Goal: Task Accomplishment & Management: Manage account settings

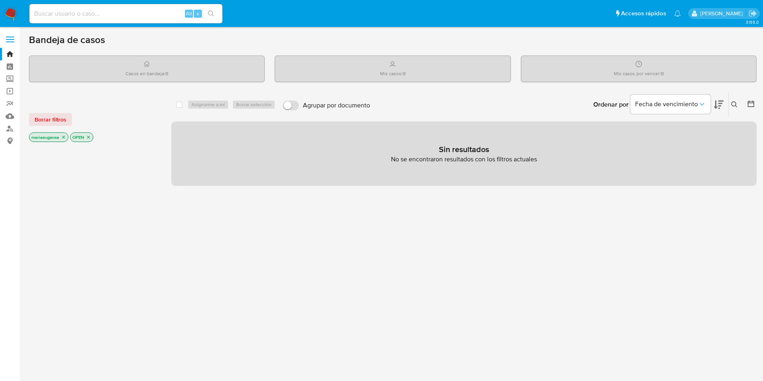
click at [732, 103] on icon at bounding box center [735, 104] width 6 height 6
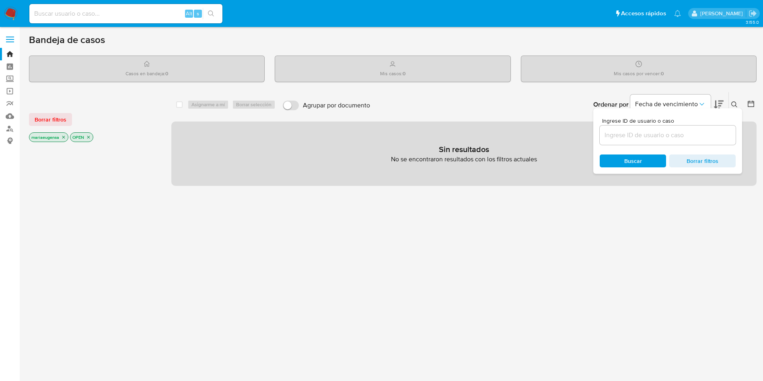
click at [681, 136] on input at bounding box center [668, 135] width 136 height 10
type input "68teOYXAVfOaGwRGeQtW8kX1"
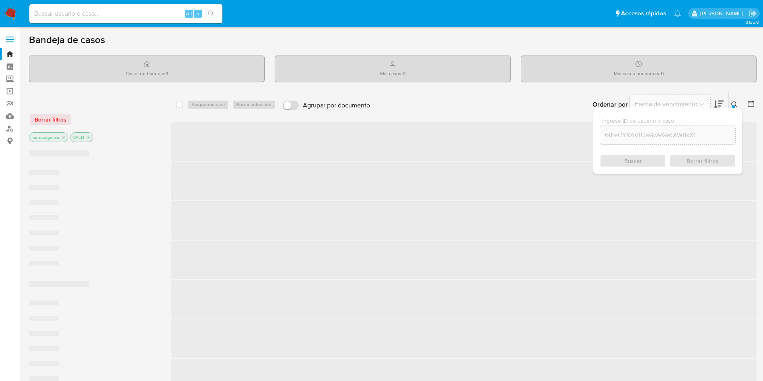
click at [736, 104] on icon at bounding box center [735, 104] width 6 height 6
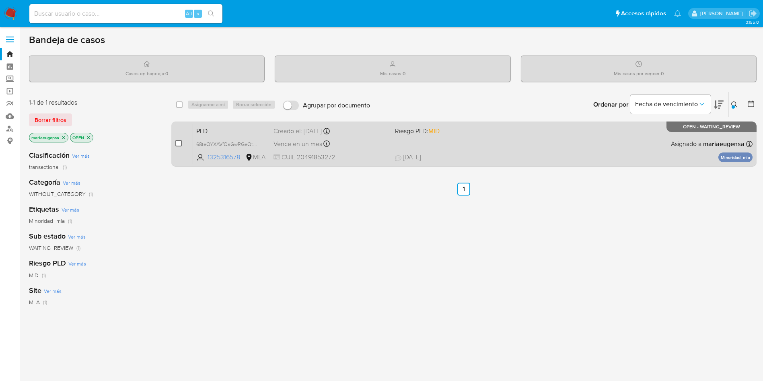
click at [177, 144] on input "checkbox" at bounding box center [178, 143] width 6 height 6
checkbox input "true"
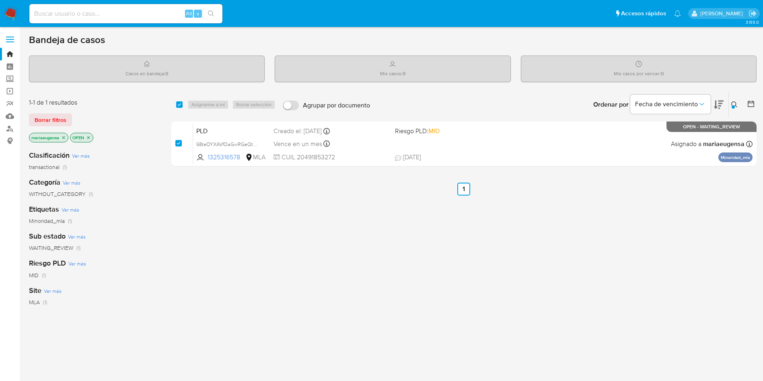
checkbox input "true"
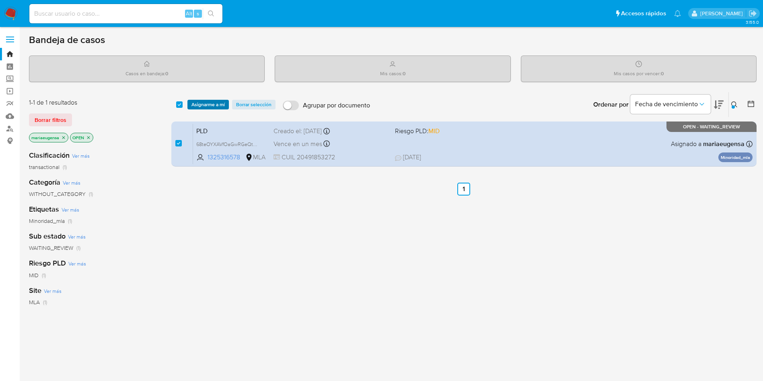
click at [204, 104] on span "Asignarme a mí" at bounding box center [208, 105] width 33 height 8
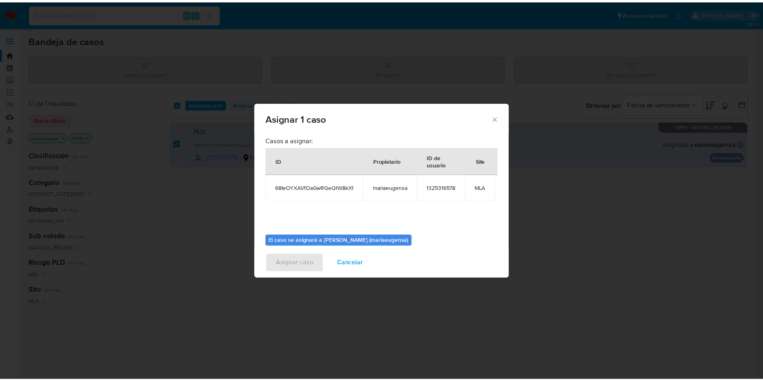
scroll to position [51, 0]
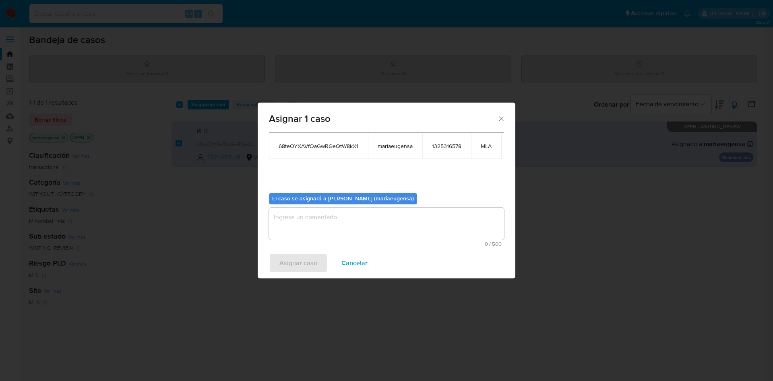
click at [334, 225] on textarea "assign-modal" at bounding box center [386, 224] width 235 height 32
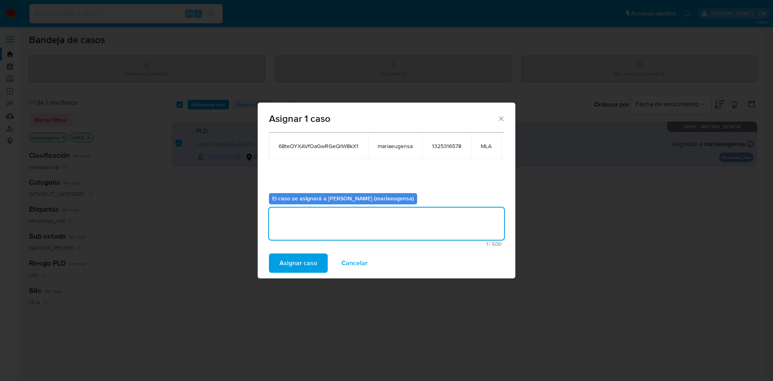
drag, startPoint x: 282, startPoint y: 261, endPoint x: 244, endPoint y: 148, distance: 119.1
click at [282, 262] on span "Asignar caso" at bounding box center [298, 263] width 38 height 18
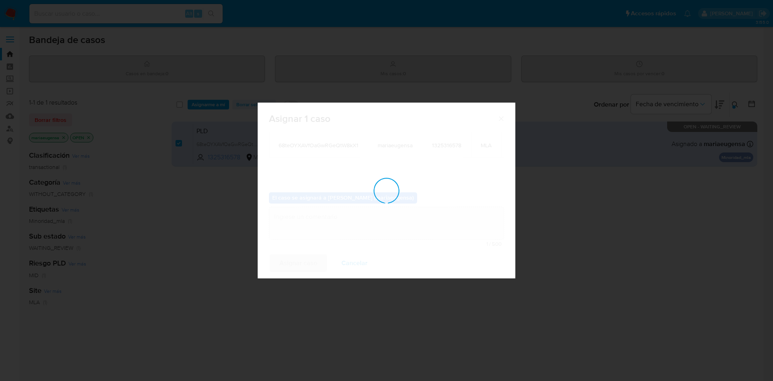
checkbox input "false"
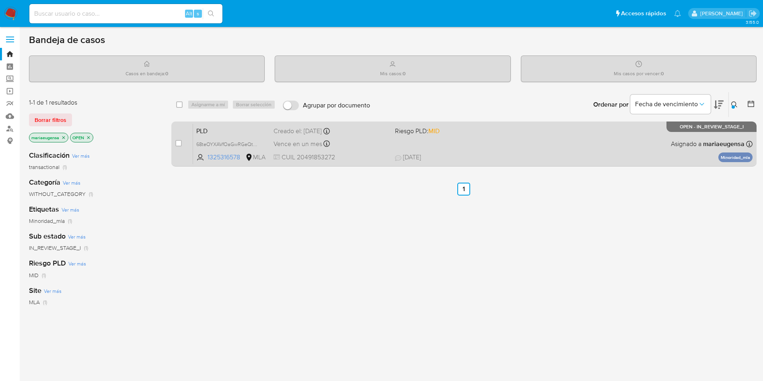
click at [249, 135] on span "PLD" at bounding box center [231, 130] width 71 height 10
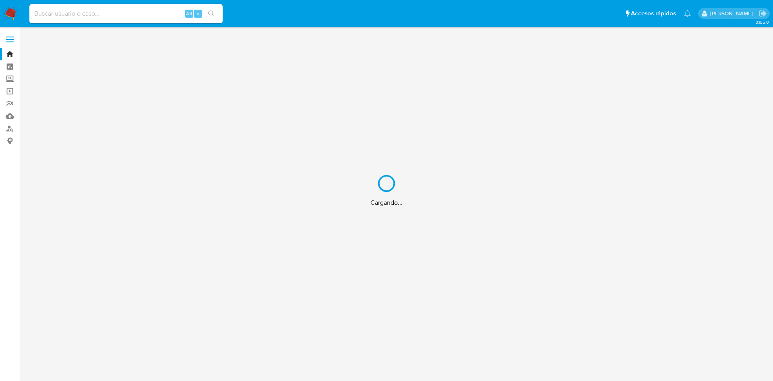
click at [128, 8] on div "Cargando..." at bounding box center [386, 190] width 773 height 381
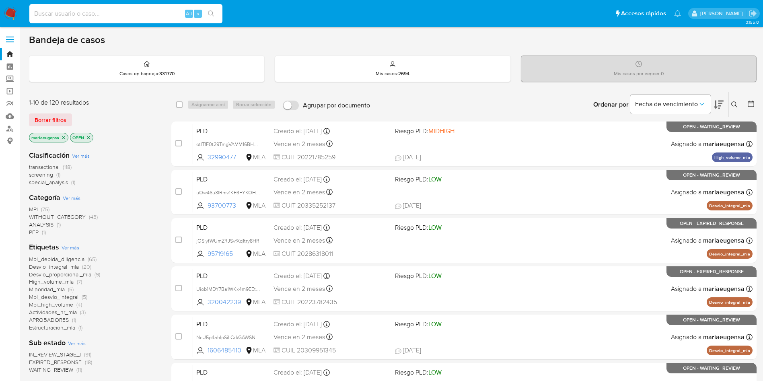
click at [127, 12] on input at bounding box center [125, 13] width 193 height 10
paste input "115629394"
type input "115629394"
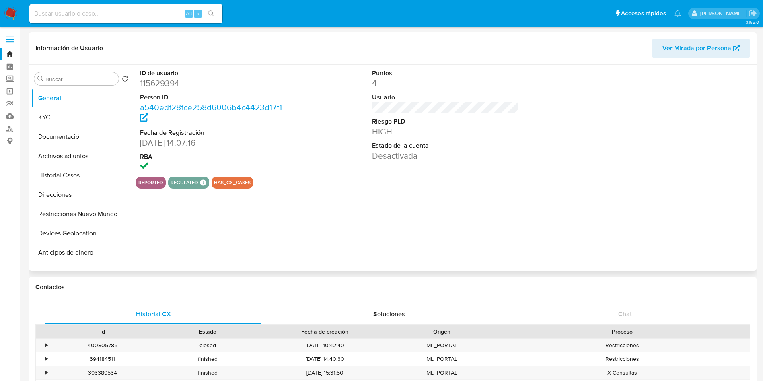
select select "10"
click at [96, 79] on input "Buscar" at bounding box center [80, 79] width 70 height 7
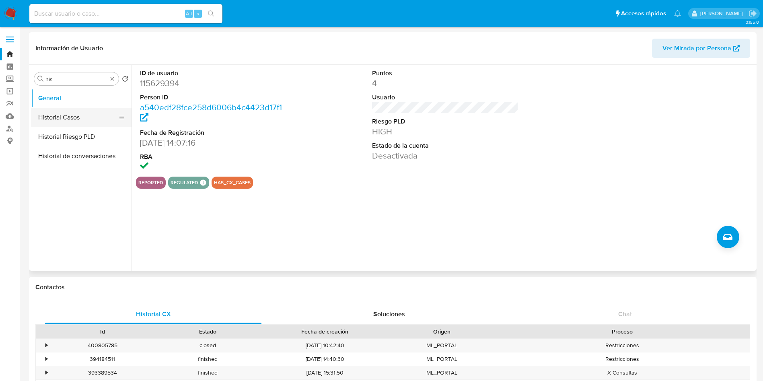
click at [90, 122] on button "Historial Casos" at bounding box center [78, 117] width 94 height 19
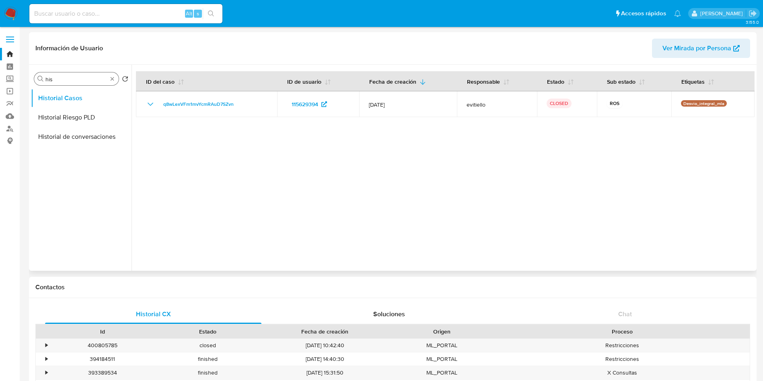
click at [65, 78] on input "his" at bounding box center [76, 79] width 62 height 7
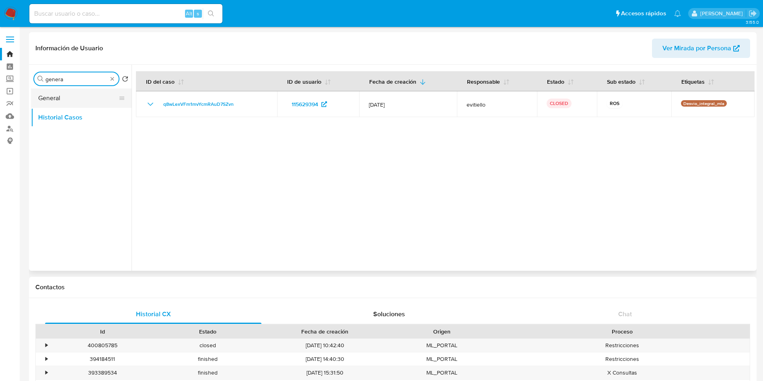
type input "genera"
click at [66, 96] on button "General" at bounding box center [78, 98] width 94 height 19
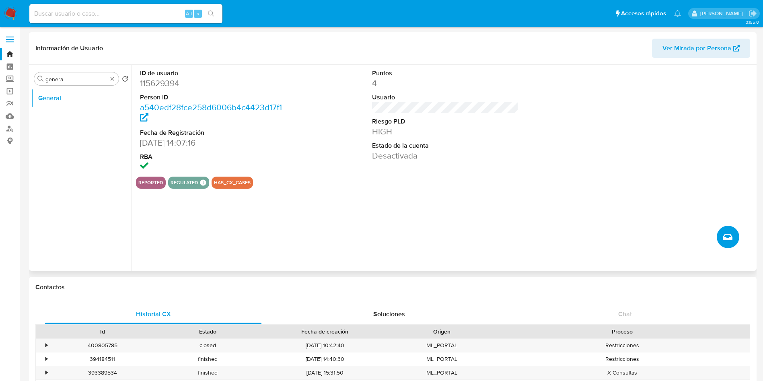
click at [468, 231] on icon "Crear caso manual" at bounding box center [728, 237] width 10 height 10
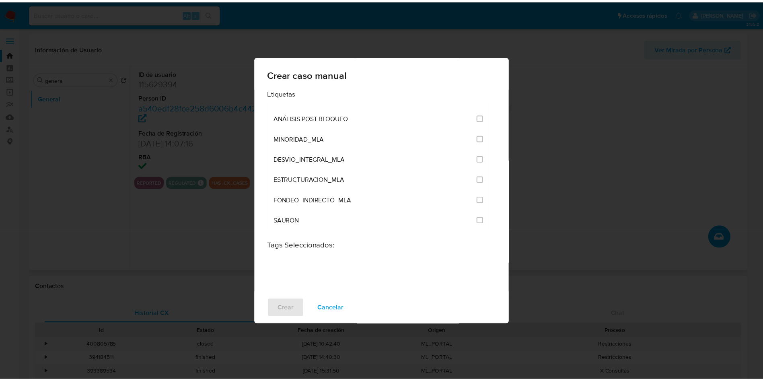
scroll to position [1582, 0]
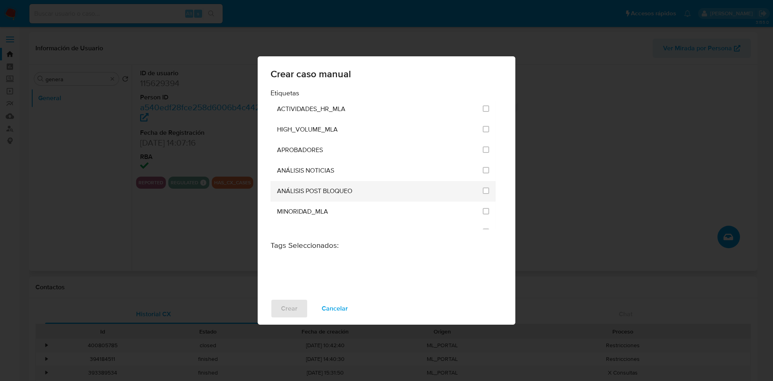
click at [468, 194] on div at bounding box center [486, 191] width 6 height 8
click at [468, 189] on input "3249" at bounding box center [486, 191] width 6 height 6
checkbox input "true"
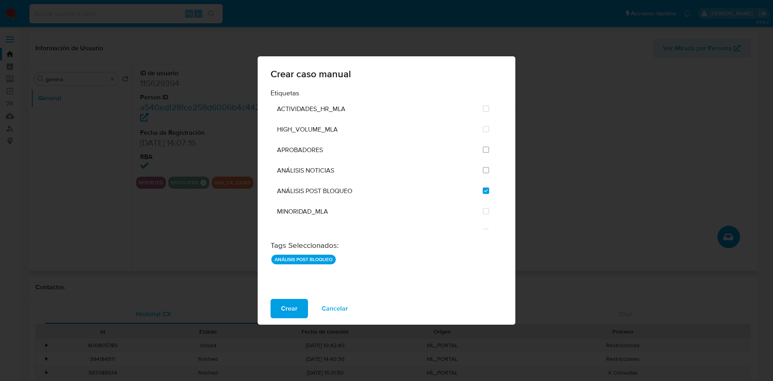
drag, startPoint x: 281, startPoint y: 305, endPoint x: 281, endPoint y: 299, distance: 6.4
click at [282, 231] on span "Crear" at bounding box center [289, 309] width 16 height 18
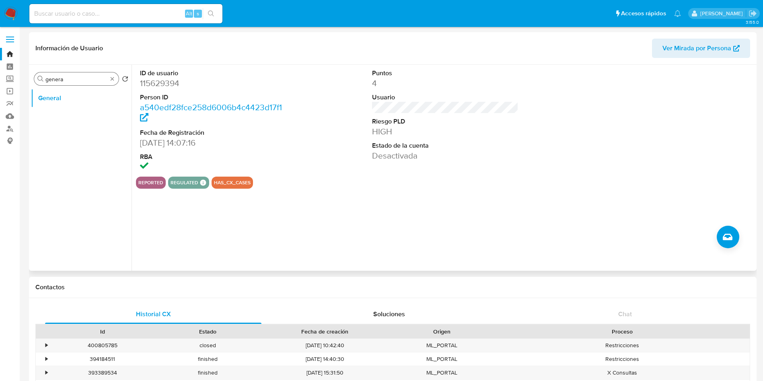
click at [68, 84] on div "Buscar genera" at bounding box center [76, 78] width 85 height 13
click at [71, 80] on input "genera" at bounding box center [76, 79] width 62 height 7
click at [71, 79] on input "genera" at bounding box center [76, 79] width 62 height 7
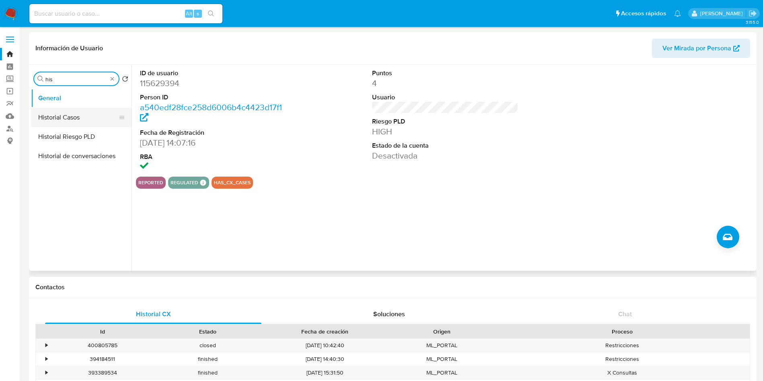
type input "his"
click at [84, 122] on button "Historial Casos" at bounding box center [78, 117] width 94 height 19
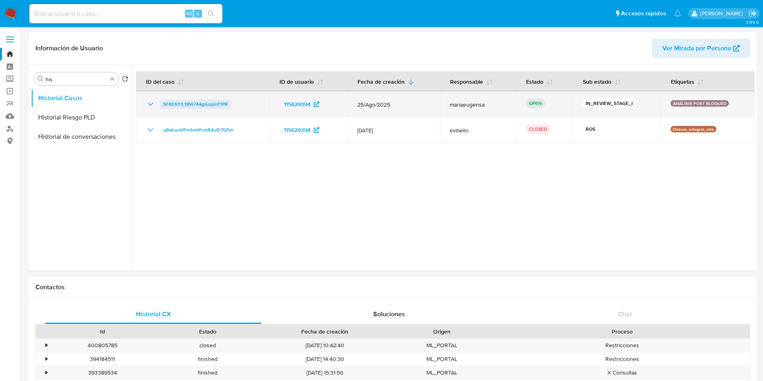
click at [193, 103] on span "SFKE6YlL18W744gGqqinFfPR" at bounding box center [195, 104] width 65 height 10
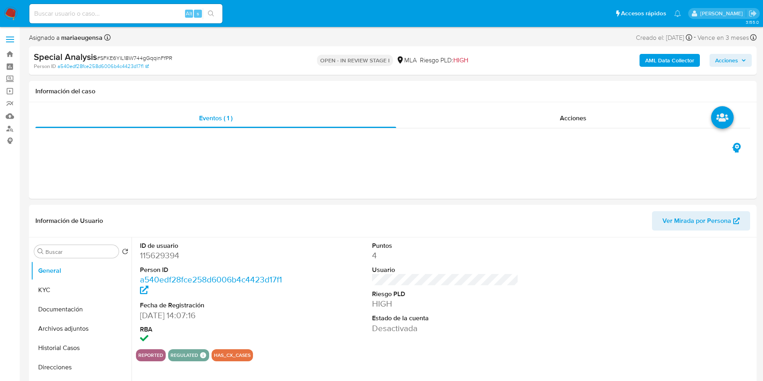
select select "10"
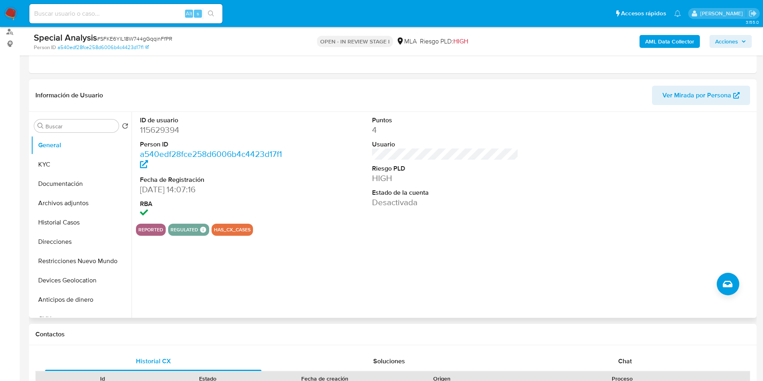
scroll to position [121, 0]
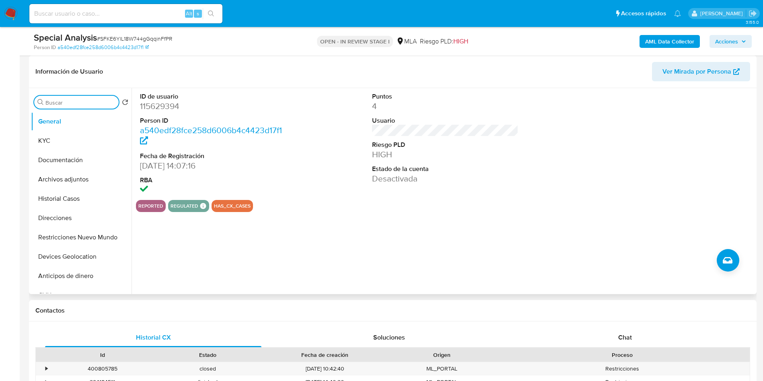
click at [60, 102] on input "Buscar" at bounding box center [80, 102] width 70 height 7
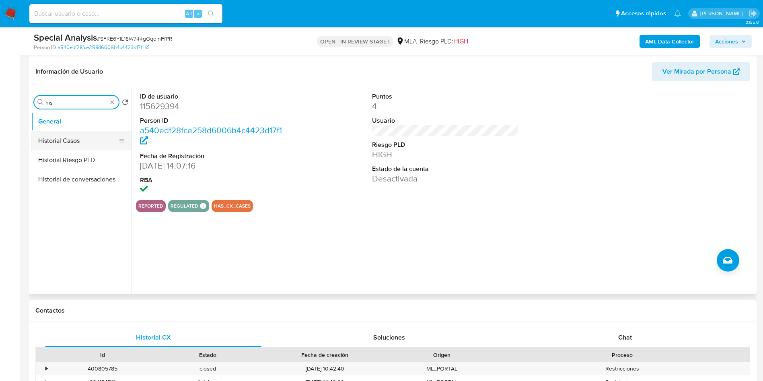
type input "his"
click at [76, 138] on button "Historial Casos" at bounding box center [78, 140] width 94 height 19
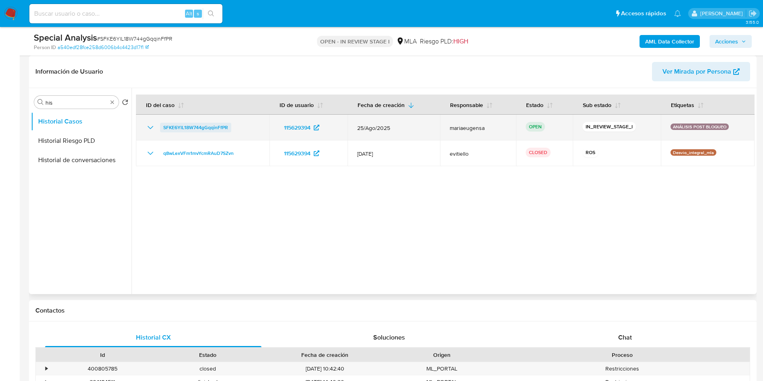
click at [168, 125] on span "SFKE6YlL18W744gGqqinFfPR" at bounding box center [195, 128] width 65 height 10
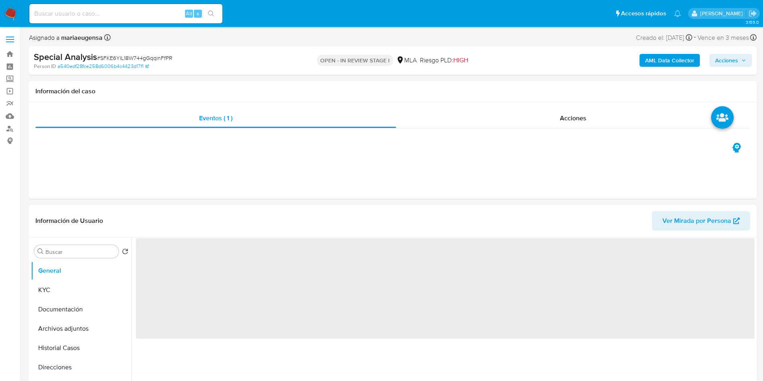
select select "10"
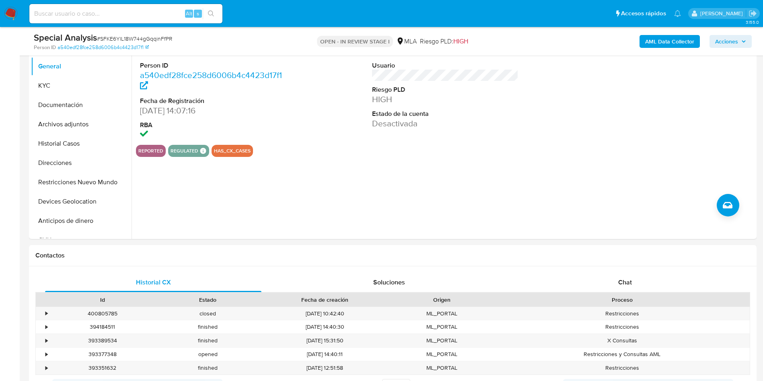
scroll to position [181, 0]
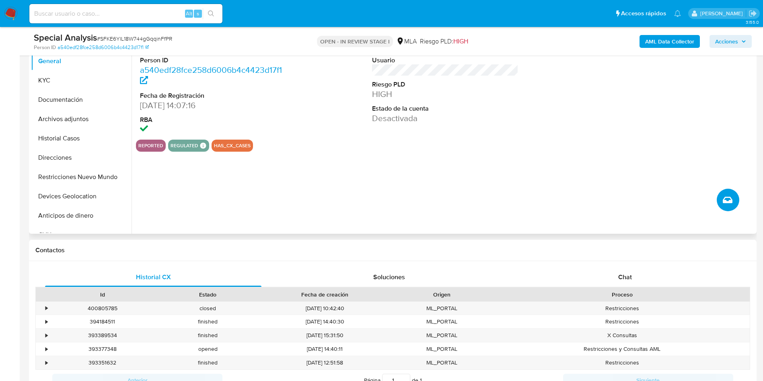
click at [725, 197] on icon "Crear caso manual" at bounding box center [728, 200] width 10 height 6
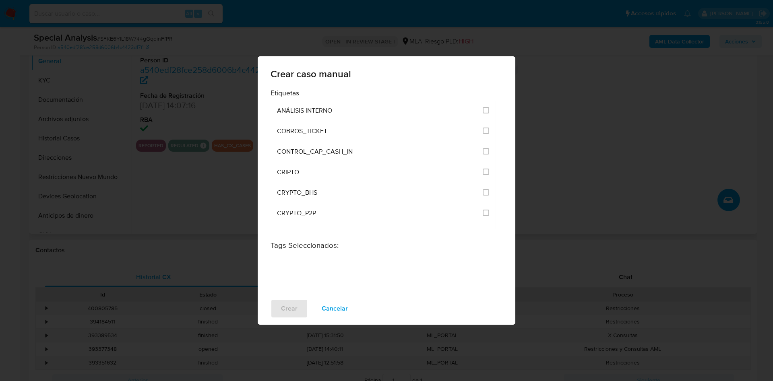
drag, startPoint x: 340, startPoint y: 302, endPoint x: 119, endPoint y: 138, distance: 275.6
click at [338, 300] on span "Cancelar" at bounding box center [335, 309] width 26 height 18
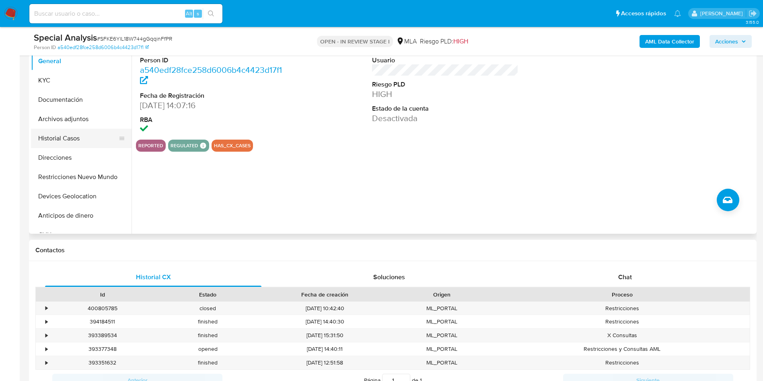
click at [60, 133] on button "Historial Casos" at bounding box center [78, 138] width 94 height 19
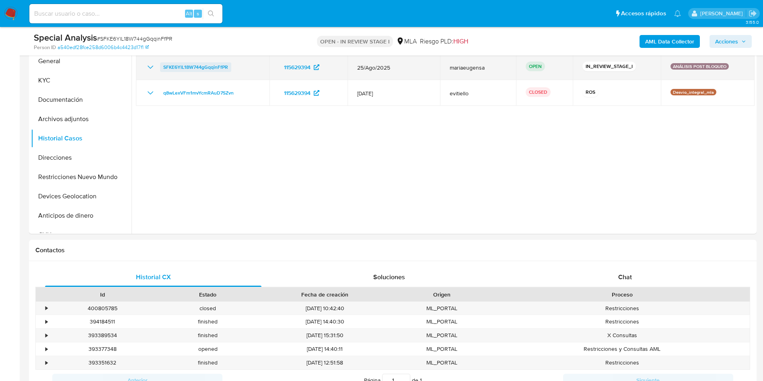
click at [206, 68] on span "SFKE6YlL18W744gGqqinFfPR" at bounding box center [195, 67] width 65 height 10
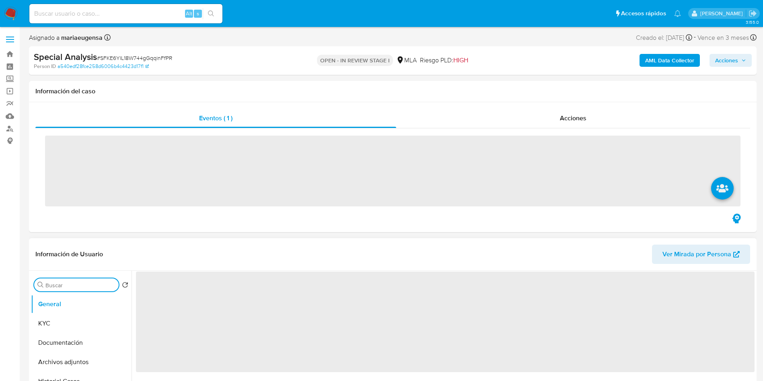
click at [101, 282] on input "Buscar" at bounding box center [80, 285] width 70 height 7
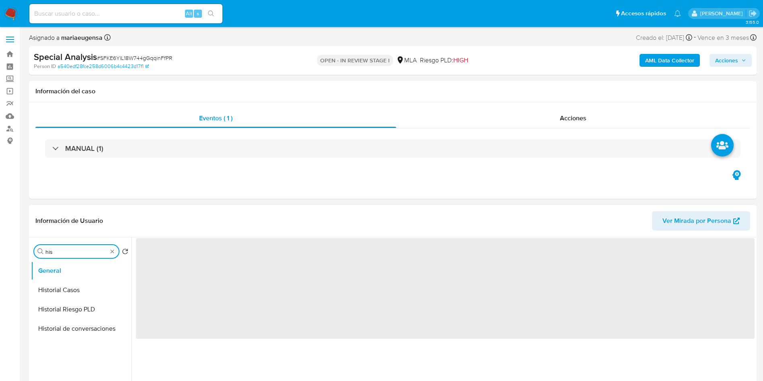
type input "his"
click at [101, 282] on button "Historial Casos" at bounding box center [81, 289] width 101 height 19
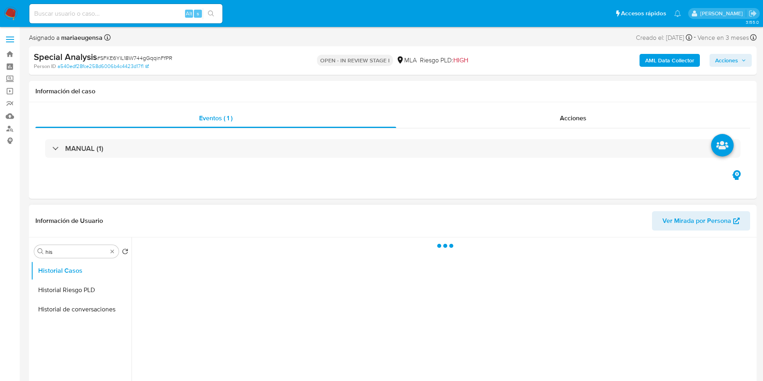
select select "10"
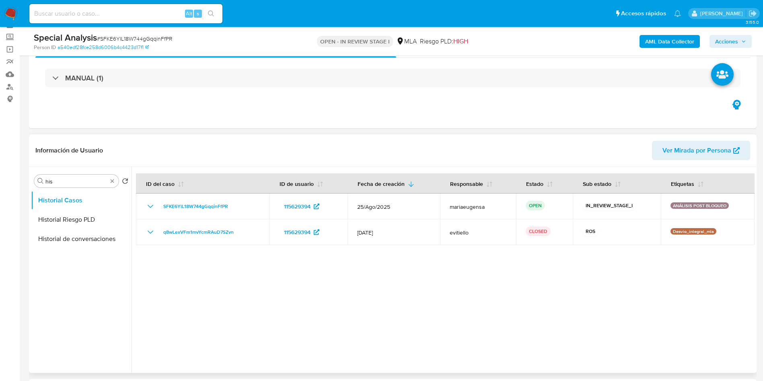
scroll to position [60, 0]
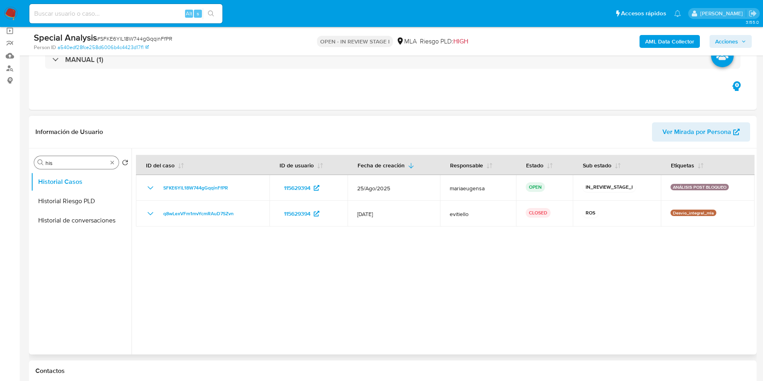
click at [78, 159] on input "his" at bounding box center [76, 162] width 62 height 7
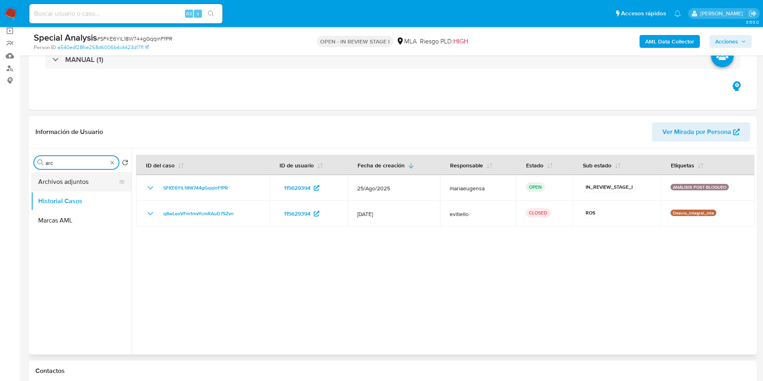
type input "arc"
drag, startPoint x: 88, startPoint y: 179, endPoint x: 101, endPoint y: 180, distance: 12.9
click at [88, 179] on button "Archivos adjuntos" at bounding box center [78, 181] width 94 height 19
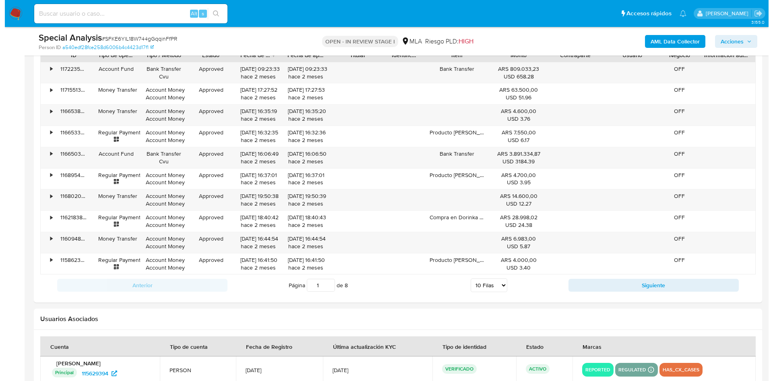
scroll to position [1219, 0]
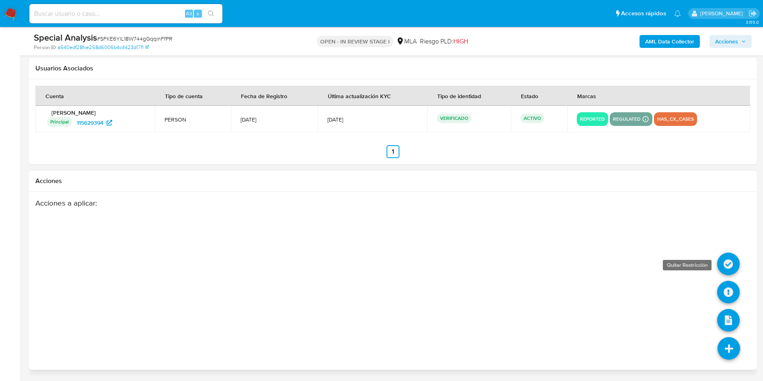
click at [724, 267] on icon at bounding box center [729, 264] width 23 height 23
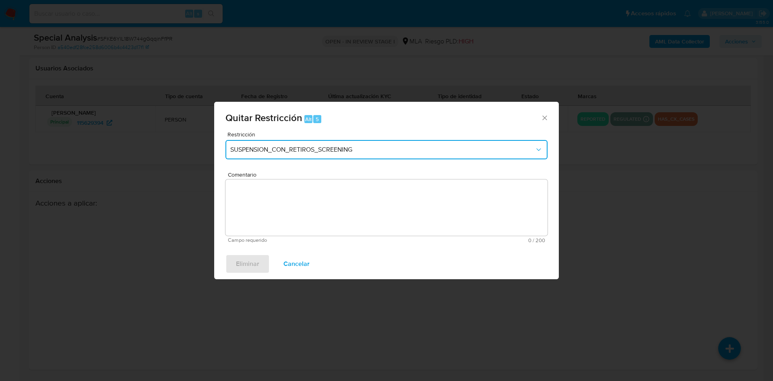
click at [347, 141] on button "SUSPENSION_CON_RETIROS_SCREENING" at bounding box center [386, 149] width 322 height 19
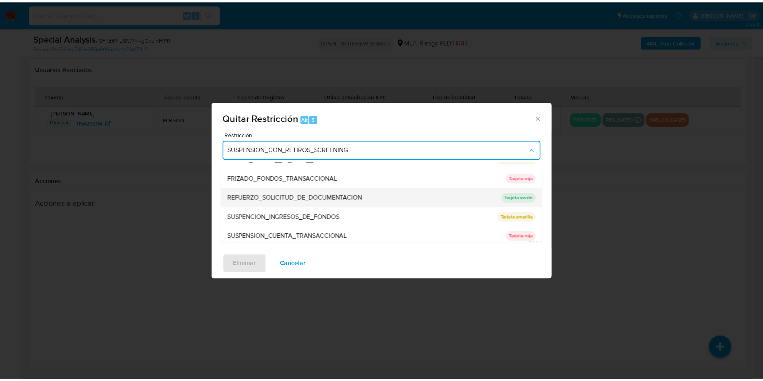
scroll to position [171, 0]
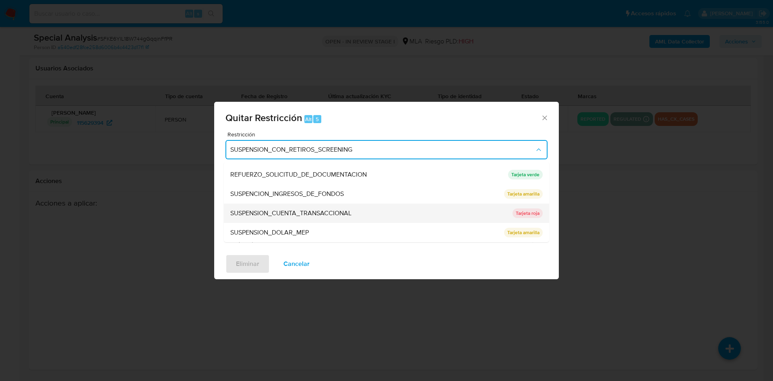
click at [277, 215] on span "SUSPENSION_CUENTA_TRANSACCIONAL" at bounding box center [290, 213] width 121 height 8
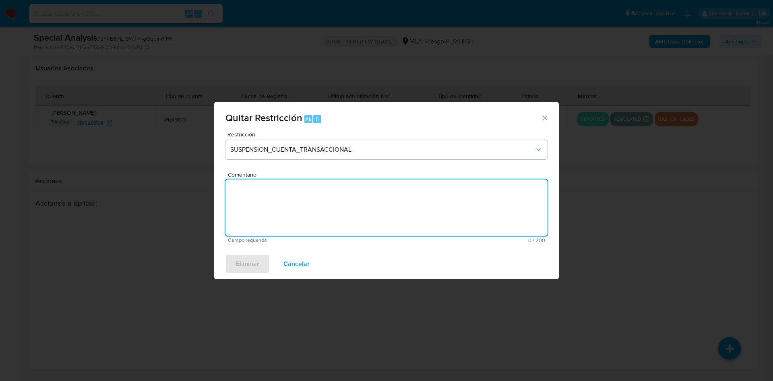
click at [279, 217] on textarea "Comentario" at bounding box center [386, 207] width 322 height 56
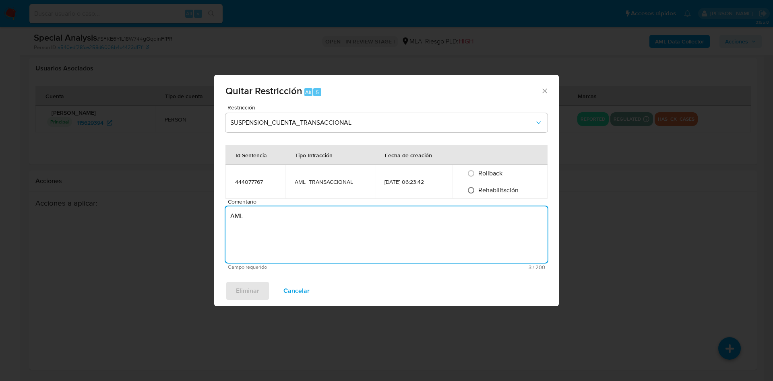
type textarea "AML"
click at [476, 186] on input "Rehabilitación" at bounding box center [470, 190] width 13 height 13
radio input "true"
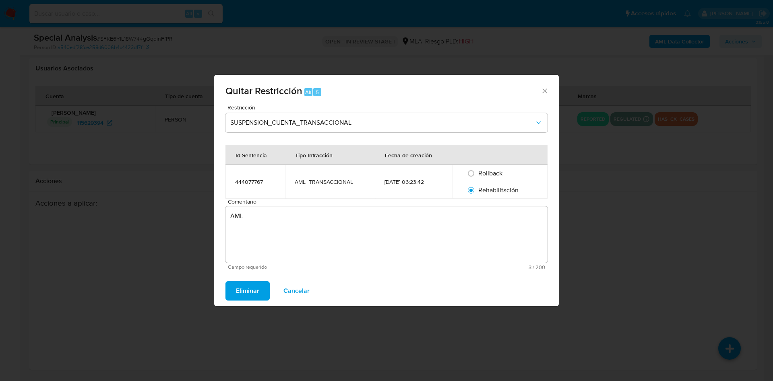
click at [240, 290] on span "Eliminar" at bounding box center [247, 291] width 23 height 18
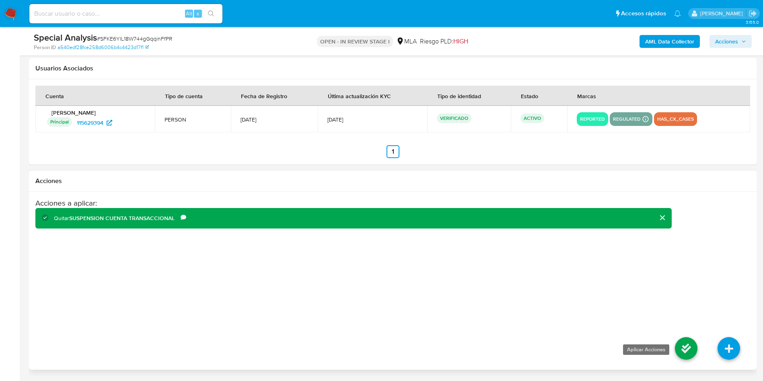
drag, startPoint x: 706, startPoint y: 351, endPoint x: 694, endPoint y: 351, distance: 12.1
click at [705, 351] on li at bounding box center [686, 349] width 43 height 45
click at [694, 351] on icon at bounding box center [686, 348] width 23 height 23
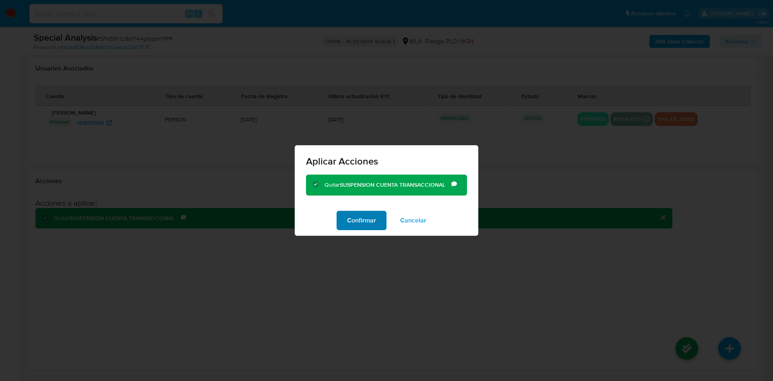
click at [364, 221] on span "Confirmar" at bounding box center [361, 221] width 29 height 18
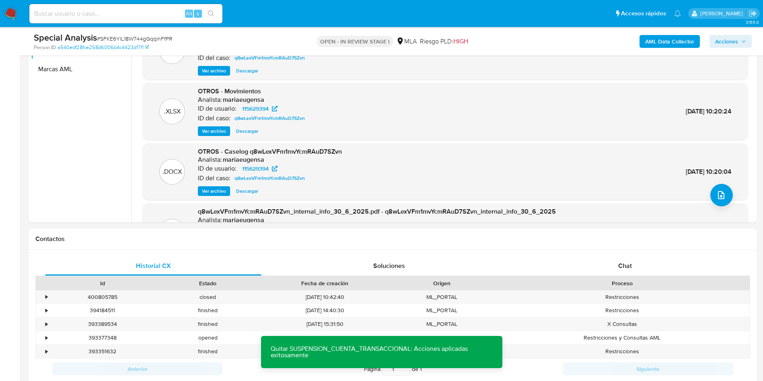
scroll to position [0, 0]
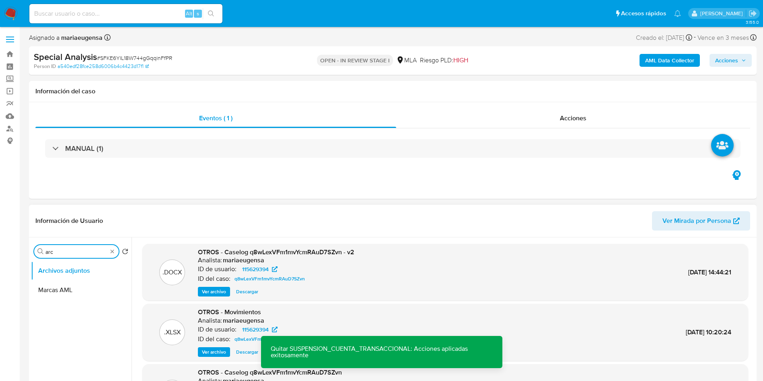
click at [56, 253] on input "arc" at bounding box center [76, 251] width 62 height 7
click at [54, 288] on button "Restricciones Nuevo Mundo" at bounding box center [78, 289] width 94 height 19
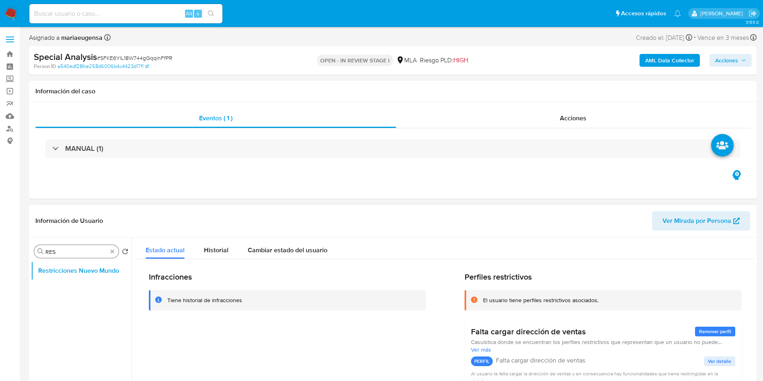
click at [84, 247] on div "Buscar RES" at bounding box center [76, 251] width 85 height 13
click at [79, 253] on input "RES" at bounding box center [76, 251] width 62 height 7
type input "ARC"
click at [78, 269] on button "Archivos adjuntos" at bounding box center [78, 270] width 94 height 19
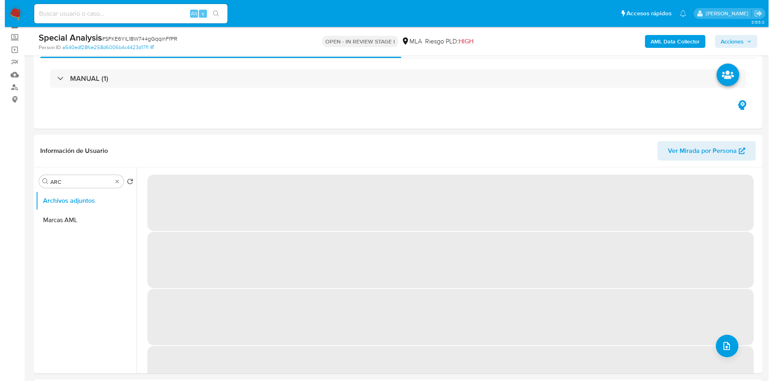
scroll to position [60, 0]
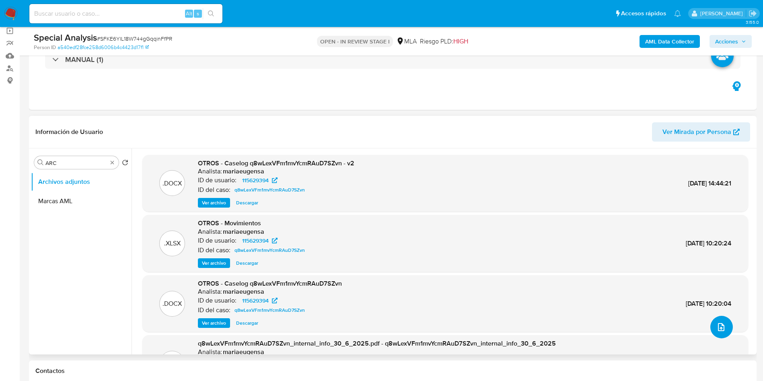
click at [722, 324] on icon "upload-file" at bounding box center [722, 327] width 10 height 10
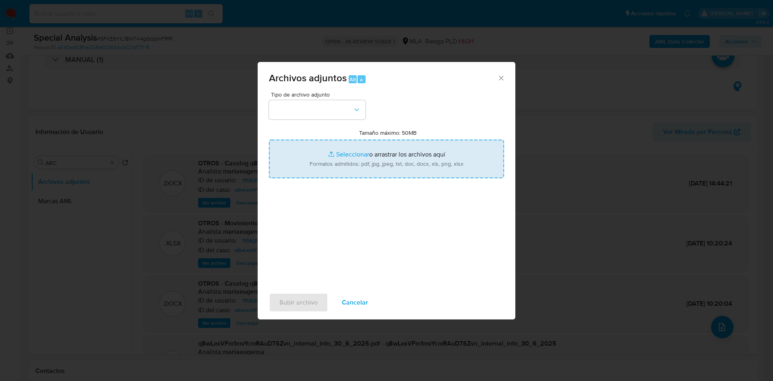
click at [332, 163] on input "Tamaño máximo: 50MB Seleccionar archivos" at bounding box center [386, 159] width 235 height 39
type input "C:\fakepath\Doc 2.png"
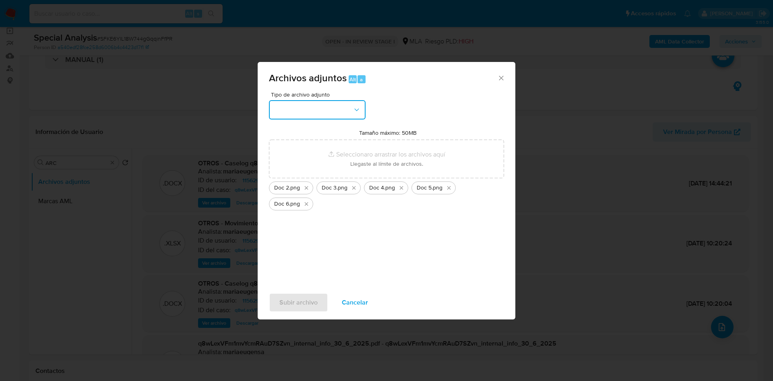
click at [312, 105] on button "button" at bounding box center [317, 109] width 97 height 19
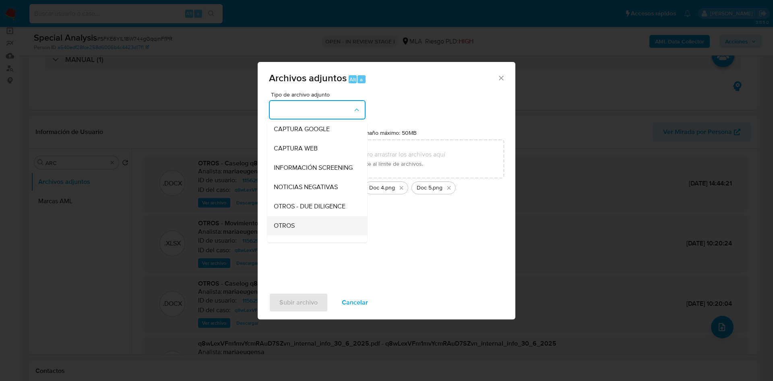
click at [301, 225] on div "OTROS" at bounding box center [315, 225] width 82 height 19
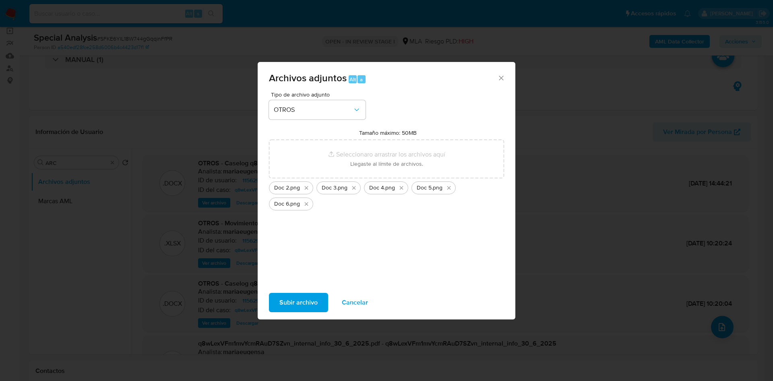
click at [299, 300] on span "Subir archivo" at bounding box center [298, 303] width 38 height 18
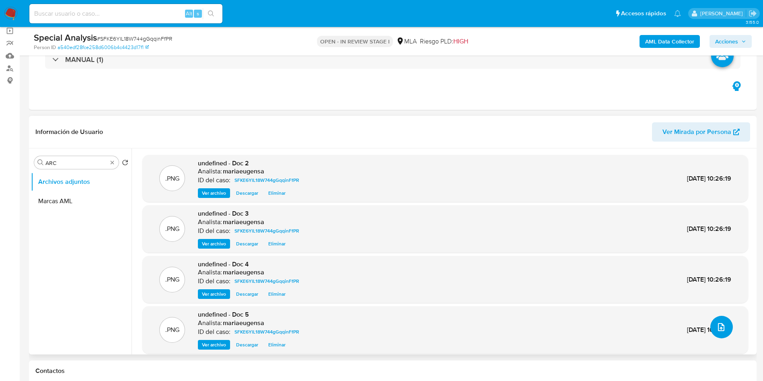
click at [720, 328] on icon "upload-file" at bounding box center [722, 327] width 10 height 10
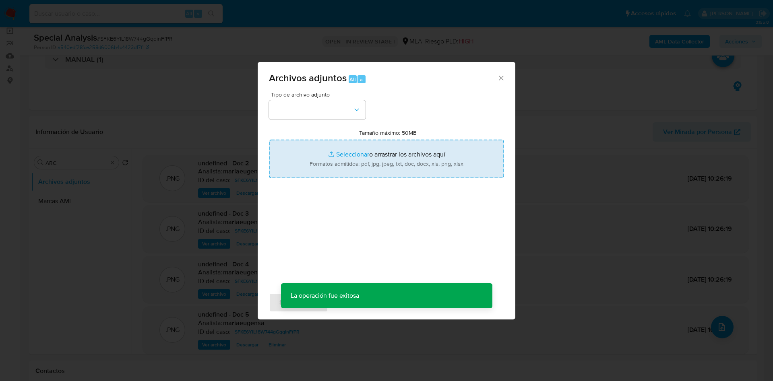
click at [344, 146] on input "Tamaño máximo: 50MB Seleccionar archivos" at bounding box center [386, 159] width 235 height 39
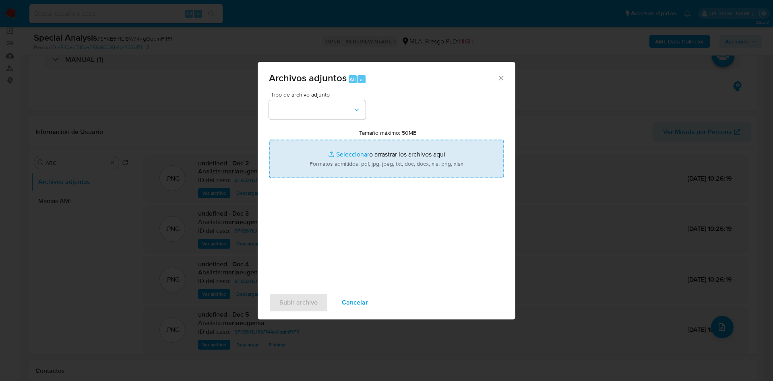
type input "C:\fakepath\Doc 7.png"
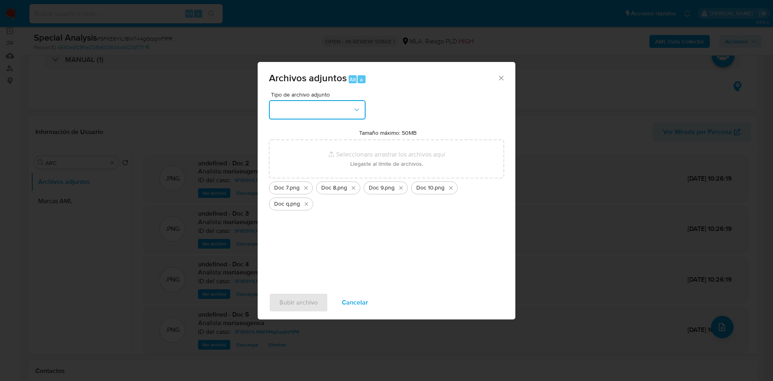
click at [316, 114] on button "button" at bounding box center [317, 109] width 97 height 19
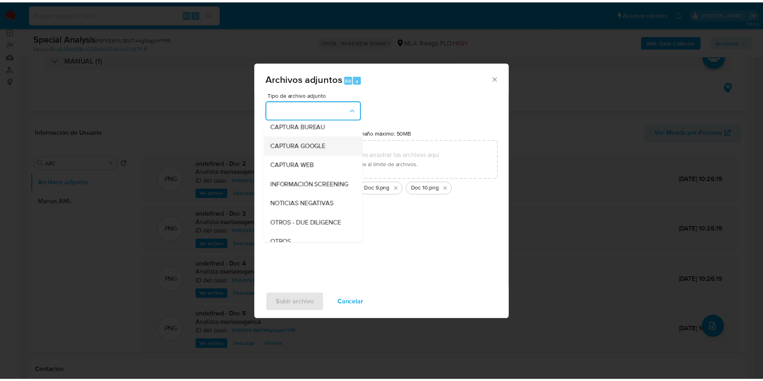
scroll to position [121, 0]
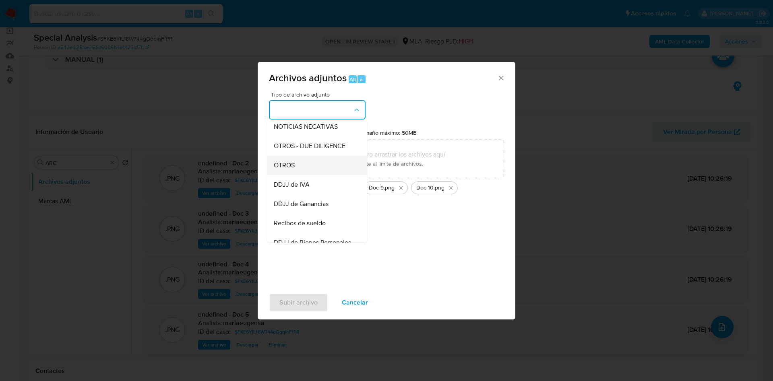
click at [295, 173] on div "OTROS" at bounding box center [315, 165] width 82 height 19
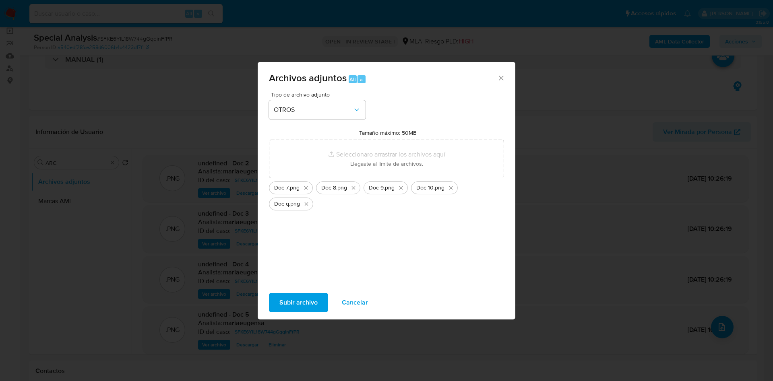
click at [296, 310] on span "Subir archivo" at bounding box center [298, 303] width 38 height 18
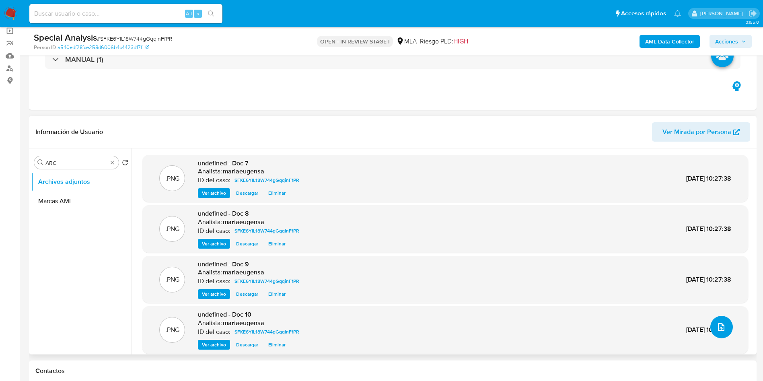
scroll to position [29, 0]
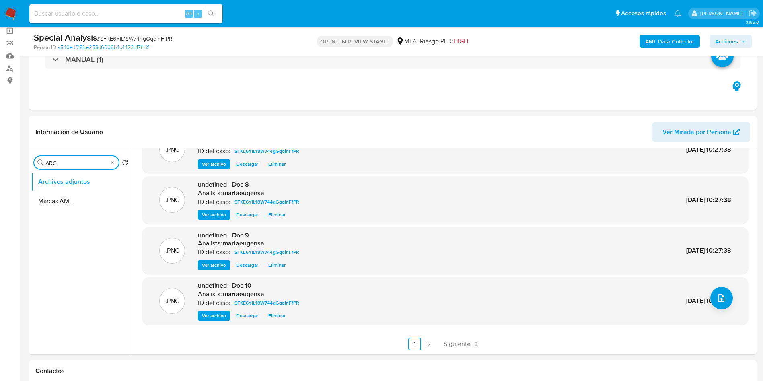
drag, startPoint x: 63, startPoint y: 161, endPoint x: 25, endPoint y: 160, distance: 38.2
type input "RES"
click at [62, 200] on button "Restricciones Nuevo Mundo" at bounding box center [78, 201] width 94 height 19
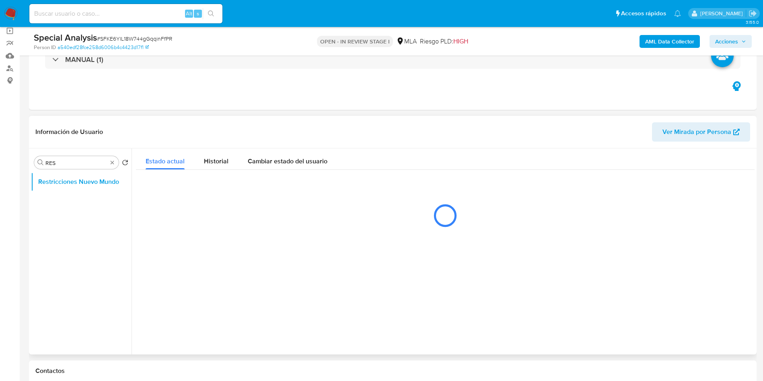
scroll to position [0, 0]
click at [737, 37] on span "Acciones" at bounding box center [727, 41] width 23 height 13
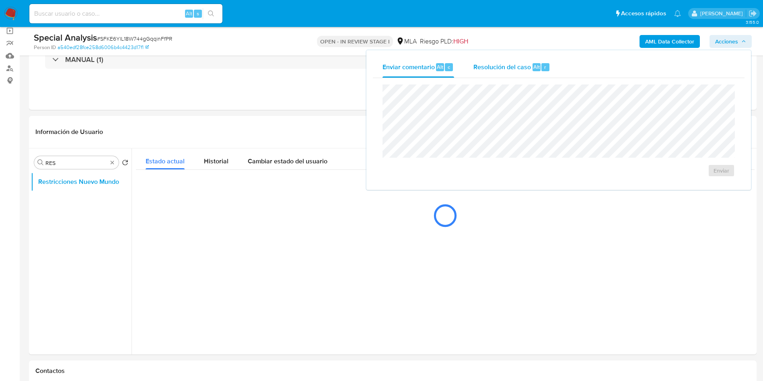
click at [531, 65] on div "Resolución del caso Alt r" at bounding box center [512, 67] width 77 height 21
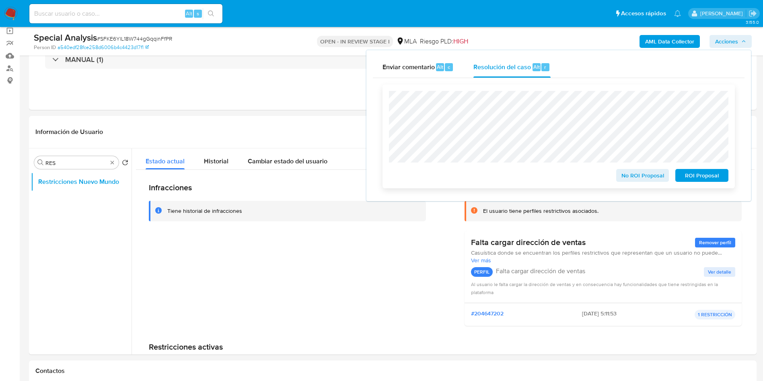
click at [637, 174] on span "No ROI Proposal" at bounding box center [643, 175] width 42 height 11
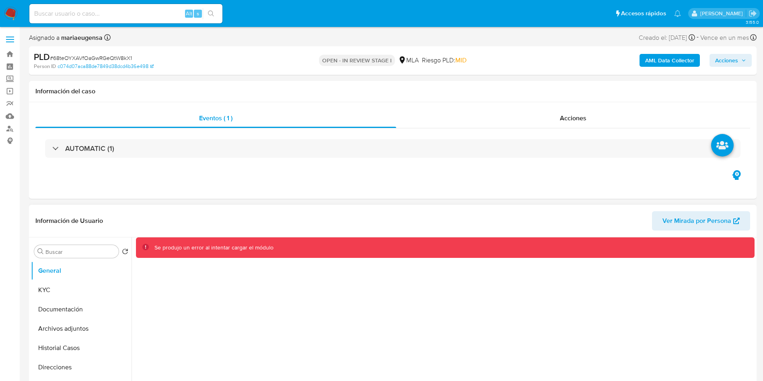
select select "10"
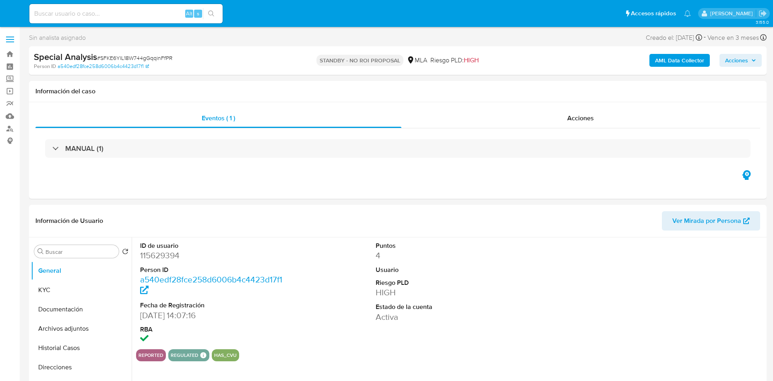
select select "10"
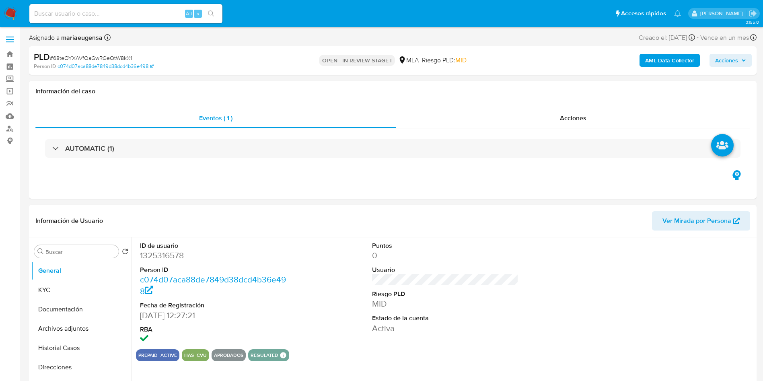
select select "10"
click at [70, 250] on input "a" at bounding box center [80, 251] width 70 height 7
type input "arc"
click at [86, 281] on button "Archivos adjuntos" at bounding box center [78, 289] width 94 height 19
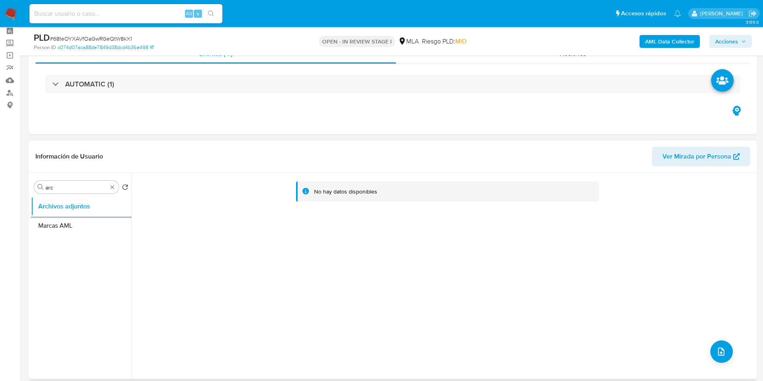
scroll to position [60, 0]
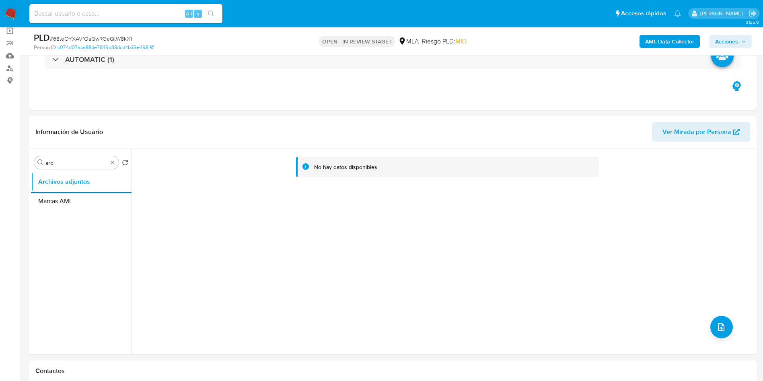
click at [664, 52] on div "PLD # 68teOYXAVfOaGwRGeQtW8kX1 Person ID c074d07aca88de7849d38dcd4b36e498 OPEN …" at bounding box center [393, 41] width 728 height 29
click at [672, 37] on b "AML Data Collector" at bounding box center [669, 41] width 49 height 13
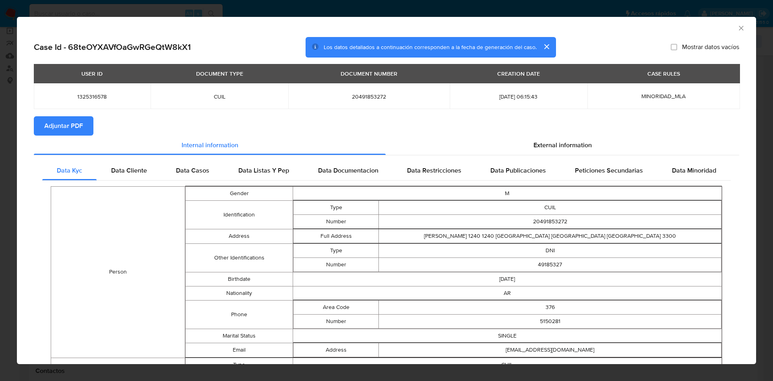
click at [72, 126] on span "Adjuntar PDF" at bounding box center [63, 126] width 39 height 18
drag, startPoint x: 730, startPoint y: 26, endPoint x: 433, endPoint y: 115, distance: 310.1
click at [737, 26] on icon "Cerrar ventana" at bounding box center [741, 28] width 8 height 8
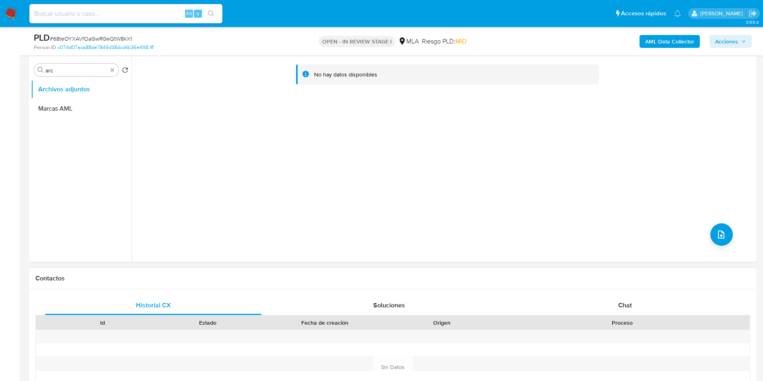
scroll to position [241, 0]
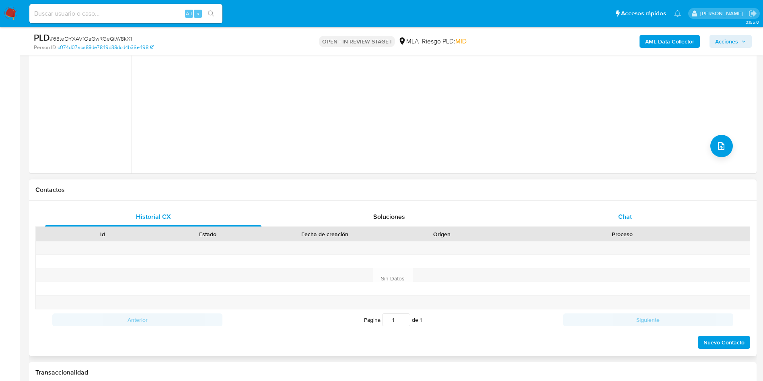
click at [654, 223] on div "Chat" at bounding box center [625, 216] width 217 height 19
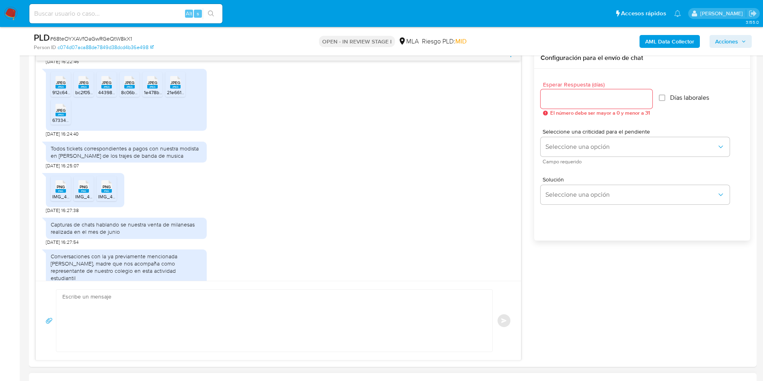
scroll to position [543, 0]
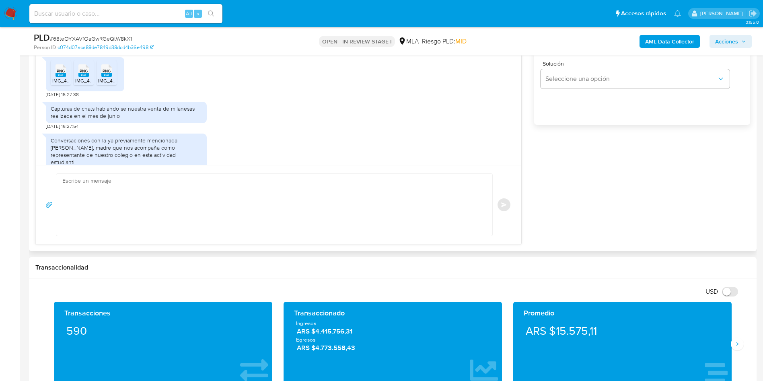
click at [294, 117] on div "Capturas de chats hablando se nuestra venta de milanesas realizada en el mes de…" at bounding box center [278, 114] width 465 height 32
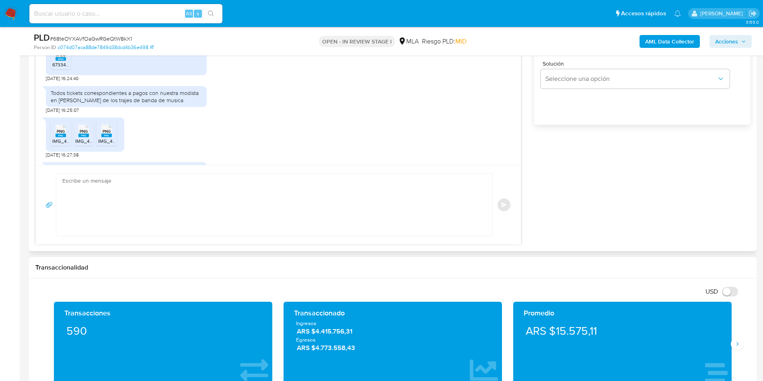
scroll to position [1014, 0]
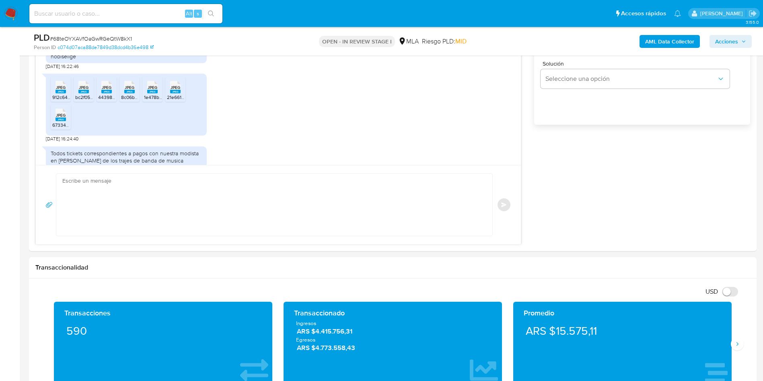
click at [120, 5] on div "Alt s" at bounding box center [125, 13] width 193 height 19
click at [91, 43] on div "PLD # 68teOYXAVfOaGwRGeQtW8kX1" at bounding box center [152, 38] width 237 height 12
click at [94, 37] on span "# 68teOYXAVfOaGwRGeQtW8kX1" at bounding box center [91, 39] width 82 height 8
copy span "68teOYXAVfOaGwRGeQtW8kX1"
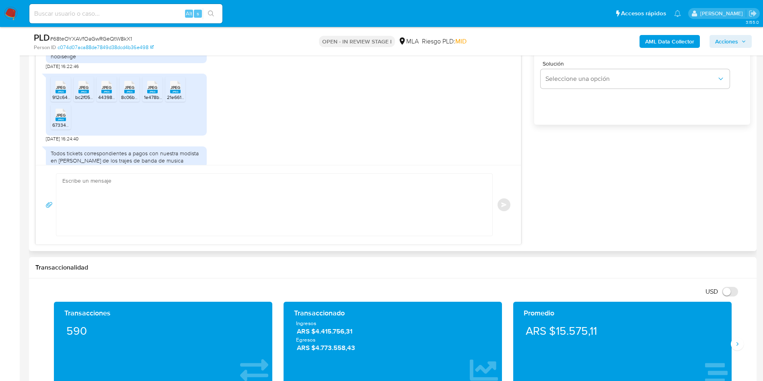
click at [216, 209] on textarea at bounding box center [272, 205] width 420 height 62
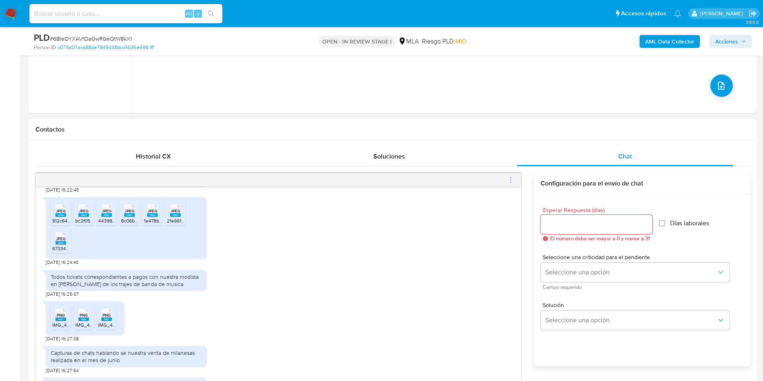
scroll to position [1134, 0]
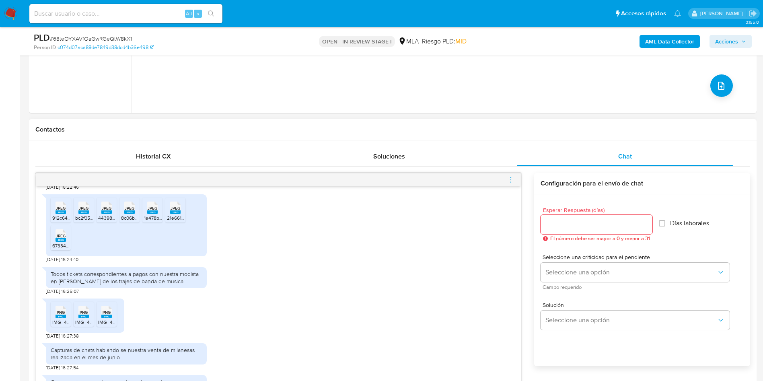
click at [62, 210] on rect at bounding box center [61, 212] width 10 height 4
click at [83, 206] on span "JPEG" at bounding box center [84, 208] width 10 height 5
drag, startPoint x: 101, startPoint y: 202, endPoint x: 127, endPoint y: 202, distance: 25.8
click at [101, 202] on div "JPEG JPEG" at bounding box center [106, 207] width 17 height 16
click at [135, 203] on div "JPEG JPEG" at bounding box center [129, 207] width 17 height 16
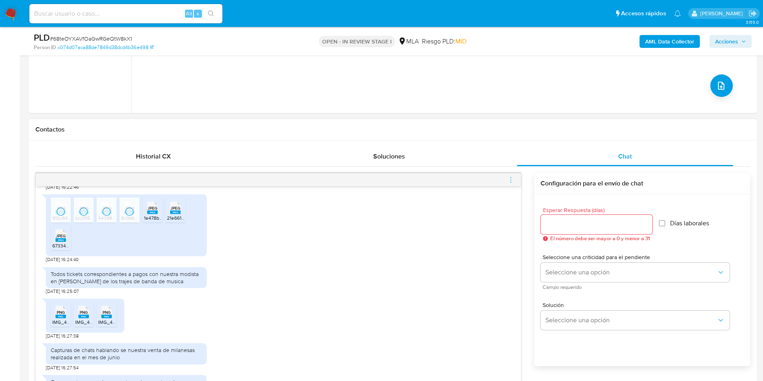
click at [163, 202] on ul "JPEG JPEG 912c6472-40f1-47f6-a9f7-f48439b5a238.jpeg JPEG JPEG bc2f0501-ee6c-450…" at bounding box center [126, 226] width 151 height 56
drag, startPoint x: 151, startPoint y: 205, endPoint x: 195, endPoint y: 212, distance: 45.2
click at [156, 210] on rect at bounding box center [152, 212] width 10 height 4
click at [181, 204] on div "JPEG JPEG" at bounding box center [175, 207] width 17 height 16
click at [60, 242] on span "67334a48-12d3-41bb-a844-b839afdce5bb.jpeg" at bounding box center [102, 245] width 101 height 7
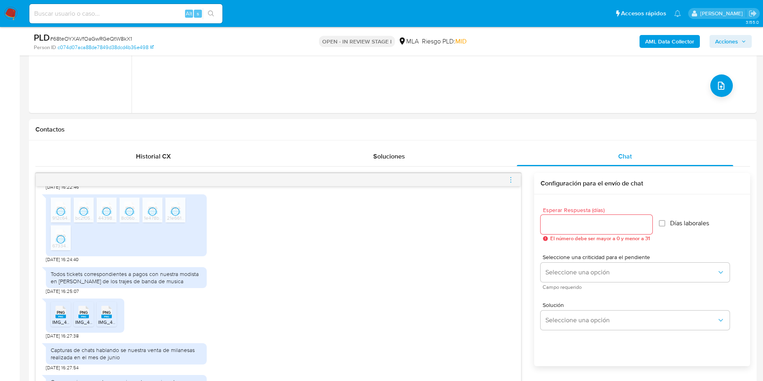
click at [104, 39] on span "# 68teOYXAVfOaGwRGeQtW8kX1" at bounding box center [91, 39] width 82 height 8
copy span "68teOYXAVfOaGwRGeQtW8kX1"
click at [82, 36] on span "# 68teOYXAVfOaGwRGeQtW8kX1" at bounding box center [91, 39] width 82 height 8
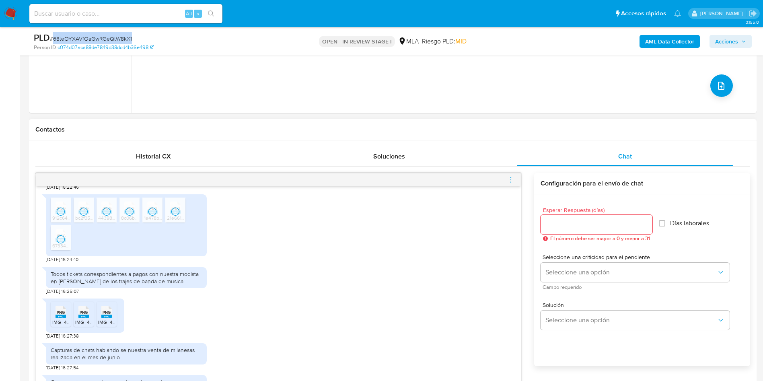
copy span "68teOYXAVfOaGwRGeQtW8kX1"
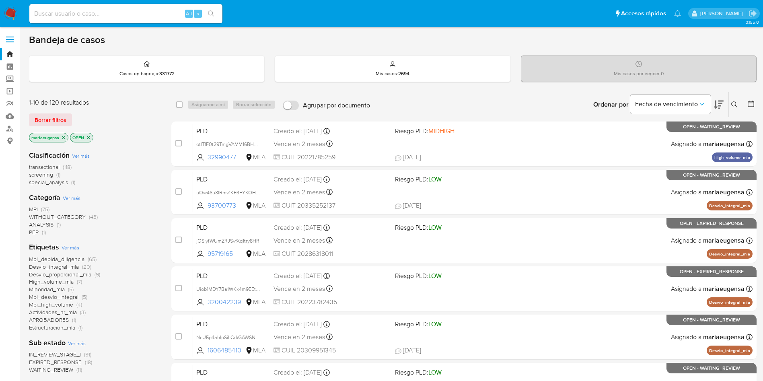
click at [112, 8] on div "Alt s" at bounding box center [125, 13] width 193 height 19
click at [145, 19] on div "Alt s" at bounding box center [125, 13] width 193 height 19
click at [140, 7] on div "Alt s" at bounding box center [125, 13] width 193 height 19
click at [137, 11] on input at bounding box center [125, 13] width 193 height 10
paste input "131626648"
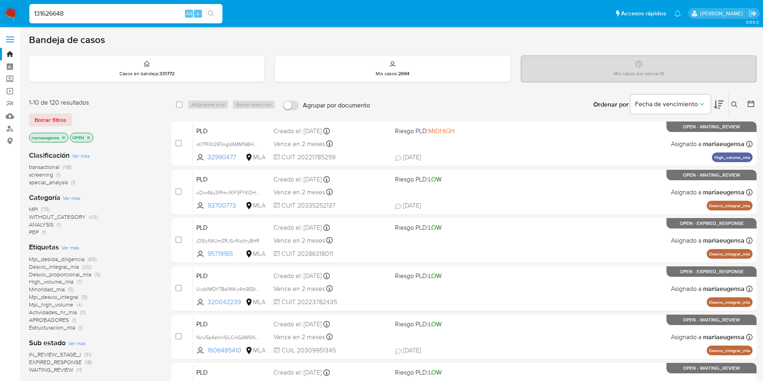
click at [123, 12] on input "131626648" at bounding box center [125, 13] width 193 height 10
click at [169, 10] on input "131626648" at bounding box center [125, 13] width 193 height 10
click at [168, 11] on input "131626648" at bounding box center [125, 13] width 193 height 10
click at [168, 10] on input "131626648" at bounding box center [125, 13] width 193 height 10
click at [142, 18] on input "131626648" at bounding box center [125, 13] width 193 height 10
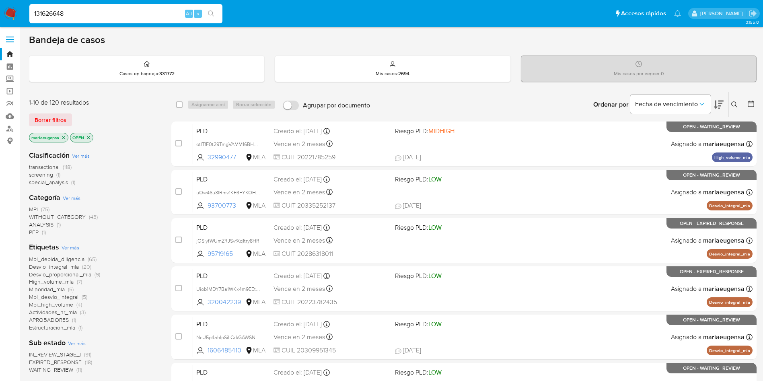
click at [142, 18] on input "131626648" at bounding box center [125, 13] width 193 height 10
paste input "838963385"
type input "838963385"
click at [141, 15] on input "838963385" at bounding box center [125, 13] width 193 height 10
click at [141, 14] on input "838963385" at bounding box center [125, 13] width 193 height 10
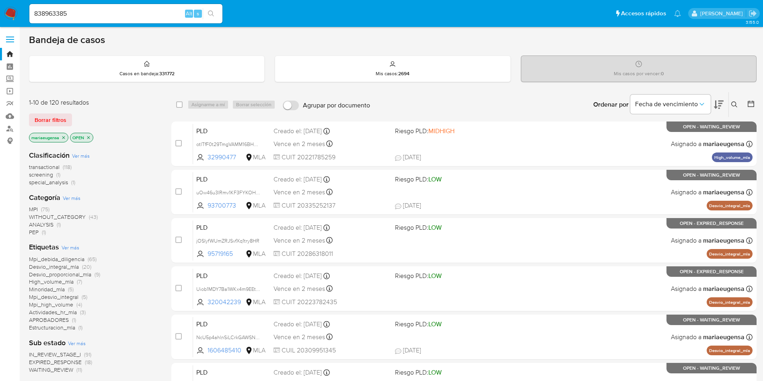
click at [141, 15] on input "838963385" at bounding box center [125, 13] width 193 height 10
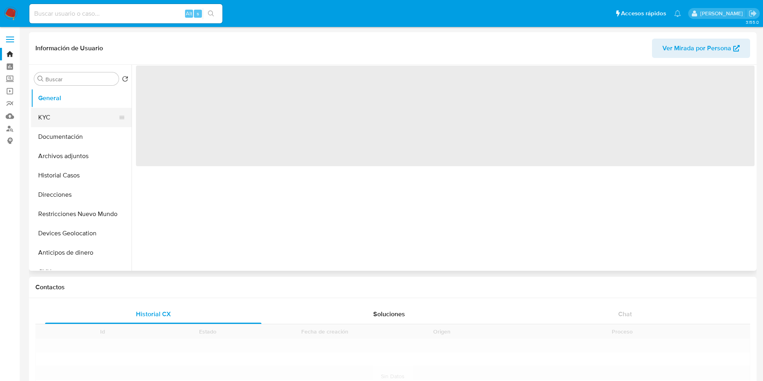
click at [50, 119] on button "KYC" at bounding box center [78, 117] width 94 height 19
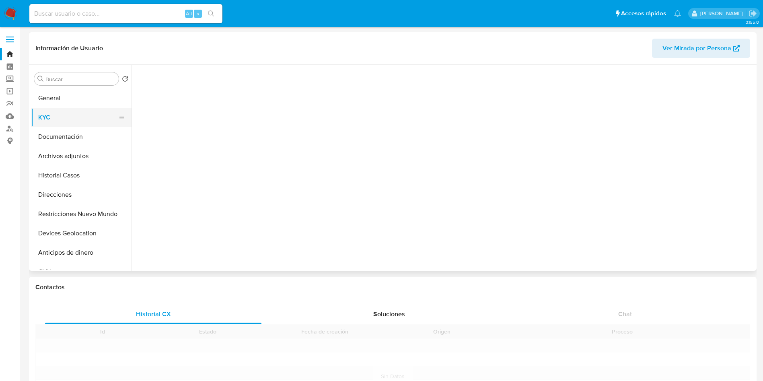
select select "10"
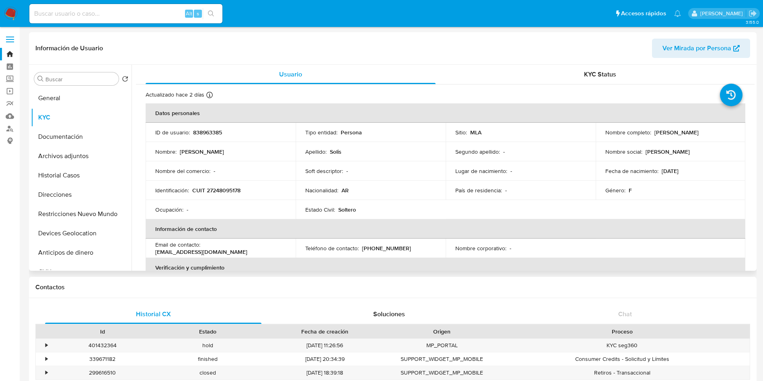
click at [220, 190] on p "CUIT 27248095178" at bounding box center [216, 190] width 48 height 7
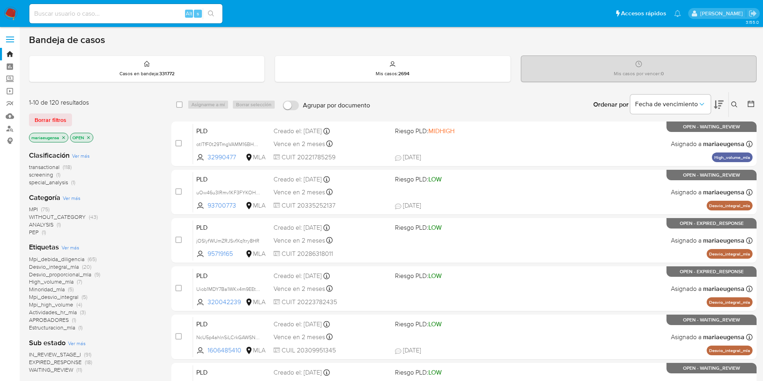
click at [129, 18] on input at bounding box center [125, 13] width 193 height 10
paste input "59099859"
type input "59099859"
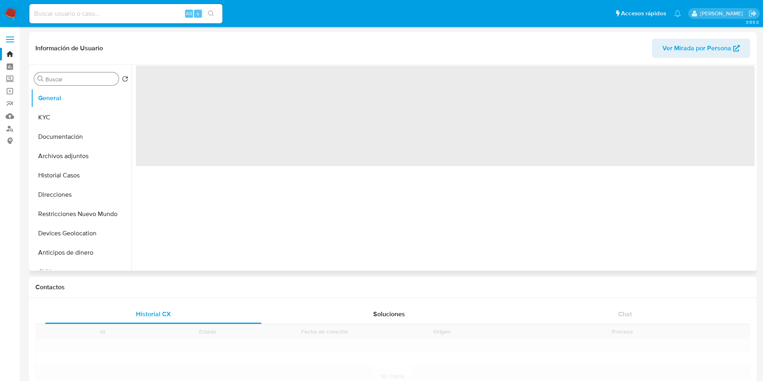
click at [56, 80] on input "Buscar" at bounding box center [80, 79] width 70 height 7
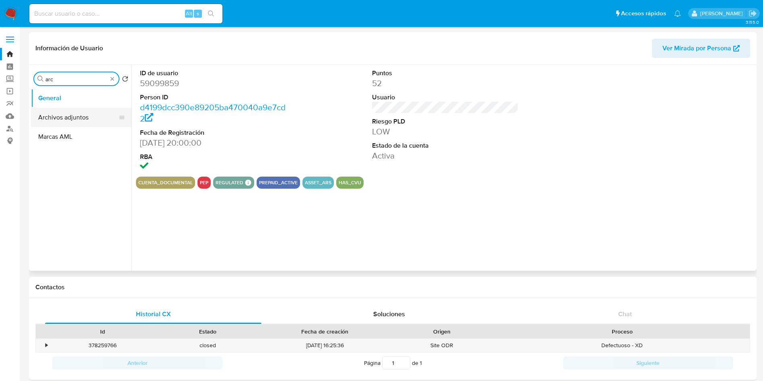
type input "arc"
click at [83, 119] on button "Archivos adjuntos" at bounding box center [78, 117] width 94 height 19
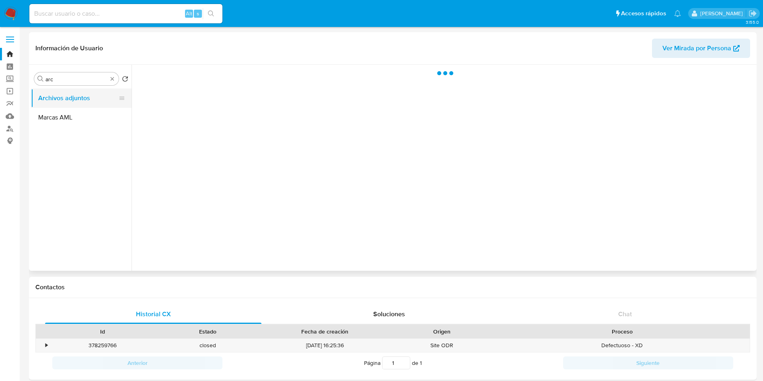
select select "10"
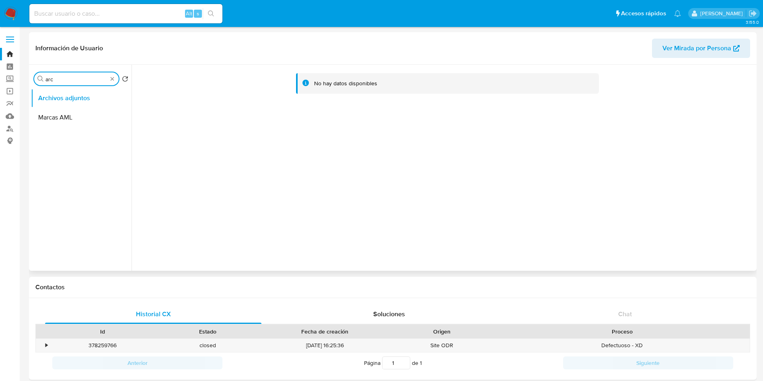
click at [66, 77] on input "arc" at bounding box center [76, 79] width 62 height 7
click at [79, 100] on button "General" at bounding box center [78, 98] width 94 height 19
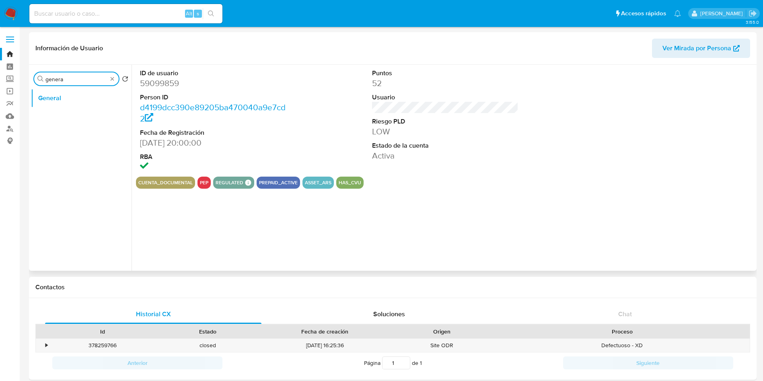
click at [106, 79] on input "genera" at bounding box center [76, 79] width 62 height 7
type input "kyc"
click at [67, 128] on ul "General KYC" at bounding box center [81, 179] width 101 height 181
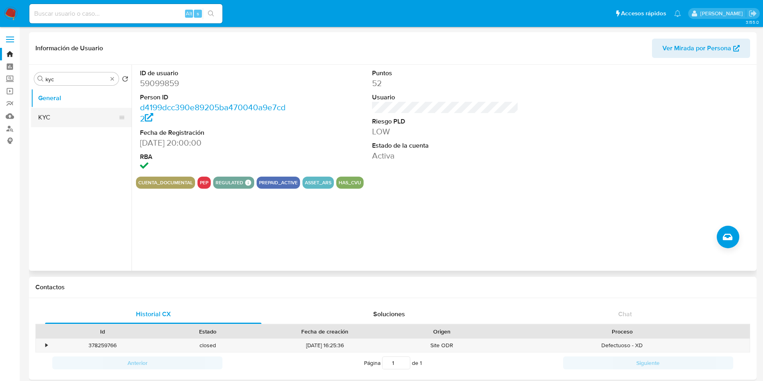
click at [68, 123] on button "KYC" at bounding box center [78, 117] width 94 height 19
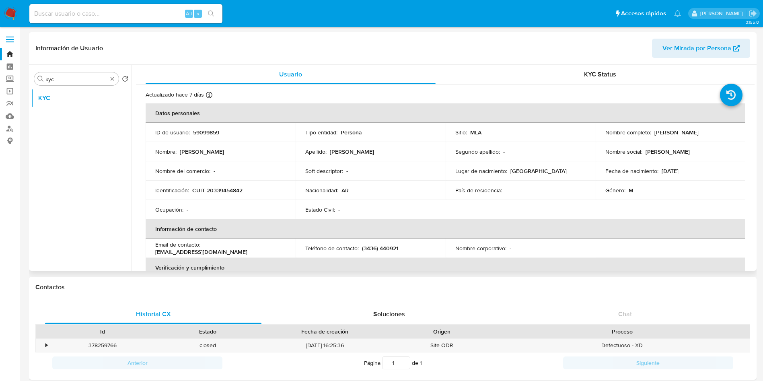
click at [239, 188] on p "CUIT 20339454842" at bounding box center [217, 190] width 50 height 7
copy p "20339454842"
click at [124, 14] on input at bounding box center [125, 13] width 193 height 10
paste input "59099859"
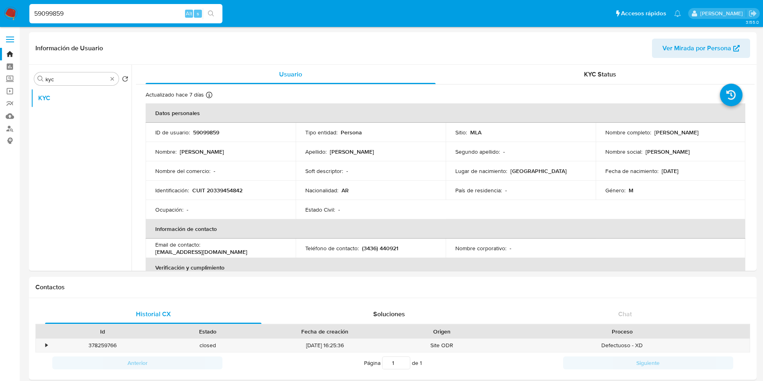
type input "59099859"
click at [232, 188] on p "CUIT 20339454842" at bounding box center [217, 190] width 50 height 7
copy p "20339454842"
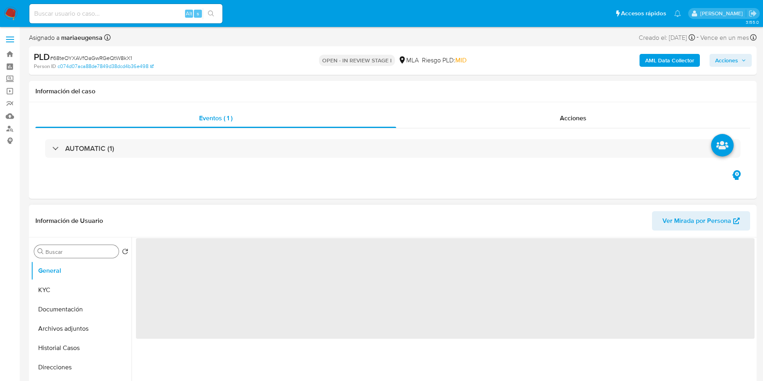
click at [80, 253] on input "Buscar" at bounding box center [80, 251] width 70 height 7
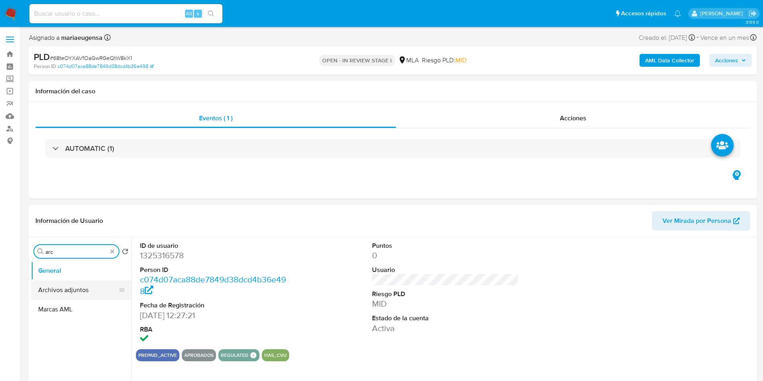
type input "arc"
click at [83, 285] on button "Archivos adjuntos" at bounding box center [78, 289] width 94 height 19
select select "10"
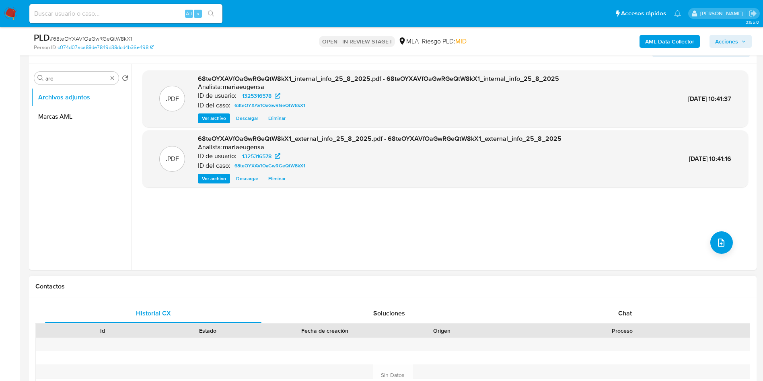
scroll to position [241, 0]
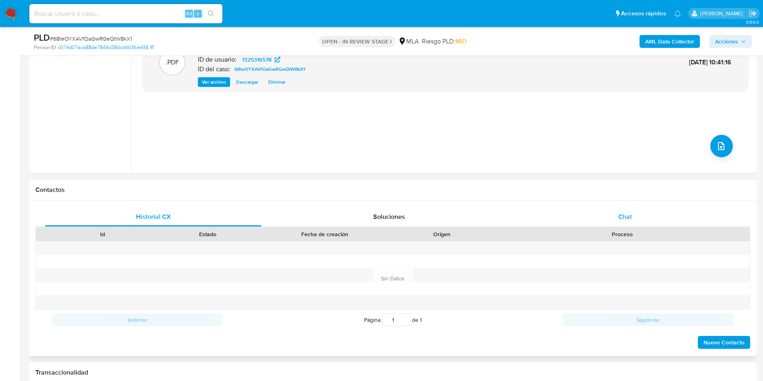
click at [628, 210] on div "Chat" at bounding box center [625, 216] width 217 height 19
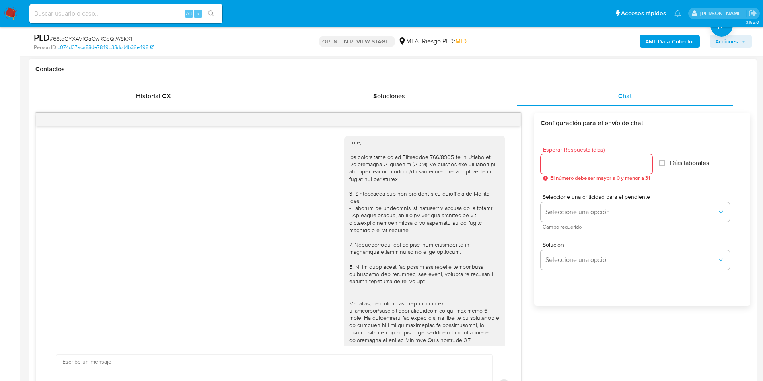
scroll to position [1135, 0]
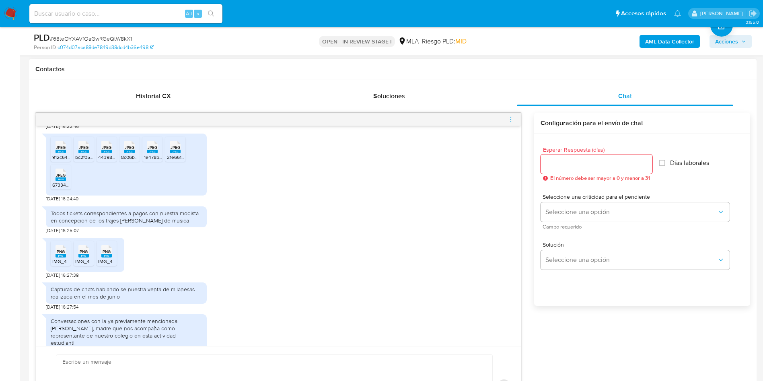
click at [554, 163] on input "Esperar Respuesta (días)" at bounding box center [597, 164] width 112 height 10
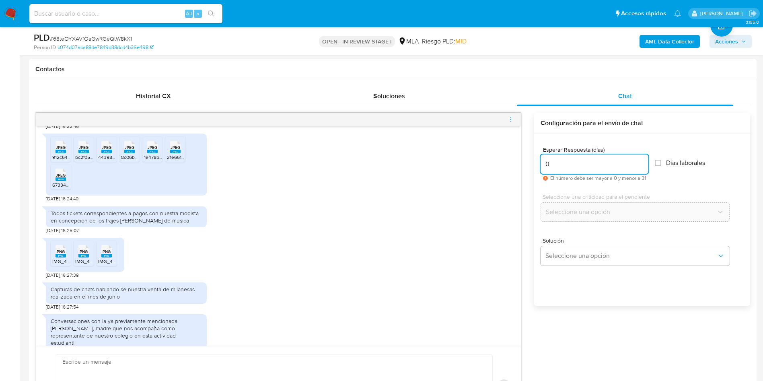
type input "0"
click at [60, 243] on div "PNG PNG" at bounding box center [60, 251] width 17 height 16
click at [85, 249] on span "PNG" at bounding box center [84, 251] width 8 height 5
click at [110, 250] on div "PNG PNG" at bounding box center [106, 251] width 17 height 16
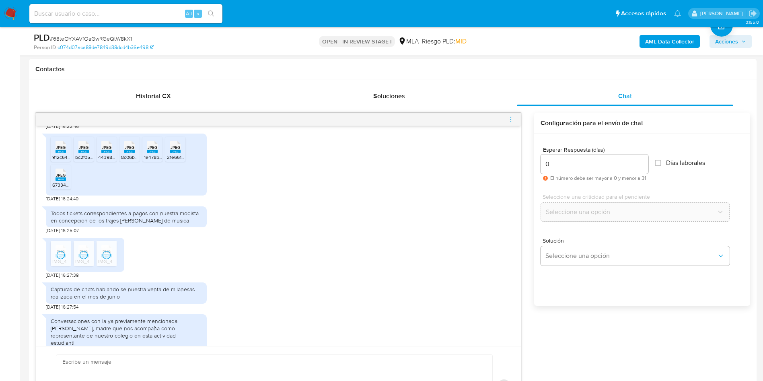
click at [61, 141] on icon at bounding box center [61, 147] width 10 height 12
click at [65, 173] on span "JPEG" at bounding box center [61, 175] width 10 height 5
drag, startPoint x: 86, startPoint y: 143, endPoint x: 97, endPoint y: 143, distance: 10.9
click at [86, 143] on div "JPEG JPEG" at bounding box center [83, 146] width 17 height 16
click at [104, 145] on span "JPEG" at bounding box center [107, 147] width 10 height 5
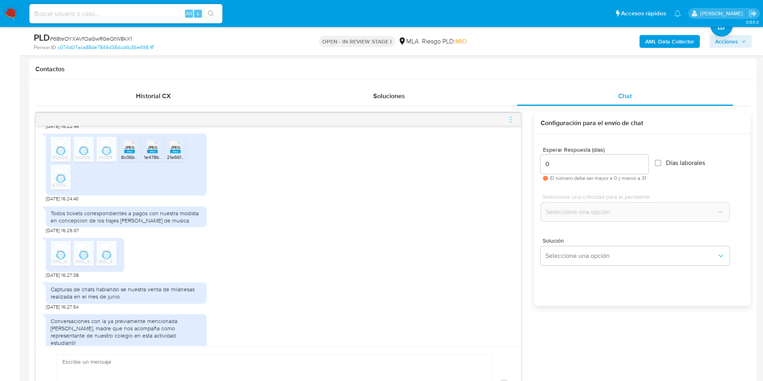
click at [124, 142] on div "JPEG JPEG" at bounding box center [129, 146] width 17 height 16
click at [157, 154] on span "1e478b26-999d-47c1-aafd-e285b1382b4f.jpeg" at bounding box center [193, 157] width 98 height 7
click at [181, 140] on div "JPEG JPEG" at bounding box center [175, 146] width 17 height 16
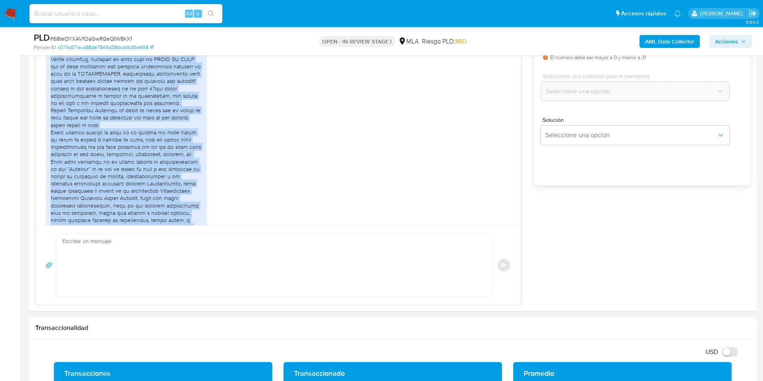
scroll to position [961, 0]
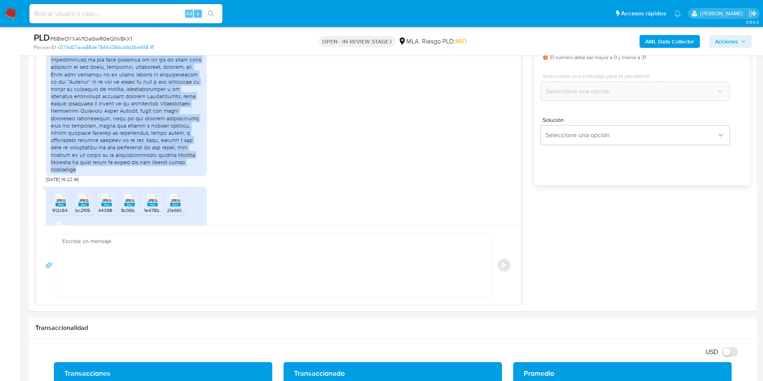
drag, startPoint x: 89, startPoint y: 76, endPoint x: 183, endPoint y: 165, distance: 129.5
click at [183, 165] on div at bounding box center [126, 59] width 151 height 227
copy div "lo ipsumdolor si ametconsect adipiscing: Elitsed doeius te incid ut labo et dol…"
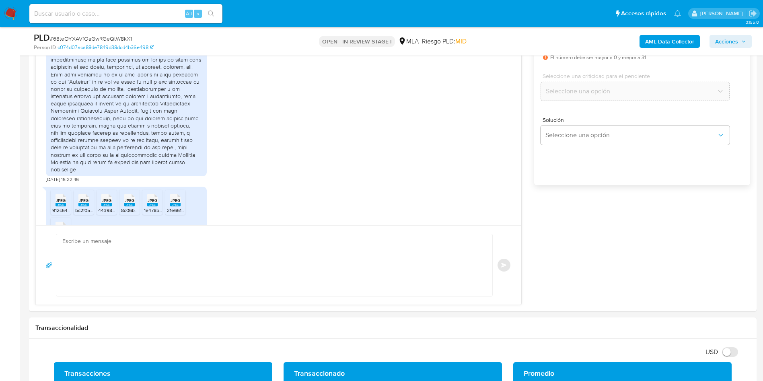
click at [140, 282] on textarea at bounding box center [272, 265] width 420 height 62
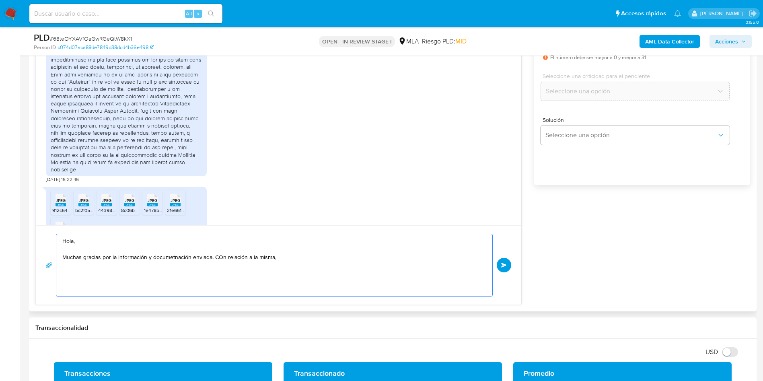
paste textarea "Hola! Queremos informarte que el uso de la cuenta es personal y no se deben can…"
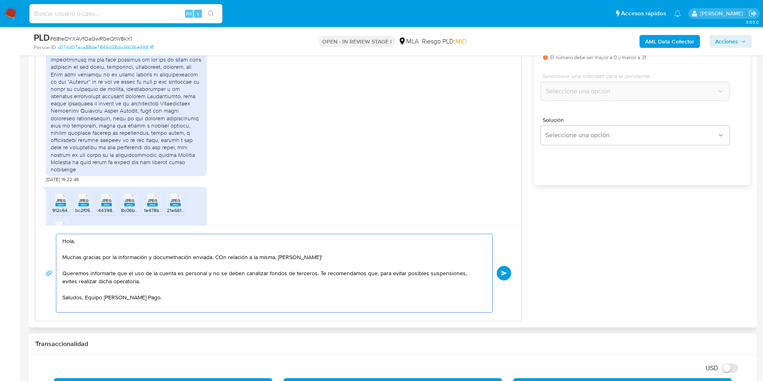
click at [297, 255] on textarea "Hola, Muchas gracias por la información y documetnación enviada. COn relación a…" at bounding box center [272, 273] width 420 height 78
click at [219, 257] on textarea "Hola, Muchas gracias por la información y documentación enviada. COn relación a…" at bounding box center [272, 273] width 420 height 78
drag, startPoint x: 217, startPoint y: 259, endPoint x: 289, endPoint y: 259, distance: 71.6
click at [289, 259] on textarea "Hola, Muchas gracias por la información y documentación enviada. relación a la …" at bounding box center [272, 273] width 420 height 78
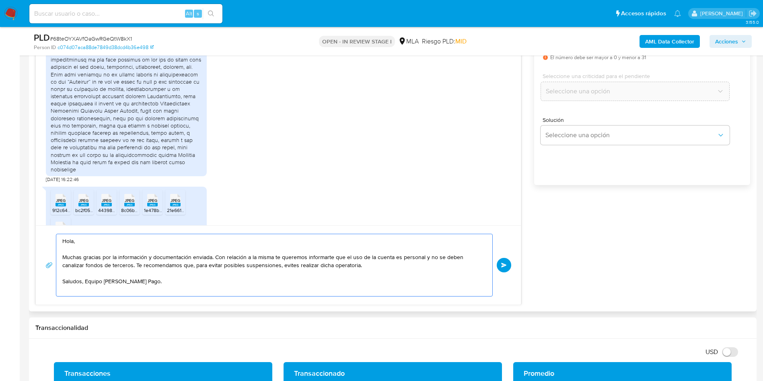
click at [275, 254] on textarea "Hola, Muchas gracias por la información y documentación enviada. Con relación a…" at bounding box center [272, 265] width 420 height 62
click at [86, 284] on textarea "Hola, Muchas gracias por la información y documentación enviada. Con relación a…" at bounding box center [272, 265] width 420 height 62
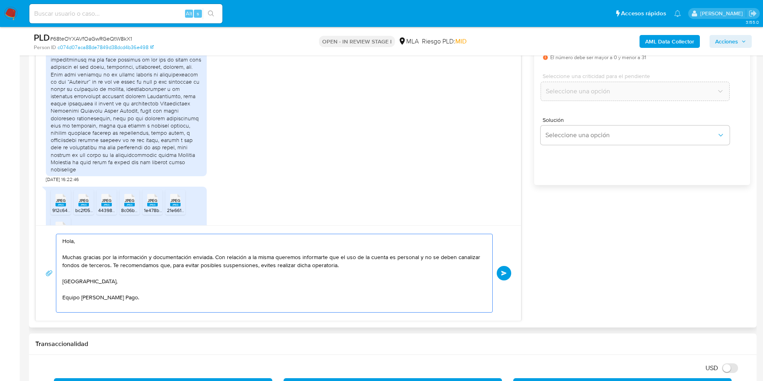
click at [346, 269] on textarea "Hola, Muchas gracias por la información y documentación enviada. Con relación a…" at bounding box center [272, 273] width 420 height 78
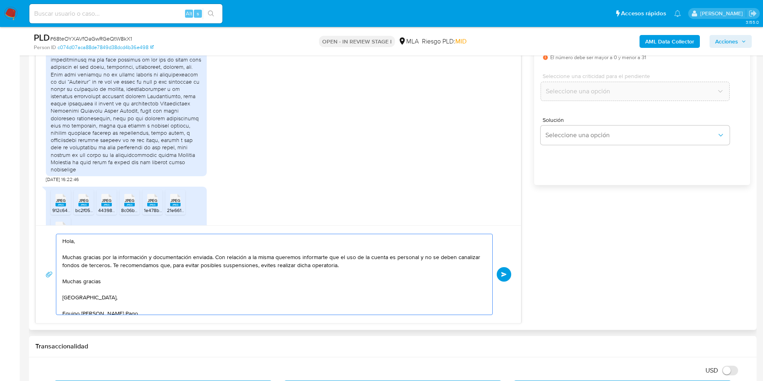
click at [276, 276] on textarea "Hola, Muchas gracias por la información y documentación enviada. Con relación a…" at bounding box center [272, 274] width 420 height 80
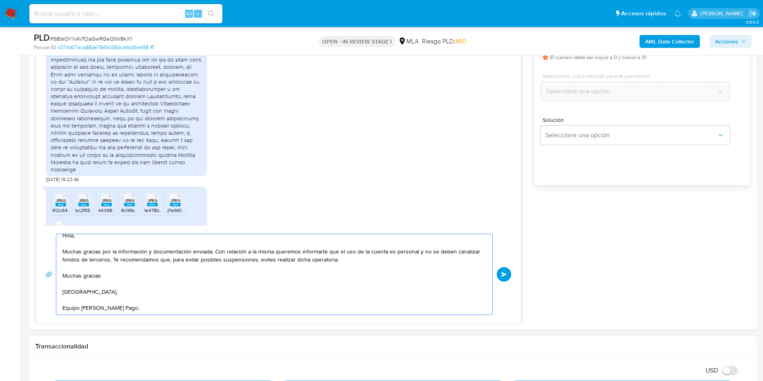
scroll to position [0, 0]
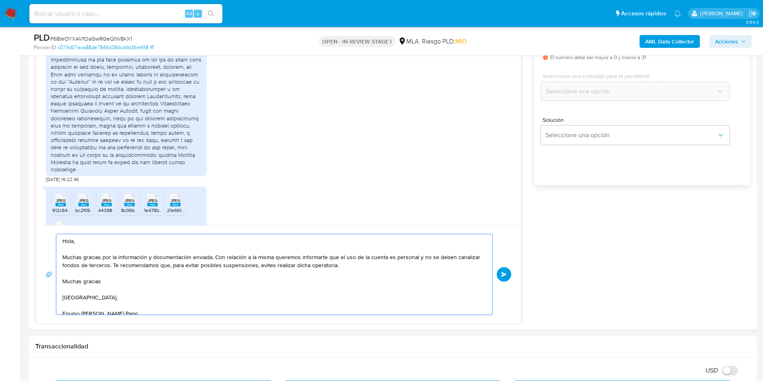
drag, startPoint x: 156, startPoint y: 302, endPoint x: 27, endPoint y: 220, distance: 153.2
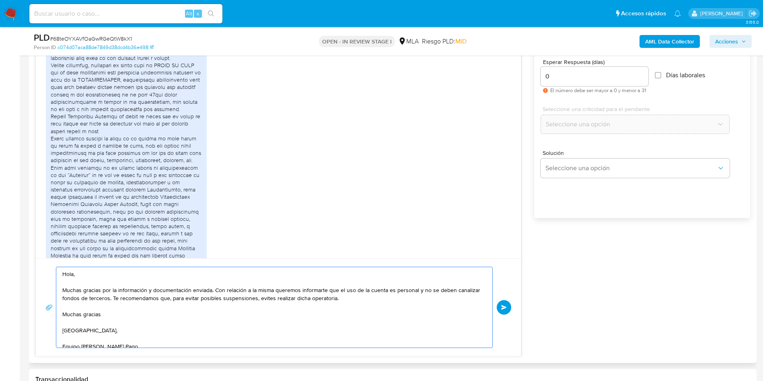
scroll to position [423, 0]
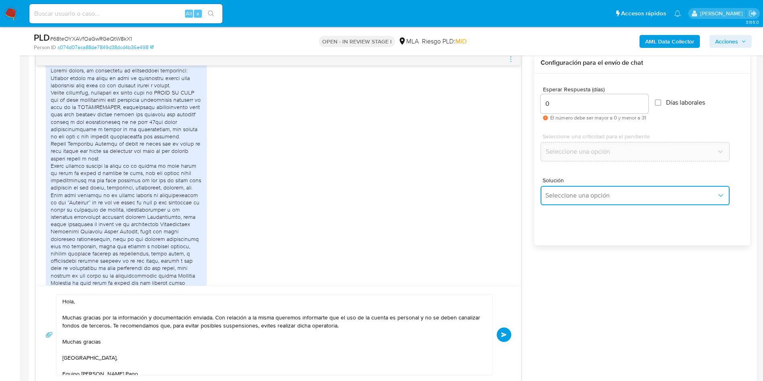
click at [560, 190] on button "Seleccione una opción" at bounding box center [635, 195] width 189 height 19
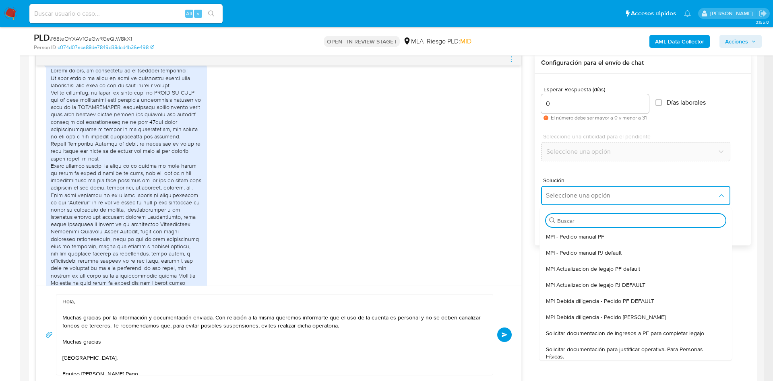
drag, startPoint x: 589, startPoint y: 353, endPoint x: 479, endPoint y: 333, distance: 111.6
click at [589, 353] on span "Solicitar documentación para justificar operativa. Para Personas Físicas." at bounding box center [633, 353] width 175 height 14
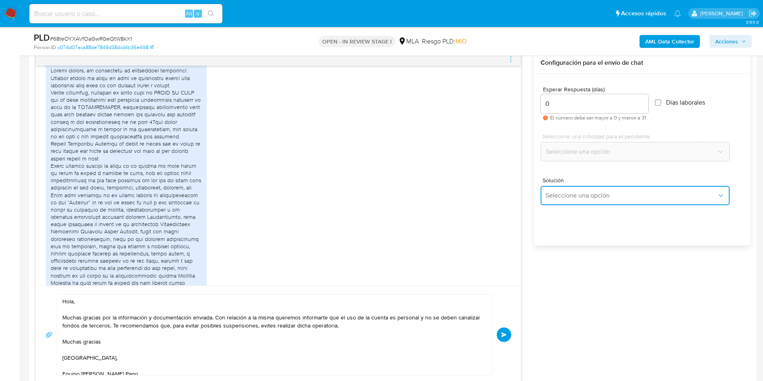
type textarea "Hola,En función de las operaciones registradas en tu cuenta de Mercado Pago, ne…"
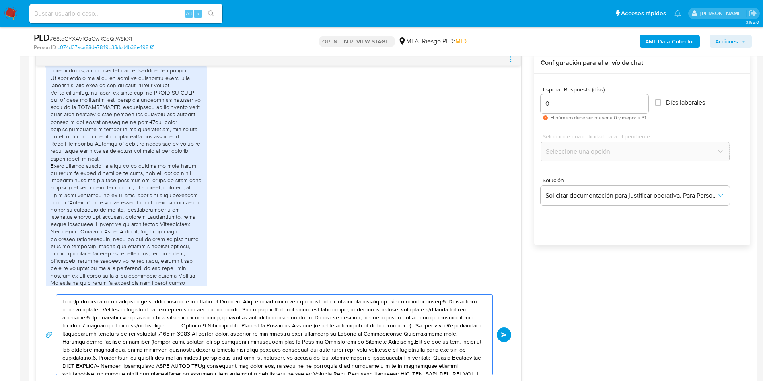
click at [291, 328] on textarea at bounding box center [272, 335] width 420 height 80
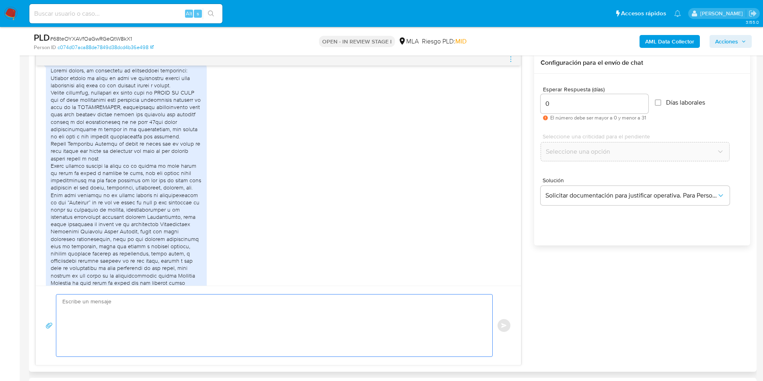
paste textarea "Hola, Muchas gracias por la información y documentación enviada. Con relación a…"
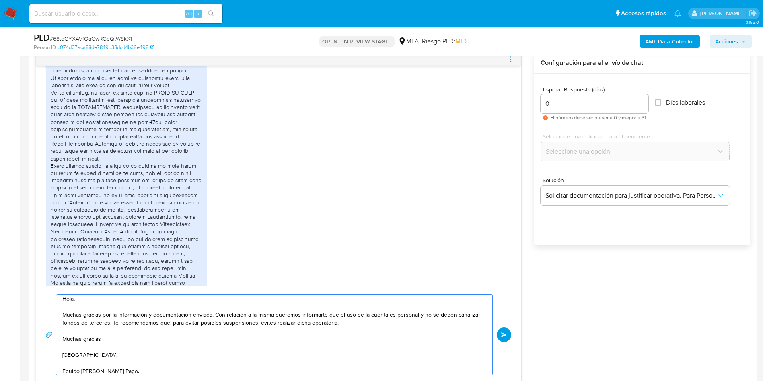
click at [291, 328] on textarea "Hola, Muchas gracias por la información y documentación enviada. Con relación a…" at bounding box center [272, 335] width 420 height 80
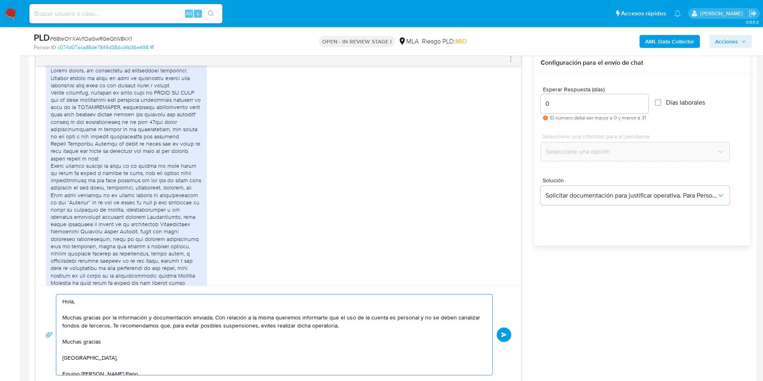
click at [454, 319] on textarea "Hola, Muchas gracias por la información y documentación enviada. Con relación a…" at bounding box center [272, 335] width 420 height 80
type textarea "Hola, Muchas gracias por la información y documentación enviada. Con relación a…"
click at [185, 334] on textarea "Hola, Muchas gracias por la información y documentación enviada. Con relación a…" at bounding box center [272, 335] width 420 height 80
click at [101, 356] on textarea "Hola, Muchas gracias por la información y documentación enviada. Con relación a…" at bounding box center [272, 335] width 420 height 80
click at [502, 335] on span "Enviar" at bounding box center [504, 334] width 6 height 5
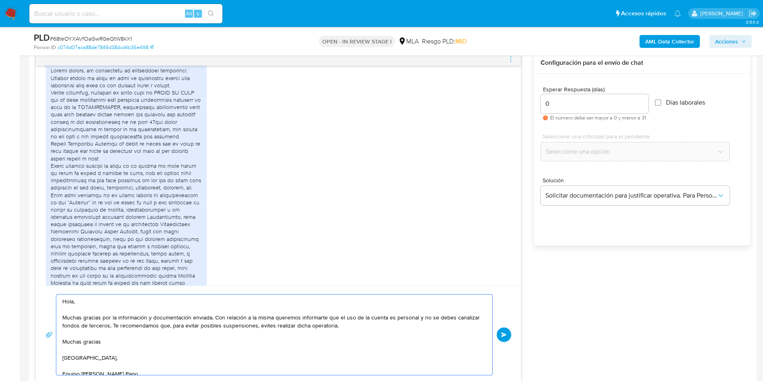
click at [359, 333] on textarea "Hola, Muchas gracias por la información y documentación enviada. Con relación a…" at bounding box center [272, 335] width 420 height 80
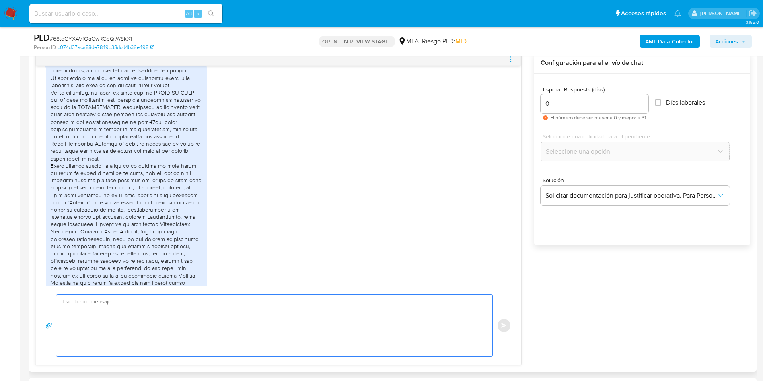
scroll to position [1253, 0]
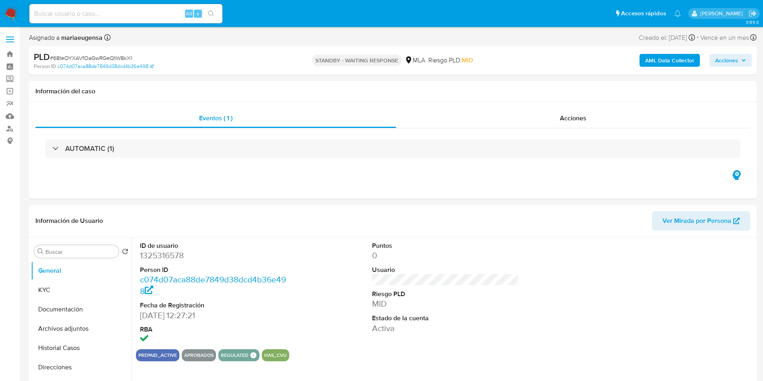
select select "10"
click at [137, 18] on input at bounding box center [125, 13] width 193 height 10
paste input "wcQuHyrMm1Z8r3QxpGKU5Qh9"
type input "wcQuHyrMm1Z8r3QxpGKU5Qh9"
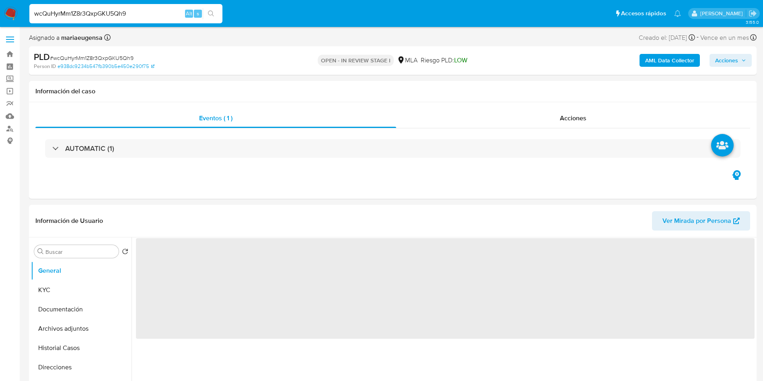
select select "10"
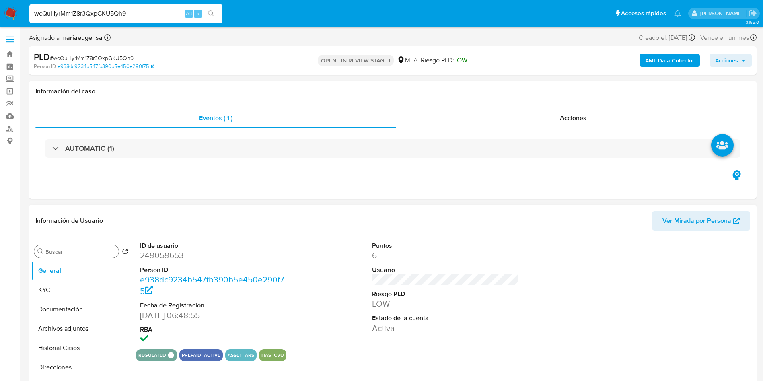
drag, startPoint x: 86, startPoint y: 247, endPoint x: 83, endPoint y: 251, distance: 4.6
click at [83, 251] on div "Buscar" at bounding box center [76, 251] width 85 height 13
click at [81, 252] on input "Buscar" at bounding box center [80, 251] width 70 height 7
type input "R"
type input "ARC"
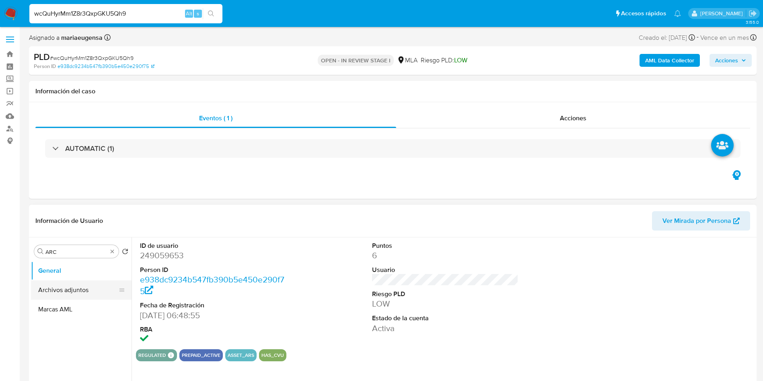
click at [88, 284] on button "Archivos adjuntos" at bounding box center [78, 289] width 94 height 19
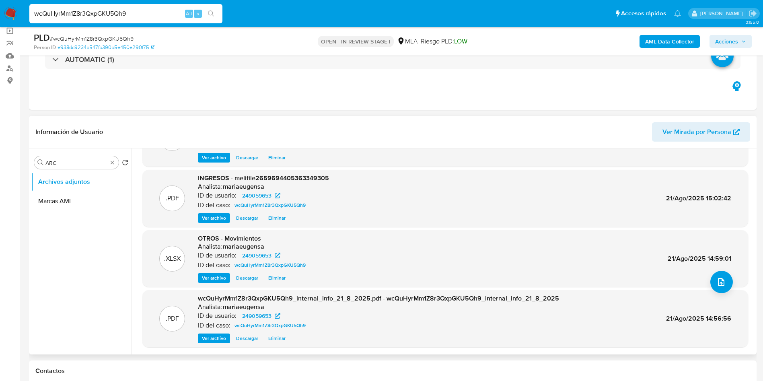
scroll to position [60, 0]
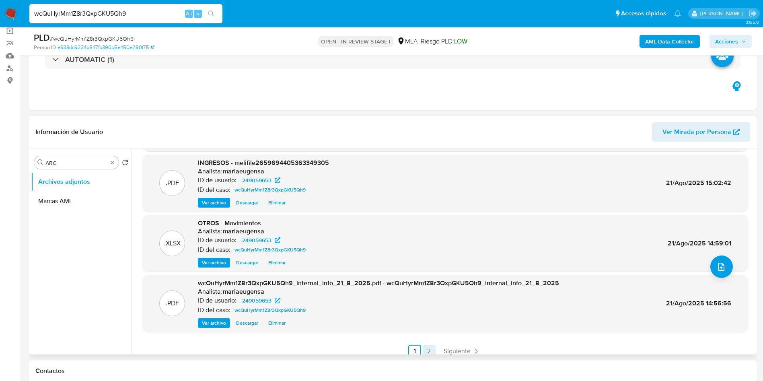
click at [426, 352] on link "2" at bounding box center [429, 351] width 13 height 13
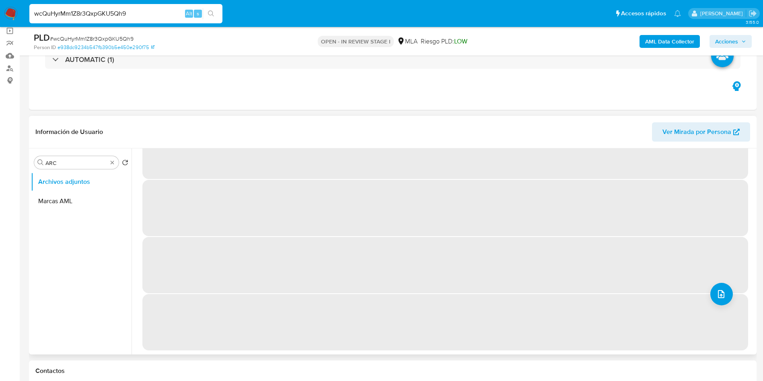
scroll to position [0, 0]
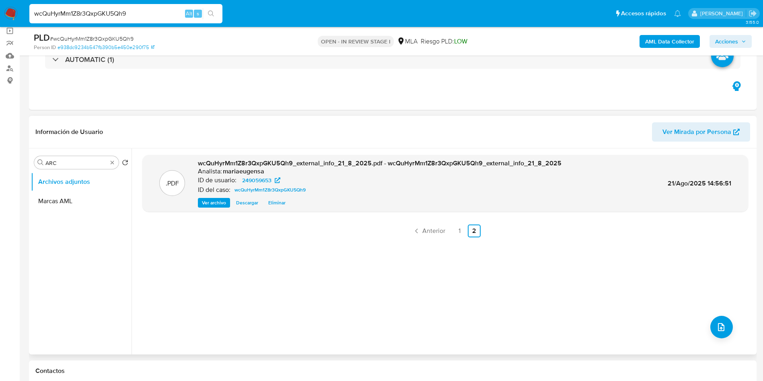
click at [353, 278] on div ".PDF wcQuHyrMm1Z8r3QxpGKU5Qh9_external_info_21_8_2025.pdf - wcQuHyrMm1Z8r3QxpGK…" at bounding box center [445, 251] width 606 height 193
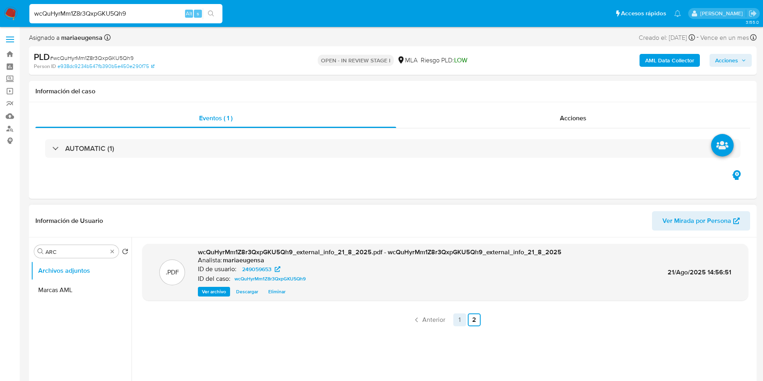
click at [463, 320] on link "1" at bounding box center [460, 319] width 13 height 13
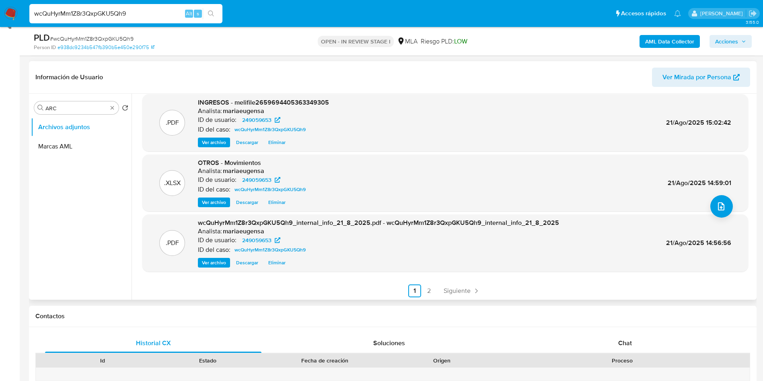
scroll to position [68, 0]
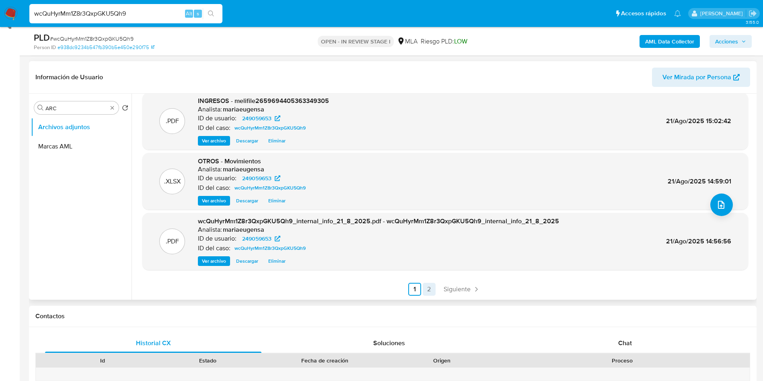
click at [428, 287] on link "2" at bounding box center [429, 289] width 13 height 13
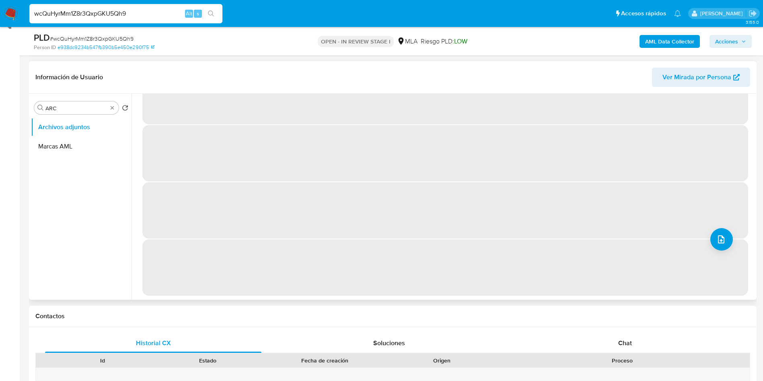
scroll to position [0, 0]
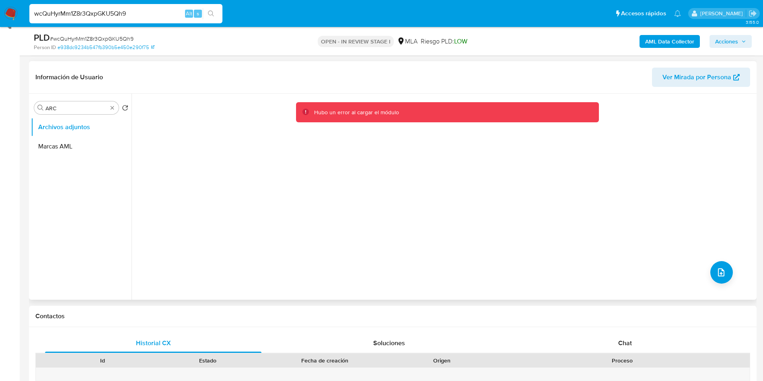
click at [368, 244] on div "Hubo un error al cargar el módulo" at bounding box center [443, 197] width 623 height 206
drag, startPoint x: 346, startPoint y: 188, endPoint x: 323, endPoint y: 178, distance: 25.2
click at [346, 188] on div "Hubo un error al cargar el módulo" at bounding box center [443, 197] width 623 height 206
click at [74, 97] on div "Buscar ARC Volver al orden por defecto Archivos adjuntos Marcas AML" at bounding box center [81, 197] width 101 height 205
click at [66, 107] on input "ARC" at bounding box center [76, 108] width 62 height 7
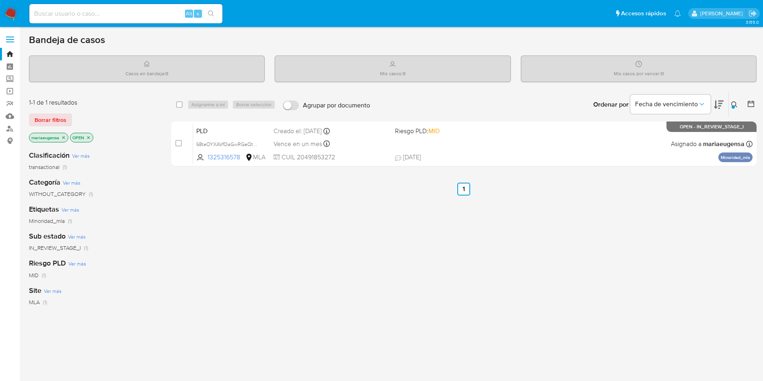
click at [736, 107] on icon at bounding box center [735, 104] width 6 height 6
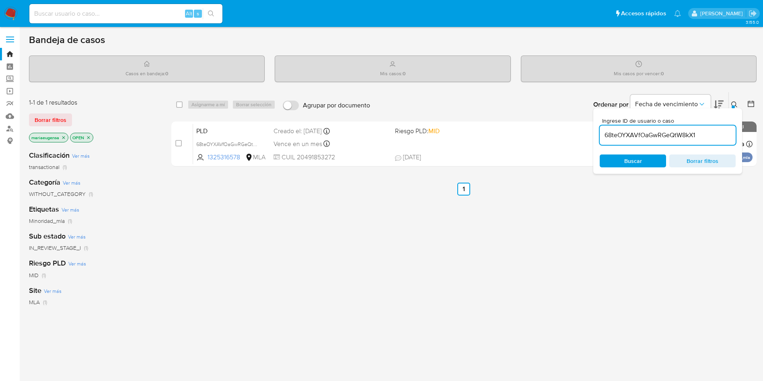
click at [708, 142] on div "68teOYXAVfOaGwRGeQtW8kX1" at bounding box center [668, 135] width 136 height 19
click at [701, 136] on input "68teOYXAVfOaGwRGeQtW8kX1" at bounding box center [668, 135] width 136 height 10
paste input "wcQuHyrMm1Z8r3QxpGKU5Qh9"
type input "wcQuHyrMm1Z8r3QxpGKU5Qh9"
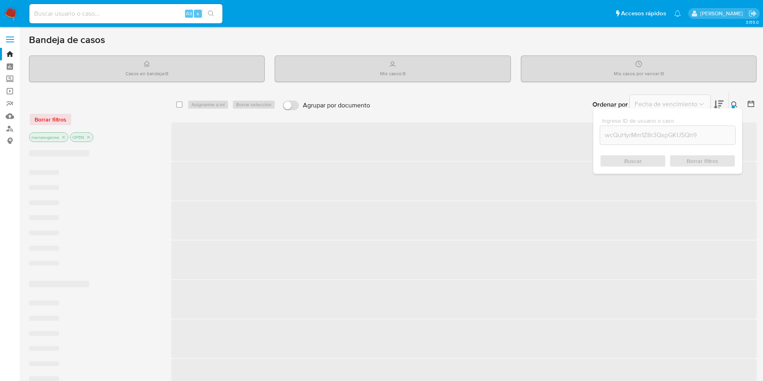
click at [733, 101] on icon at bounding box center [735, 104] width 6 height 6
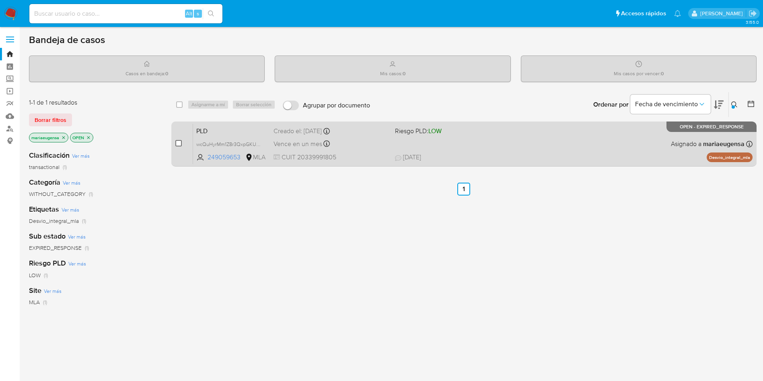
click at [178, 141] on input "checkbox" at bounding box center [178, 143] width 6 height 6
checkbox input "true"
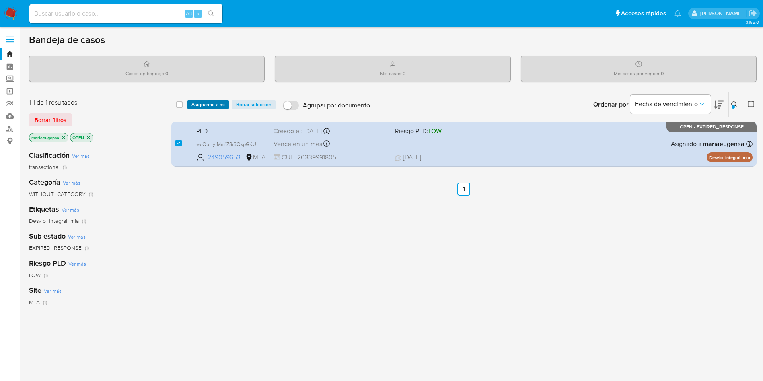
click at [194, 106] on span "Asignarme a mí" at bounding box center [208, 105] width 33 height 8
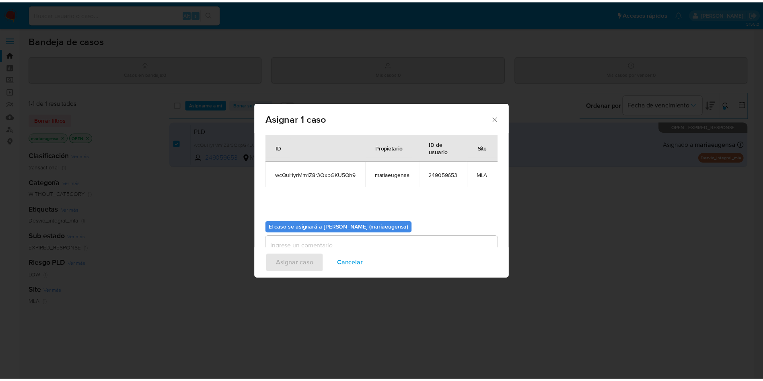
scroll to position [51, 0]
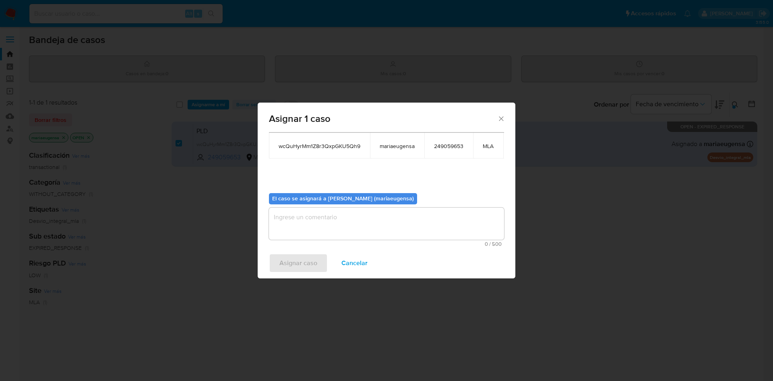
click at [310, 210] on textarea "assign-modal" at bounding box center [386, 224] width 235 height 32
click at [281, 261] on span "Asignar caso" at bounding box center [298, 263] width 38 height 18
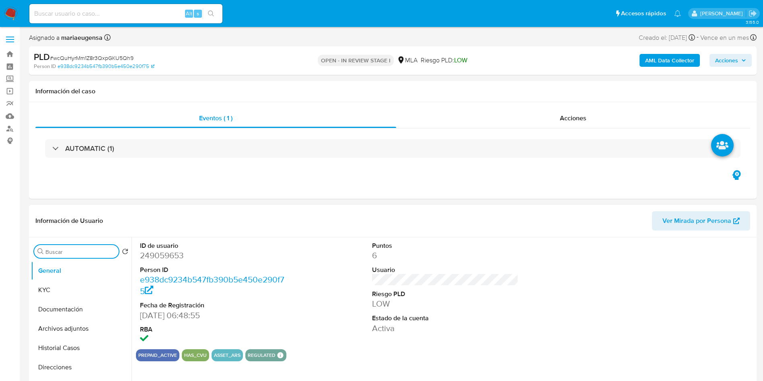
click at [58, 250] on input "Buscar" at bounding box center [80, 251] width 70 height 7
type input "A"
select select "10"
type input "ARC"
click at [63, 283] on button "Archivos adjuntos" at bounding box center [78, 289] width 94 height 19
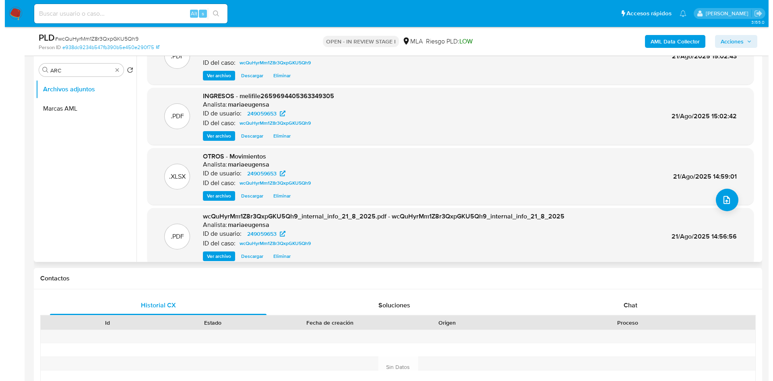
scroll to position [60, 0]
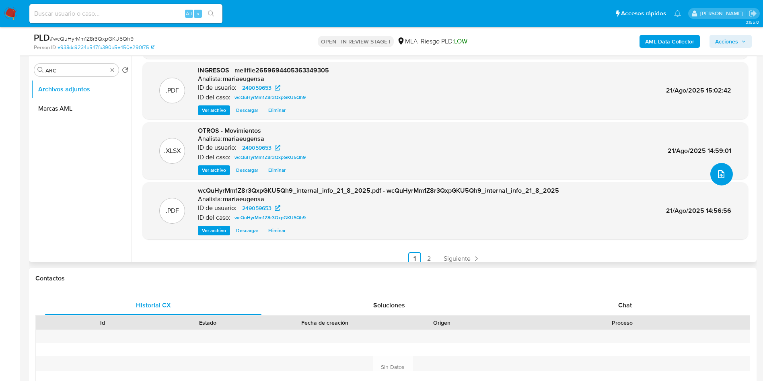
click at [729, 171] on button "upload-file" at bounding box center [722, 174] width 23 height 23
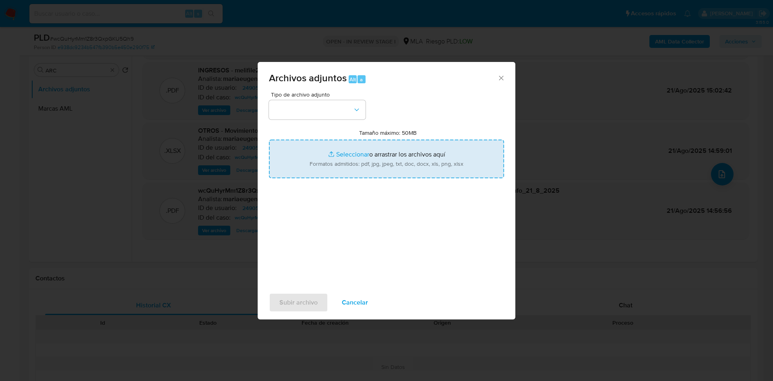
click at [315, 152] on input "Tamaño máximo: 50MB Seleccionar archivos" at bounding box center [386, 159] width 235 height 39
type input "C:\fakepath\Calculador documentación (1).xlsx"
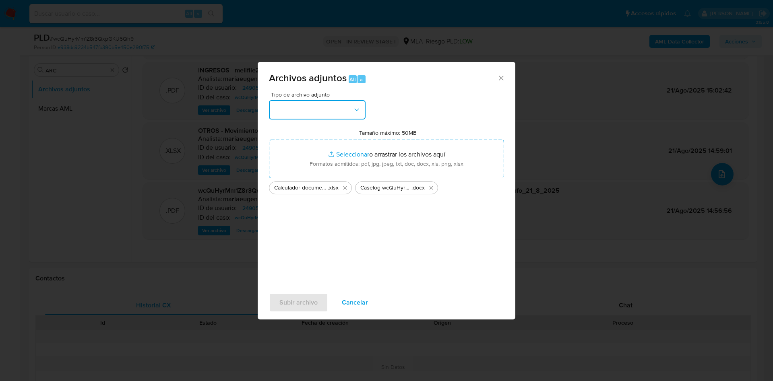
click at [304, 103] on button "button" at bounding box center [317, 109] width 97 height 19
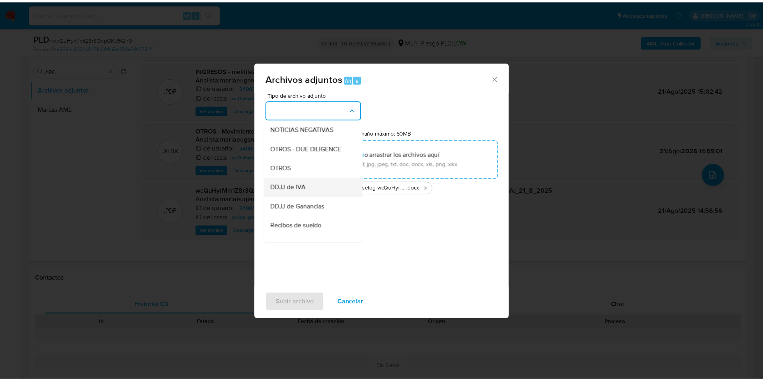
scroll to position [121, 0]
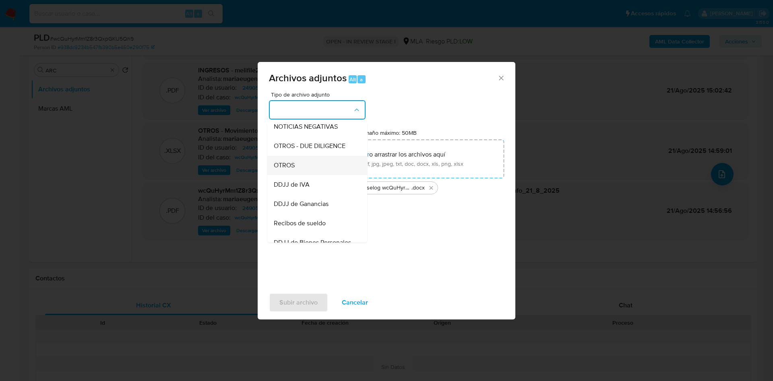
click at [292, 169] on span "OTROS" at bounding box center [284, 165] width 21 height 8
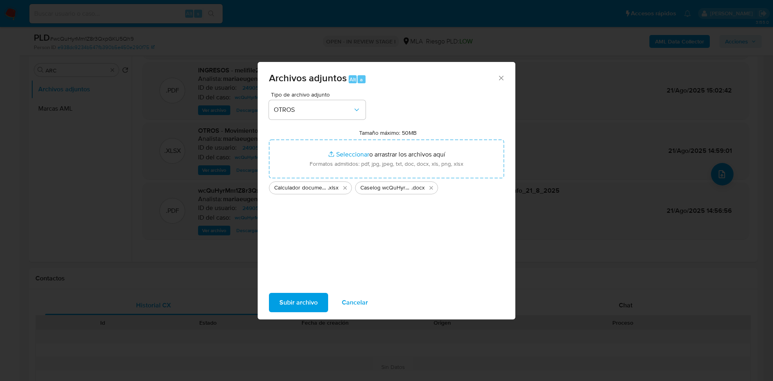
click at [301, 298] on span "Subir archivo" at bounding box center [298, 303] width 38 height 18
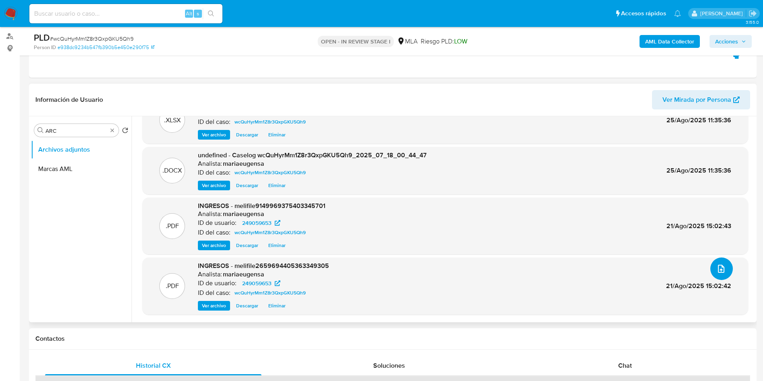
scroll to position [48, 0]
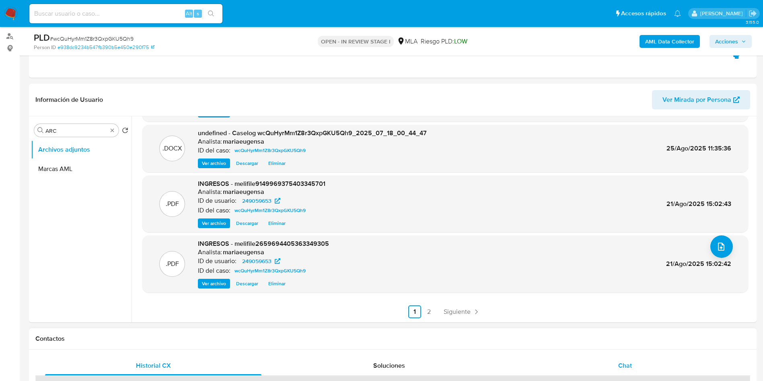
click at [604, 364] on div "Chat" at bounding box center [625, 365] width 217 height 19
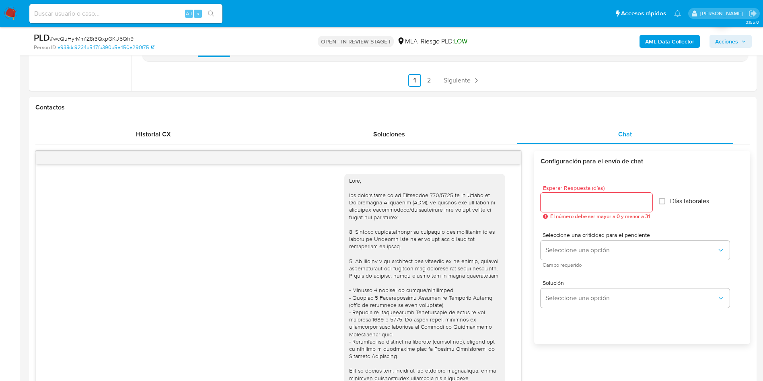
scroll to position [781, 0]
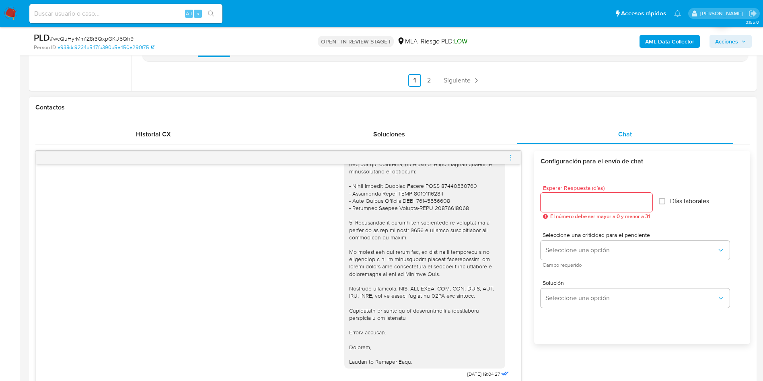
click at [511, 160] on icon "menu-action" at bounding box center [510, 157] width 7 height 7
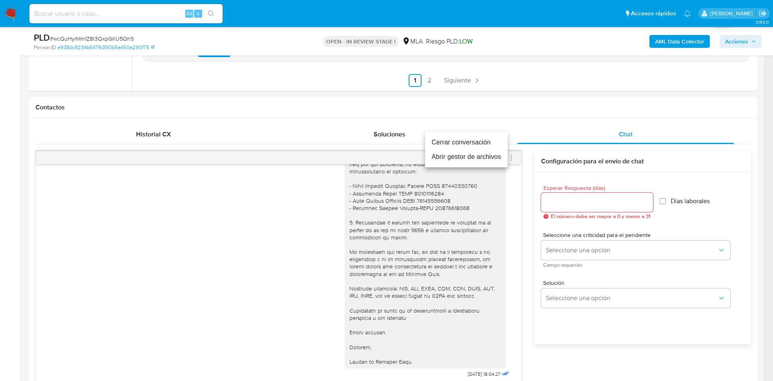
click at [495, 144] on li "Cerrar conversación" at bounding box center [466, 142] width 82 height 14
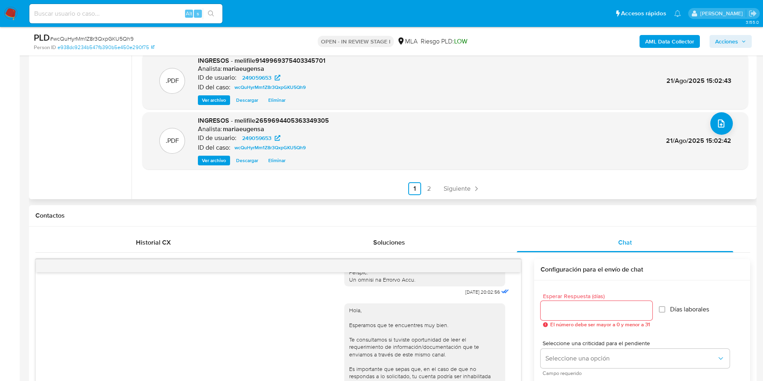
scroll to position [41, 0]
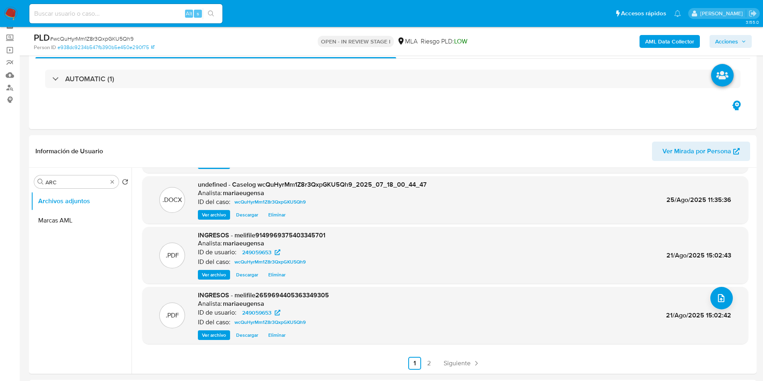
click at [729, 40] on span "Acciones" at bounding box center [727, 41] width 23 height 13
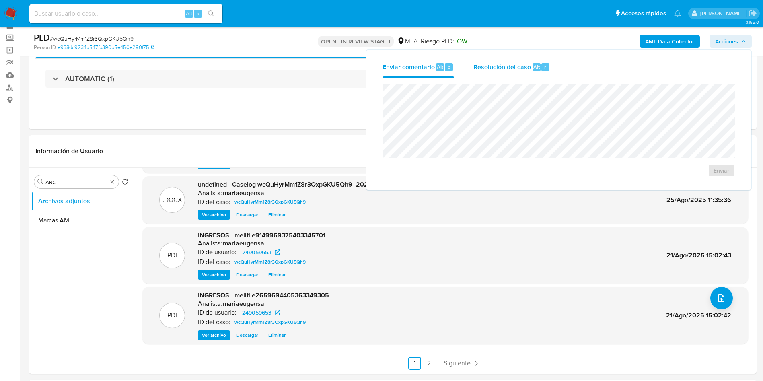
click at [511, 70] on span "Resolución del caso" at bounding box center [503, 66] width 58 height 9
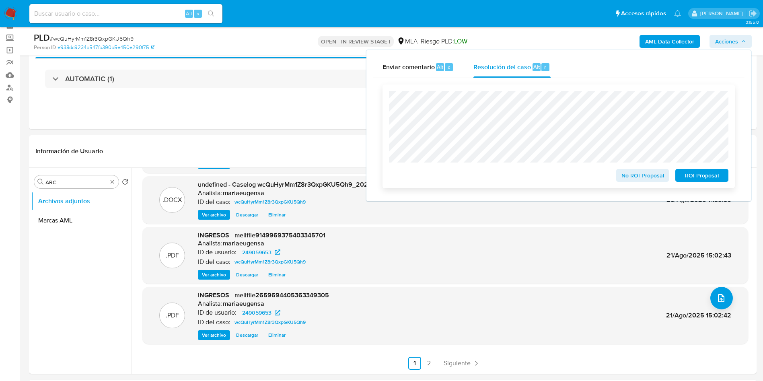
click at [638, 176] on span "No ROI Proposal" at bounding box center [643, 175] width 42 height 11
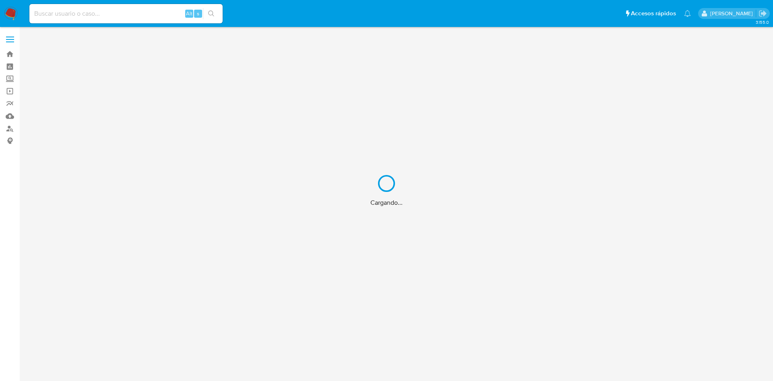
click at [64, 15] on div "Cargando..." at bounding box center [386, 190] width 773 height 381
click at [75, 11] on div "Cargando..." at bounding box center [386, 190] width 773 height 381
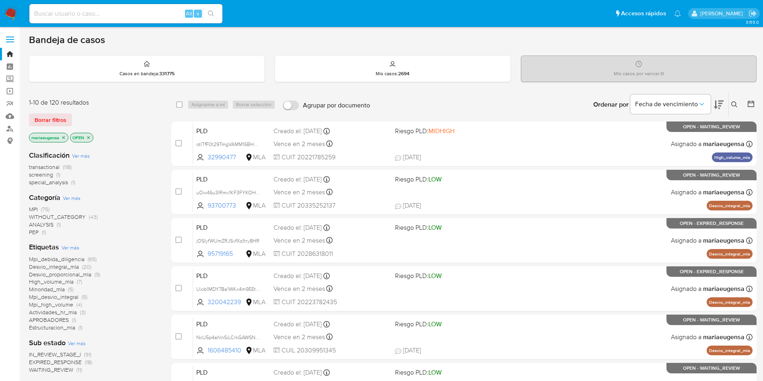
click at [735, 105] on icon at bounding box center [735, 104] width 6 height 6
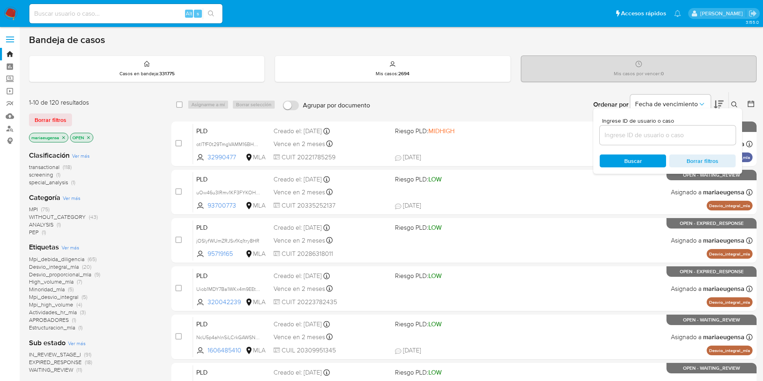
click at [694, 135] on input at bounding box center [668, 135] width 136 height 10
type input "1gTJ1gXsykq7WXmeJWmPZufr"
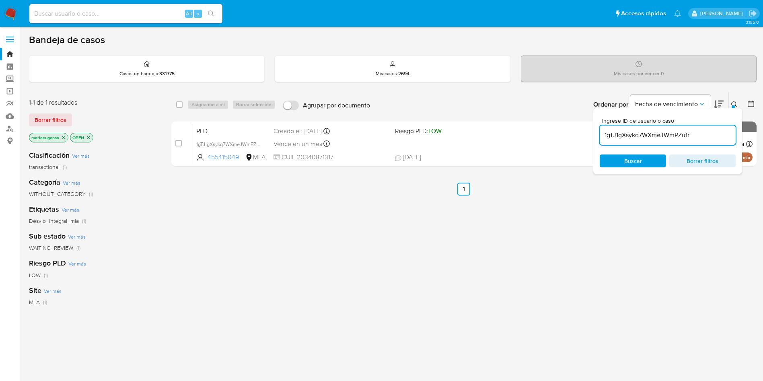
click at [736, 106] on icon at bounding box center [735, 104] width 6 height 6
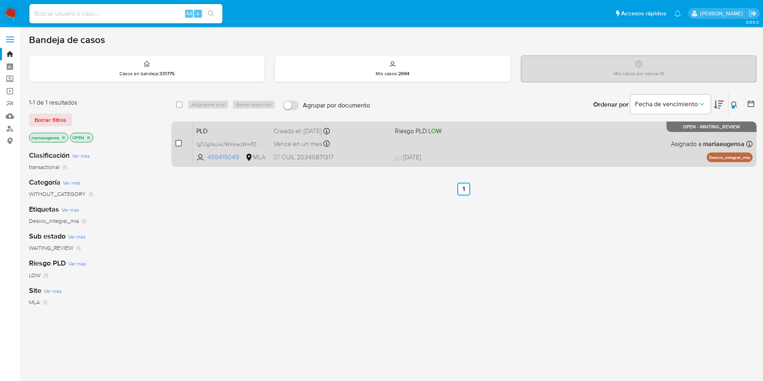
click at [179, 143] on input "checkbox" at bounding box center [178, 143] width 6 height 6
checkbox input "true"
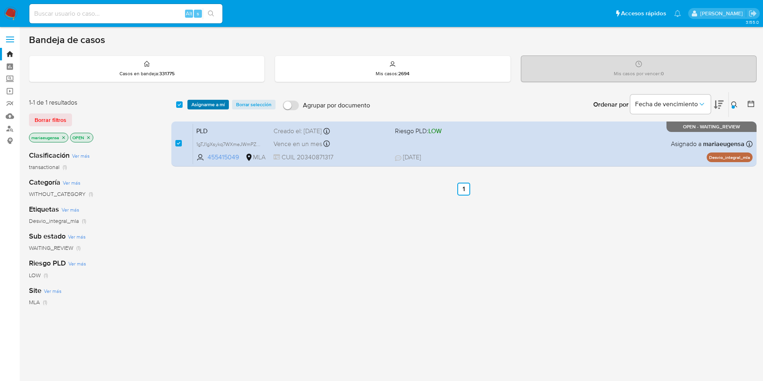
click at [201, 104] on span "Asignarme a mí" at bounding box center [208, 105] width 33 height 8
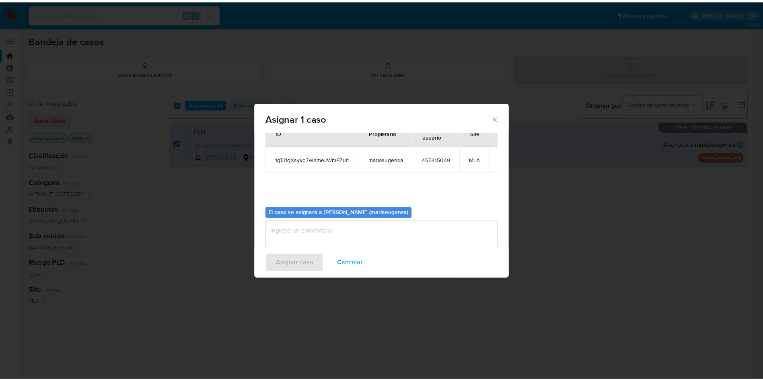
scroll to position [42, 0]
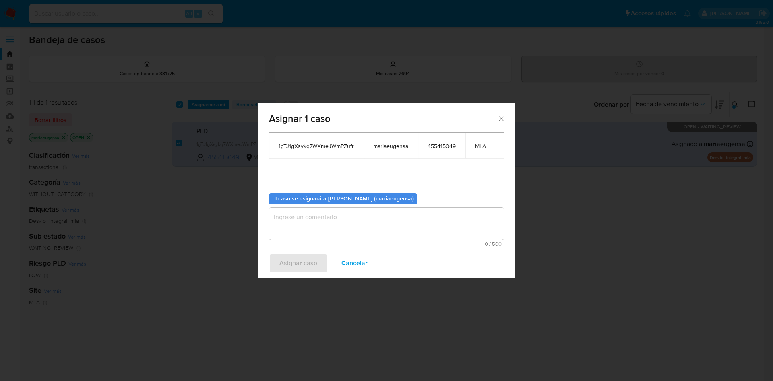
click at [295, 226] on textarea "assign-modal" at bounding box center [386, 224] width 235 height 32
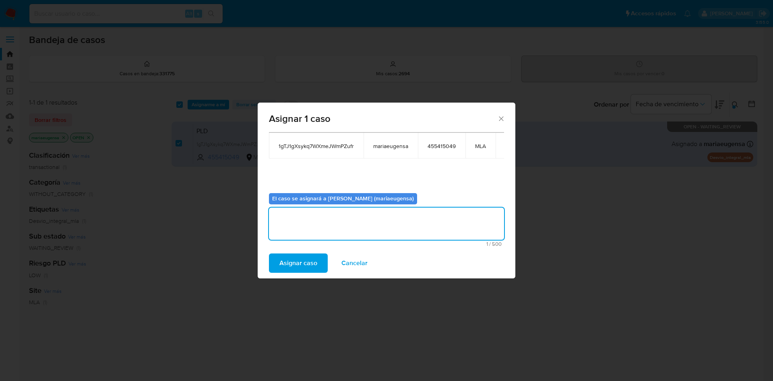
click at [293, 262] on span "Asignar caso" at bounding box center [298, 263] width 38 height 18
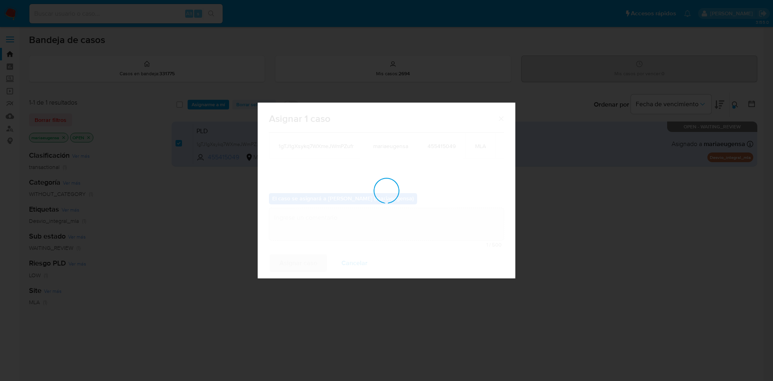
checkbox input "false"
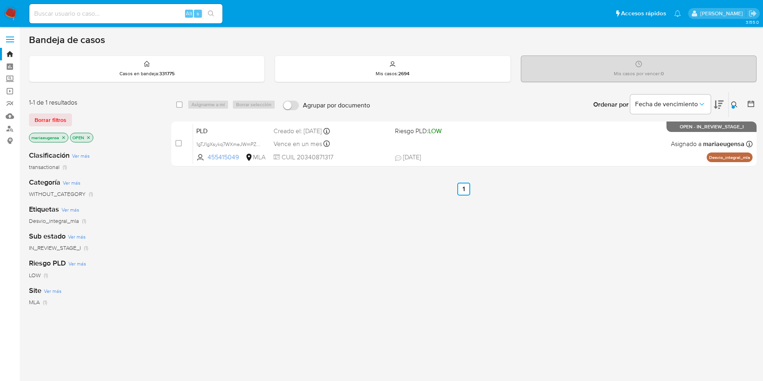
click at [262, 239] on div "select-all-cases-checkbox Asignarme a mí Borrar selección Agrupar por documento…" at bounding box center [464, 274] width 586 height 365
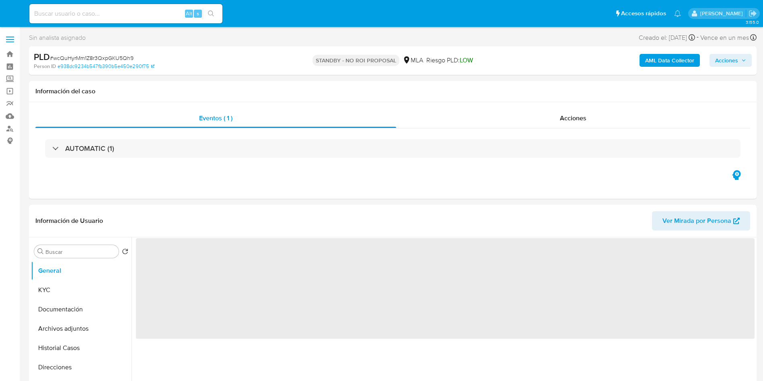
select select "10"
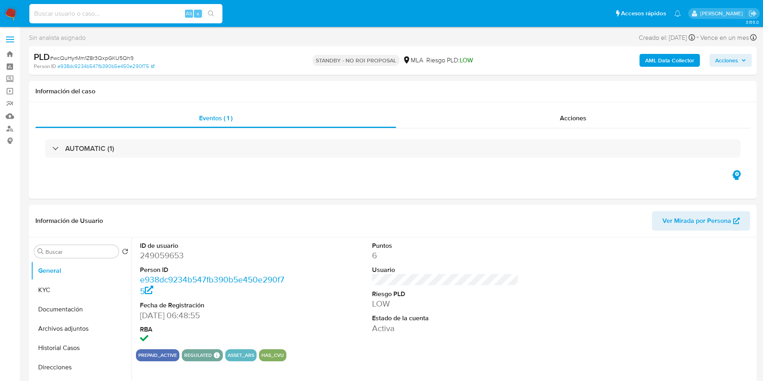
click at [117, 10] on input at bounding box center [125, 13] width 193 height 10
paste input "1gTJ1gXsykq7WXmeJWmPZufr"
type input "1gTJ1gXsykq7WXmeJWmPZufr"
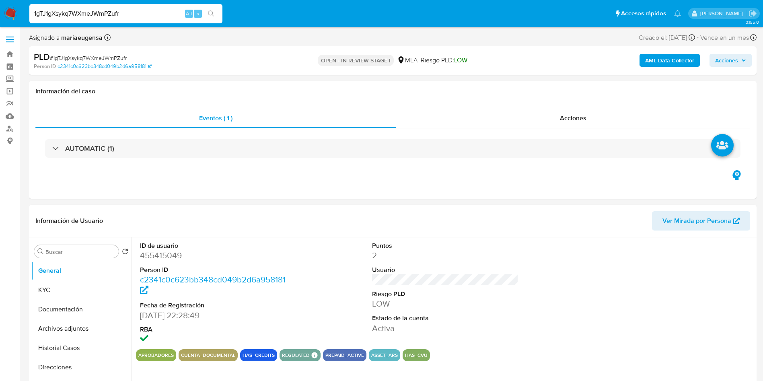
select select "10"
click at [111, 55] on span "# 1gTJ1gXsykq7WXmeJWmPZufr" at bounding box center [88, 58] width 77 height 8
copy span "1gTJ1gXsykq7WXmeJWmPZufr"
click at [94, 56] on span "# 1gTJ1gXsykq7WXmeJWmPZufr" at bounding box center [88, 58] width 77 height 8
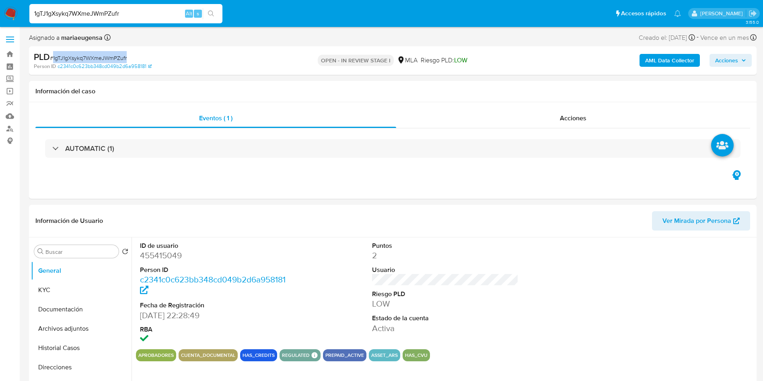
click at [94, 56] on span "# 1gTJ1gXsykq7WXmeJWmPZufr" at bounding box center [88, 58] width 77 height 8
copy span "1gTJ1gXsykq7WXmeJWmPZufr"
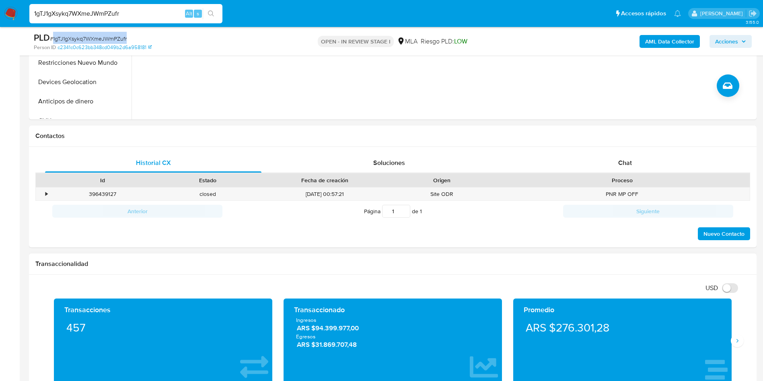
scroll to position [121, 0]
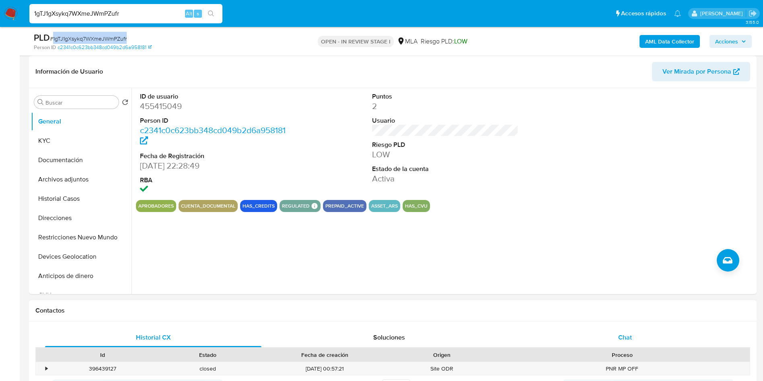
click at [621, 339] on span "Chat" at bounding box center [626, 337] width 14 height 9
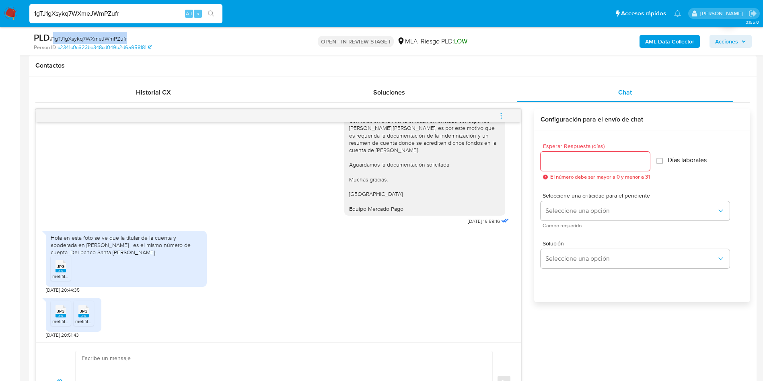
scroll to position [398, 0]
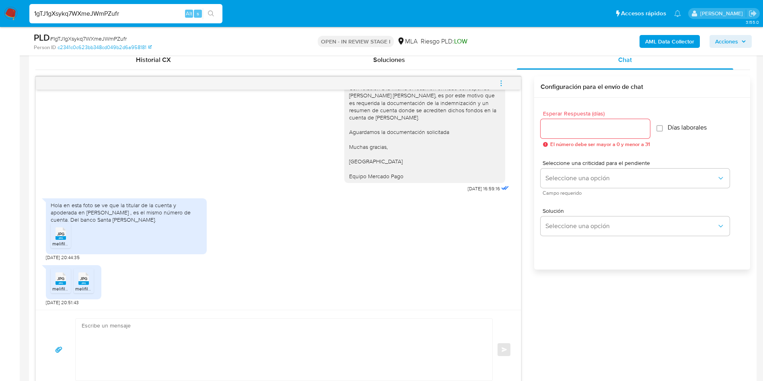
drag, startPoint x: 55, startPoint y: 233, endPoint x: 72, endPoint y: 283, distance: 52.9
click at [56, 237] on div "JPG JPG" at bounding box center [60, 233] width 17 height 16
click at [63, 278] on span "JPG" at bounding box center [60, 278] width 7 height 5
click at [79, 281] on icon at bounding box center [83, 278] width 10 height 12
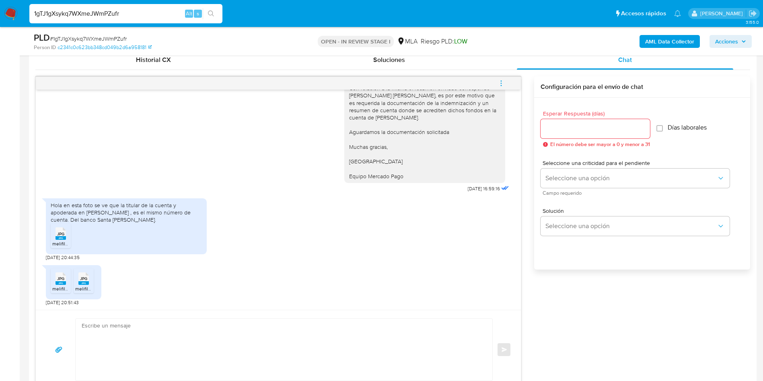
click at [592, 142] on span "El número debe ser mayor a 0 y menor a 31" at bounding box center [601, 145] width 100 height 6
click at [593, 136] on div at bounding box center [595, 128] width 109 height 19
drag, startPoint x: 42, startPoint y: 122, endPoint x: 110, endPoint y: 93, distance: 74.3
click at [53, 113] on div "Además uso mi cuenta de Mercado Pago para cobrar ventas de comidas caseras (pol…" at bounding box center [278, 200] width 485 height 220
click at [201, 340] on textarea at bounding box center [282, 350] width 401 height 62
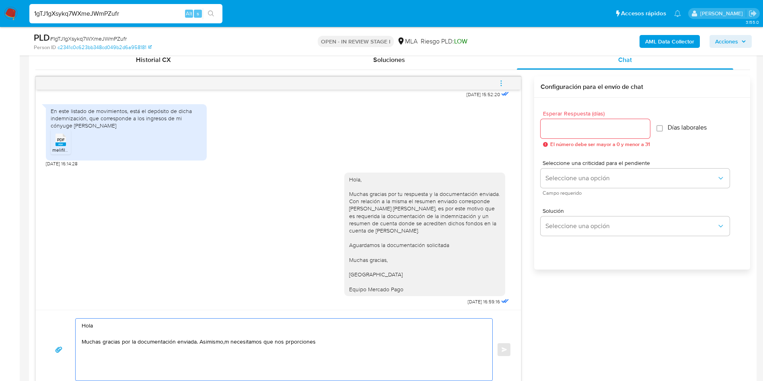
scroll to position [417, 0]
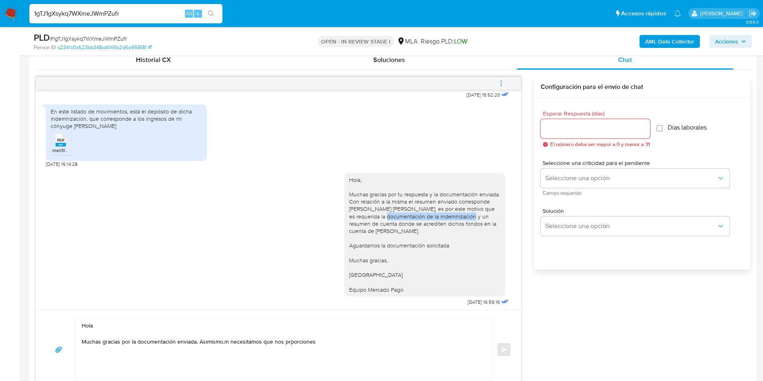
drag, startPoint x: 341, startPoint y: 225, endPoint x: 427, endPoint y: 224, distance: 86.5
click at [427, 224] on div "Hola, Muchas gracias por tu respuesta y la documentación enviada. Con relación …" at bounding box center [424, 234] width 151 height 117
copy div "documentación de la indemnización"
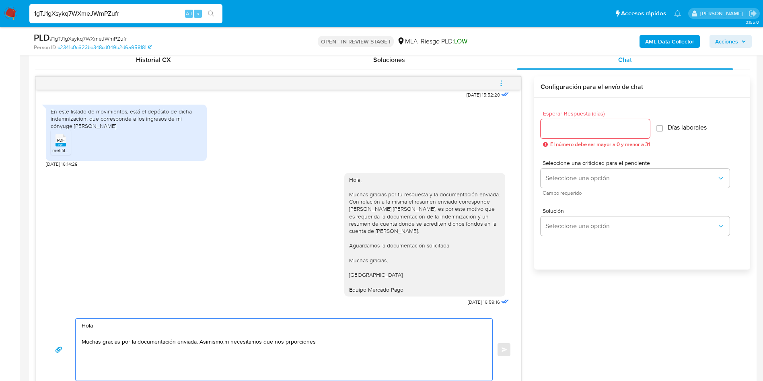
click at [347, 334] on textarea "Hola Muchas gracias por la documentación enviada. Asimismo,m necesitamos que no…" at bounding box center [282, 350] width 401 height 62
paste textarea "documentación de la indemnización"
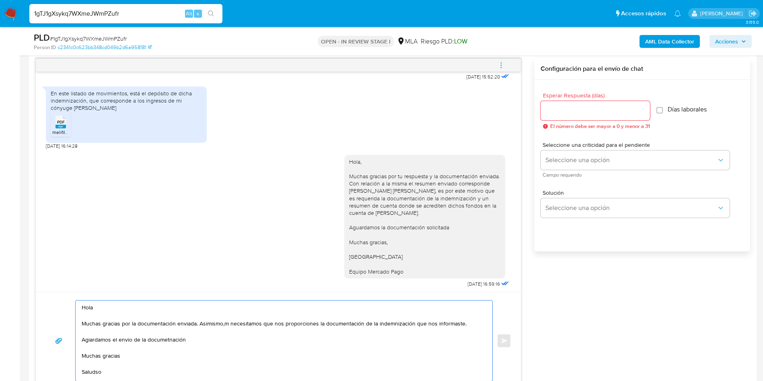
scroll to position [11, 0]
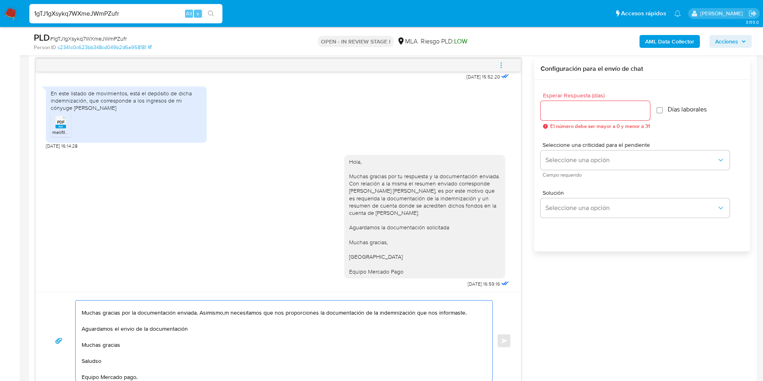
drag, startPoint x: 124, startPoint y: 333, endPoint x: 122, endPoint y: 337, distance: 4.1
click at [122, 337] on textarea "Hola Muchas gracias por la documentación enviada. Asimismo,m necesitamos que no…" at bounding box center [282, 341] width 401 height 80
drag, startPoint x: 183, startPoint y: 371, endPoint x: 160, endPoint y: 361, distance: 24.7
click at [162, 364] on textarea "Hola Muchas gracias por la documentación enviada. Asimismo, necesitamos que nos…" at bounding box center [282, 341] width 401 height 80
click at [132, 330] on textarea "Hola Muchas gracias por la documentación enviada. Asimismo, necesitamos que nos…" at bounding box center [282, 341] width 401 height 80
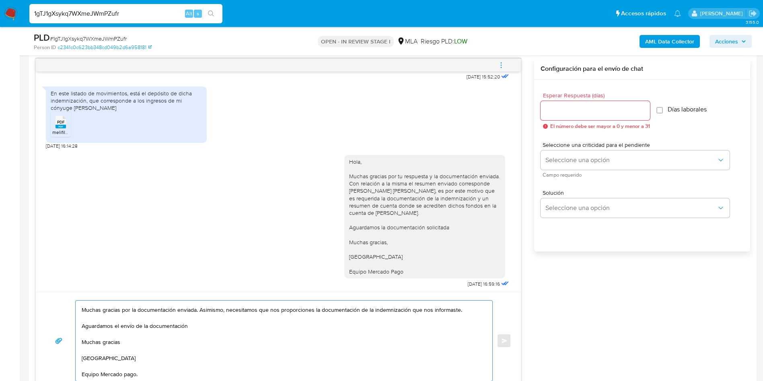
scroll to position [0, 0]
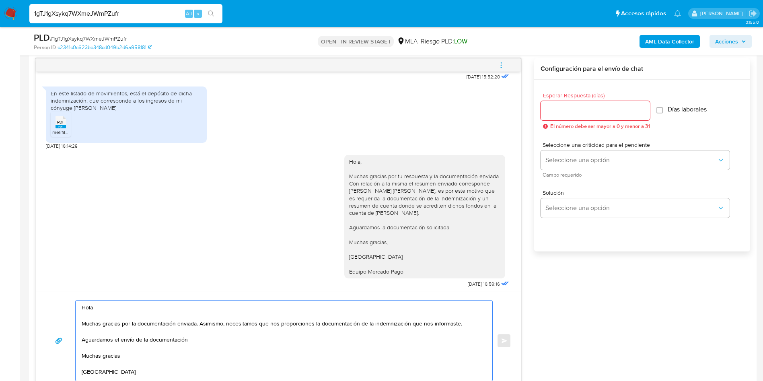
drag, startPoint x: 146, startPoint y: 371, endPoint x: 23, endPoint y: 282, distance: 152.8
type textarea "Hola Muchas gracias por la documentación enviada. Asimismo, necesitamos que nos…"
click at [565, 117] on div at bounding box center [595, 110] width 109 height 19
click at [564, 114] on input "Esperar Respuesta (días)" at bounding box center [595, 110] width 109 height 10
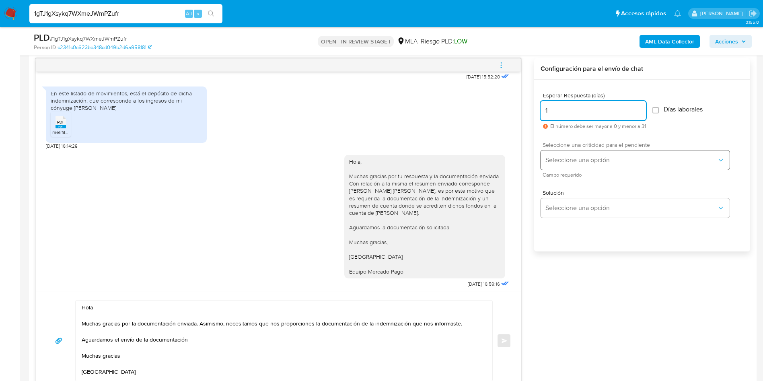
type input "1"
click at [560, 157] on span "Seleccione una opción" at bounding box center [631, 160] width 171 height 8
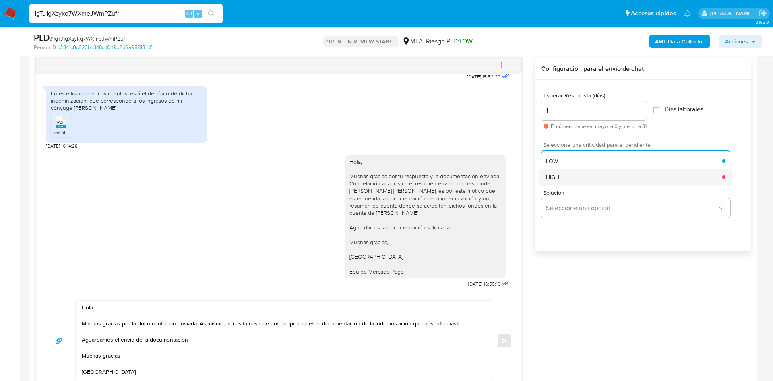
click at [553, 177] on span "HIGH" at bounding box center [552, 176] width 13 height 7
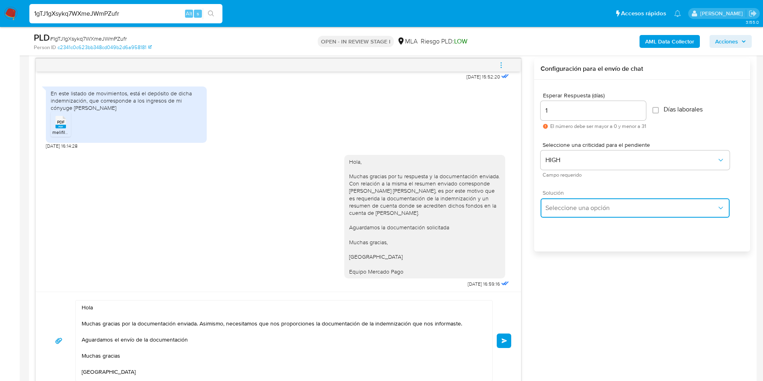
click at [555, 217] on button "Seleccione una opción" at bounding box center [635, 207] width 189 height 19
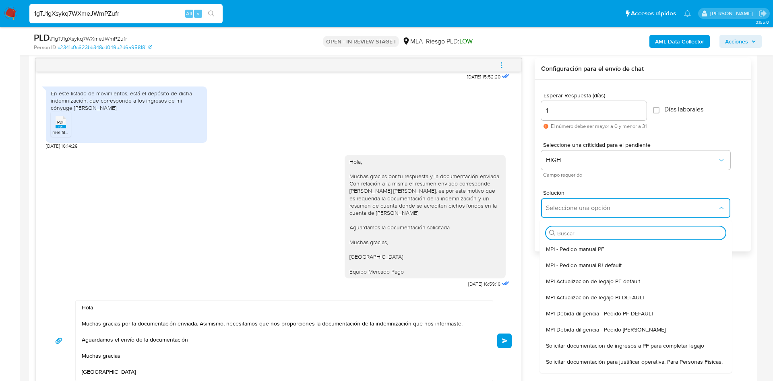
drag, startPoint x: 571, startPoint y: 365, endPoint x: 394, endPoint y: 363, distance: 177.1
click at [570, 365] on span "Solicitar documentación para justificar operativa. Para Personas Físicas." at bounding box center [634, 361] width 177 height 7
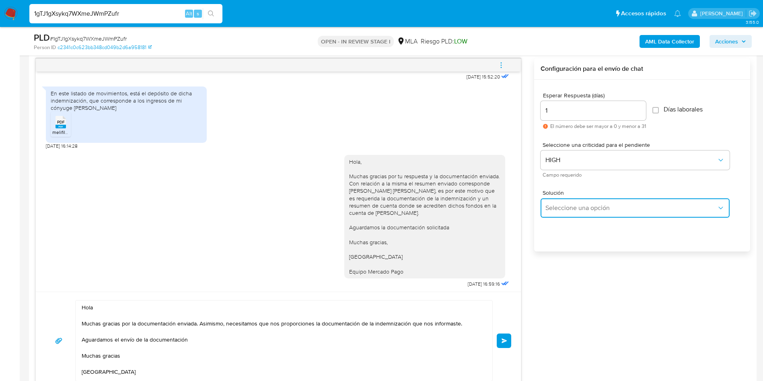
type textarea "Hola,En función de las operaciones registradas en tu cuenta de Mercado Pago, ne…"
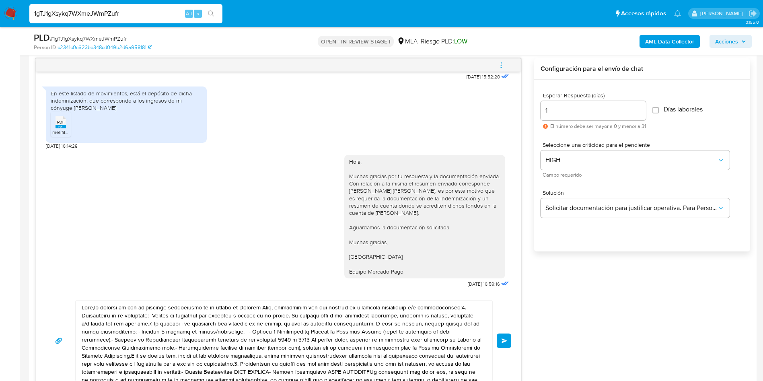
click at [273, 368] on textarea at bounding box center [282, 341] width 401 height 80
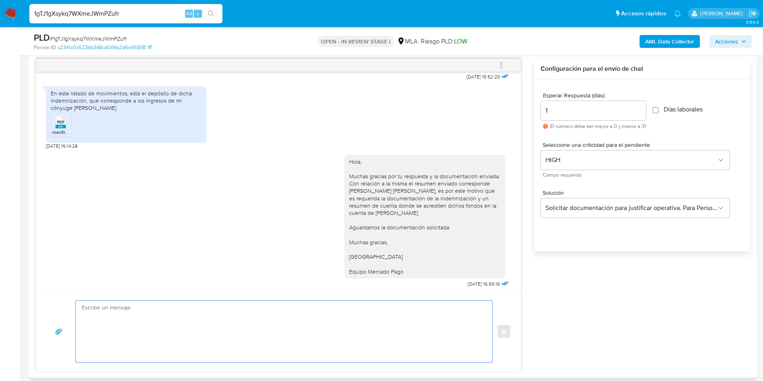
paste textarea "Hola Muchas gracias por la documentación enviada. Asimismo, necesitamos que nos…"
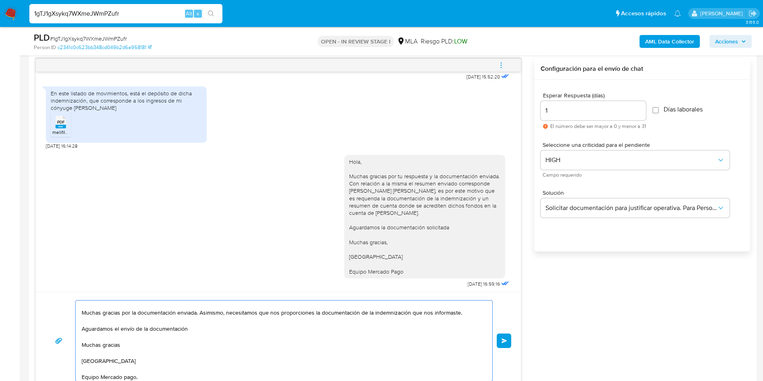
click at [273, 368] on textarea "Hola Muchas gracias por la documentación enviada. Asimismo, necesitamos que nos…" at bounding box center [282, 341] width 401 height 80
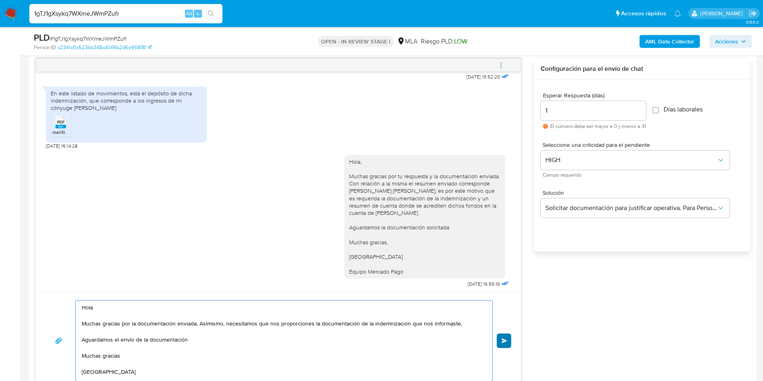
type textarea "Hola Muchas gracias por la documentación enviada. Asimismo, necesitamos que nos…"
click at [506, 341] on span "Enviar" at bounding box center [505, 340] width 6 height 5
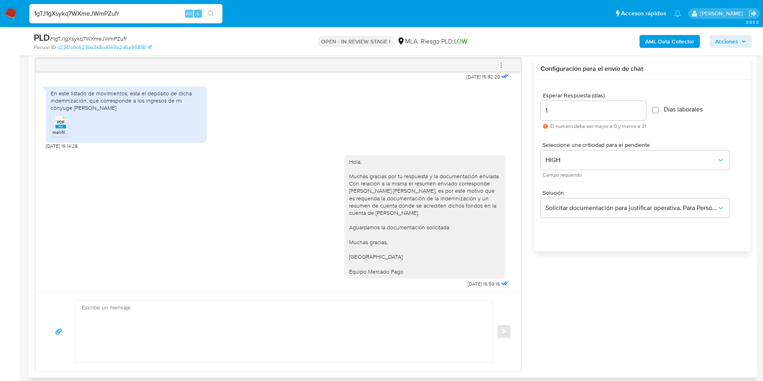
scroll to position [657, 0]
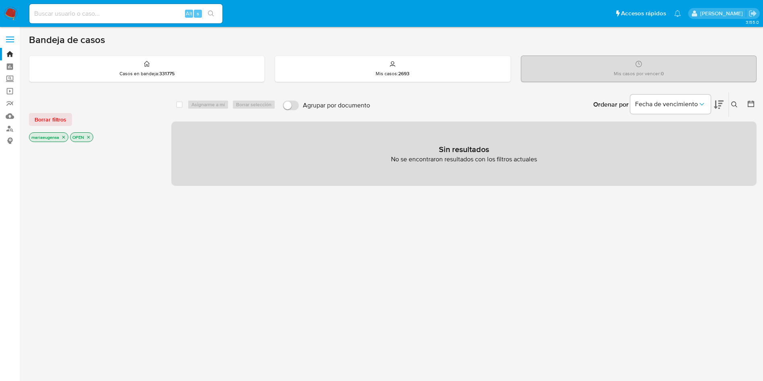
click at [5, 16] on img at bounding box center [11, 14] width 14 height 14
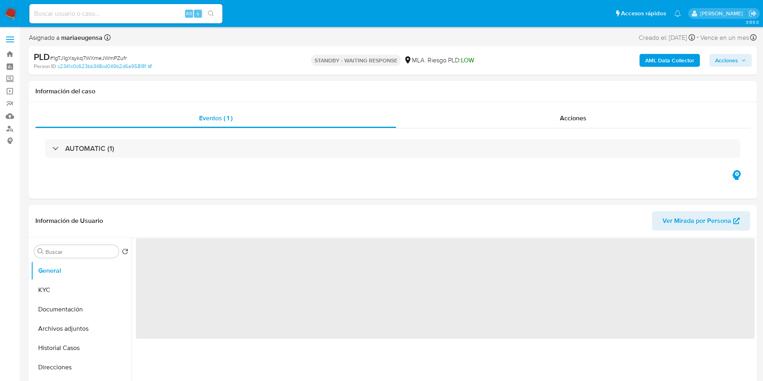
select select "10"
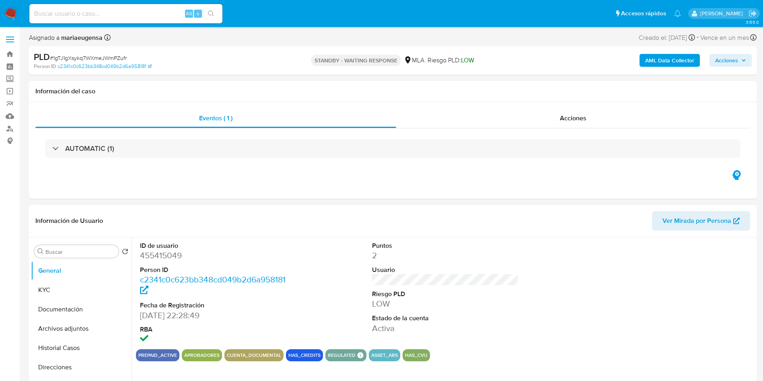
click at [264, 272] on dt "Person ID" at bounding box center [213, 270] width 147 height 9
click at [7, 12] on img at bounding box center [11, 14] width 14 height 14
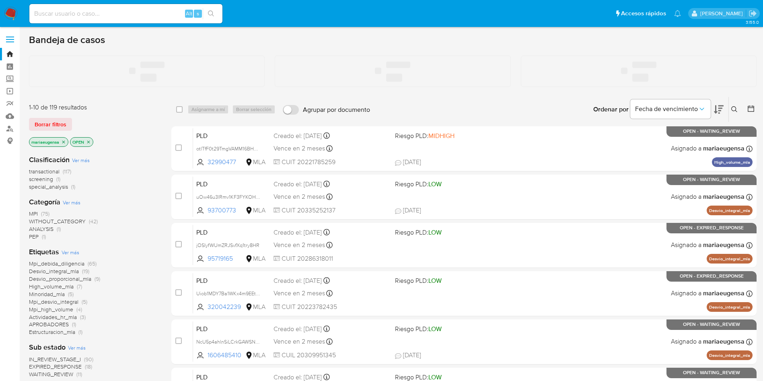
click at [732, 110] on icon at bounding box center [735, 109] width 6 height 6
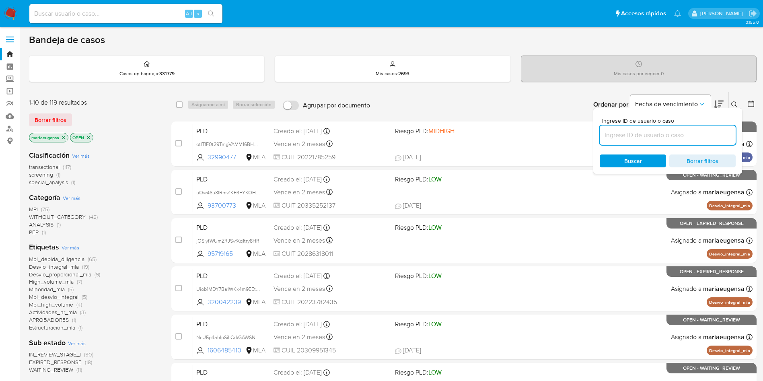
click at [705, 135] on input at bounding box center [668, 135] width 136 height 10
type input "68teOYXAVfOaGwRGeQtW8kX1"
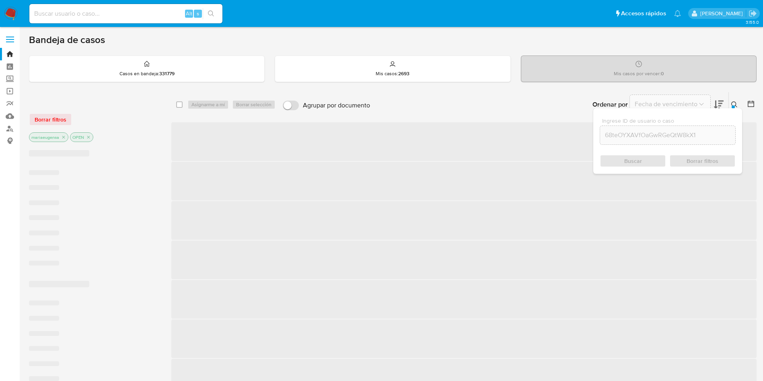
click at [735, 103] on icon at bounding box center [735, 104] width 6 height 6
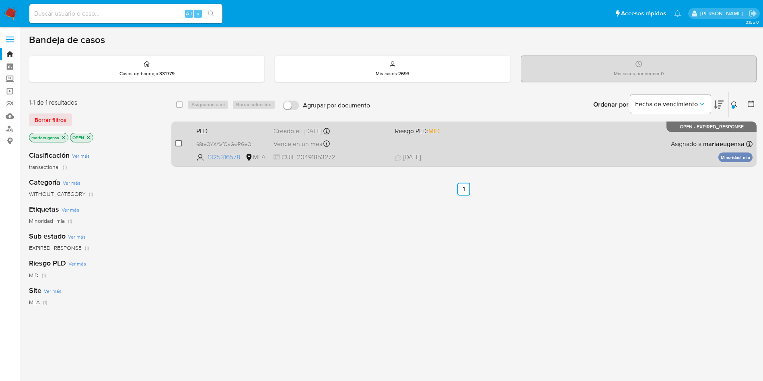
click at [179, 140] on input "checkbox" at bounding box center [178, 143] width 6 height 6
checkbox input "true"
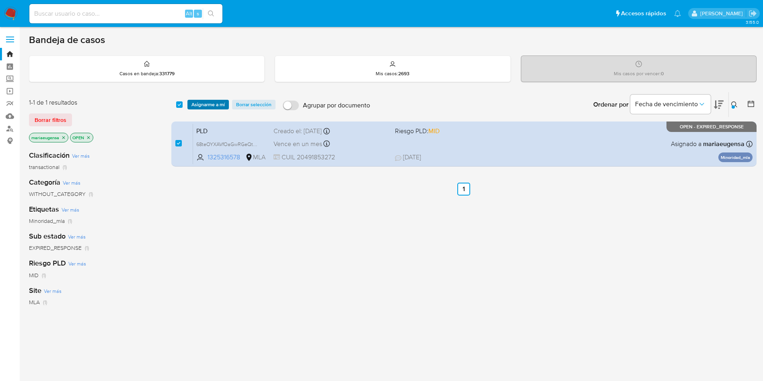
click at [200, 106] on span "Asignarme a mí" at bounding box center [208, 105] width 33 height 8
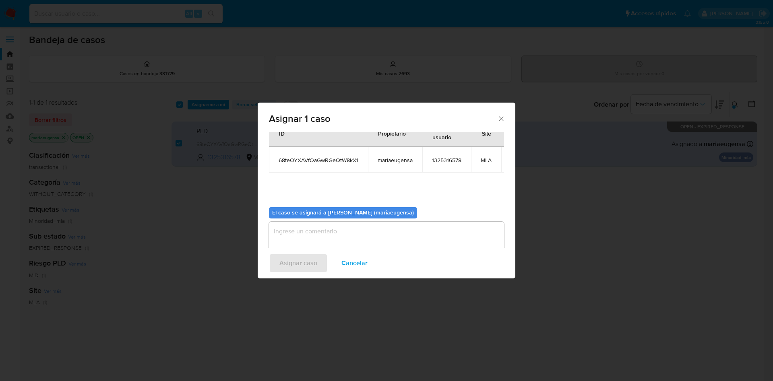
scroll to position [51, 0]
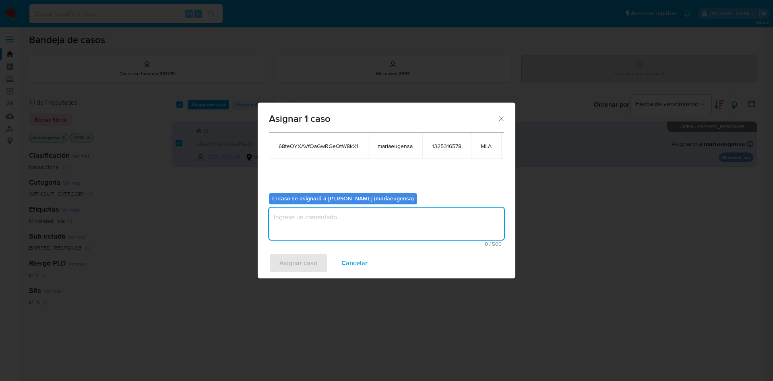
click at [300, 217] on textarea "assign-modal" at bounding box center [386, 224] width 235 height 32
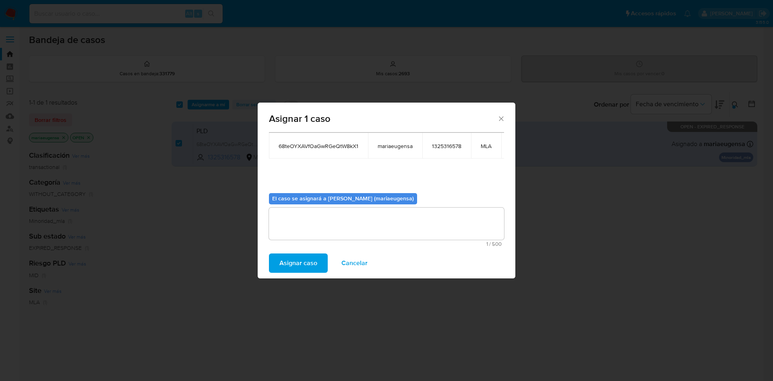
click at [283, 260] on span "Asignar caso" at bounding box center [298, 263] width 38 height 18
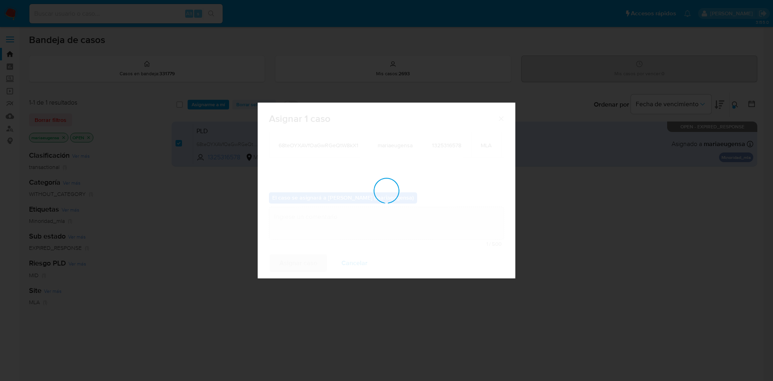
checkbox input "false"
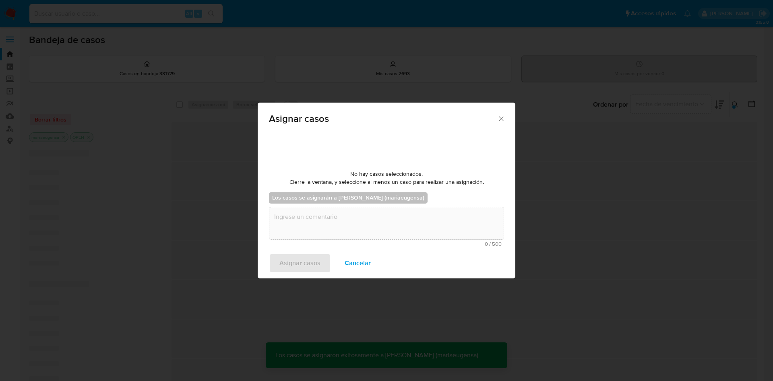
scroll to position [49, 0]
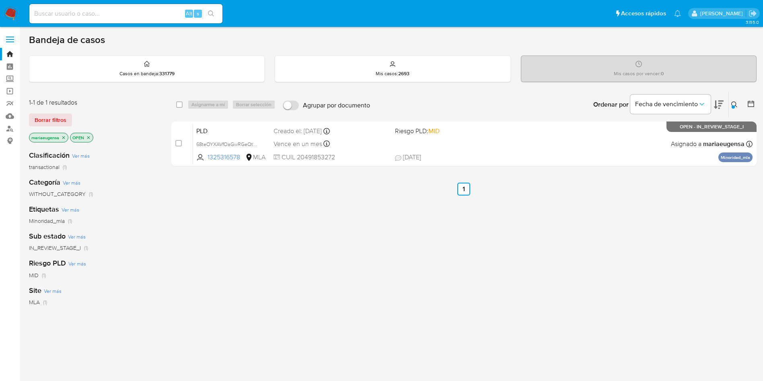
click at [466, 278] on div "select-all-cases-checkbox Asignarme a mí Borrar selección Agrupar por documento…" at bounding box center [464, 274] width 586 height 365
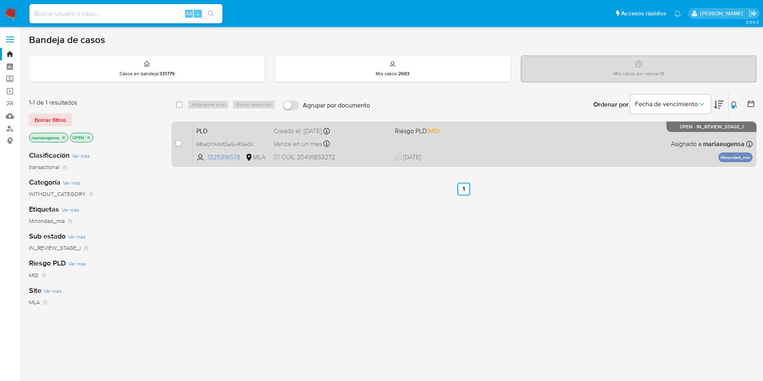
click at [237, 128] on span "PLD" at bounding box center [231, 130] width 71 height 10
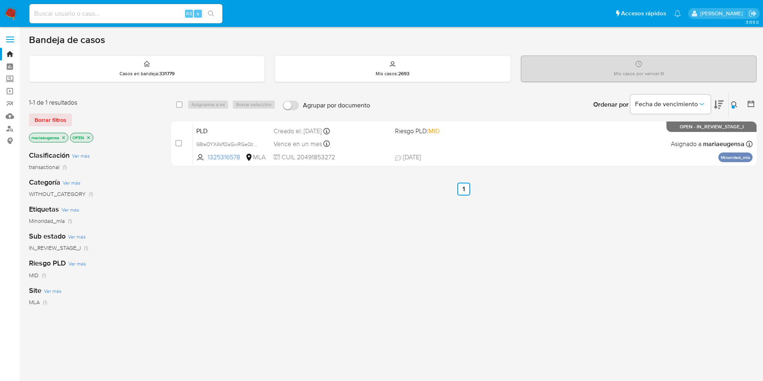
click at [734, 105] on div at bounding box center [733, 106] width 3 height 3
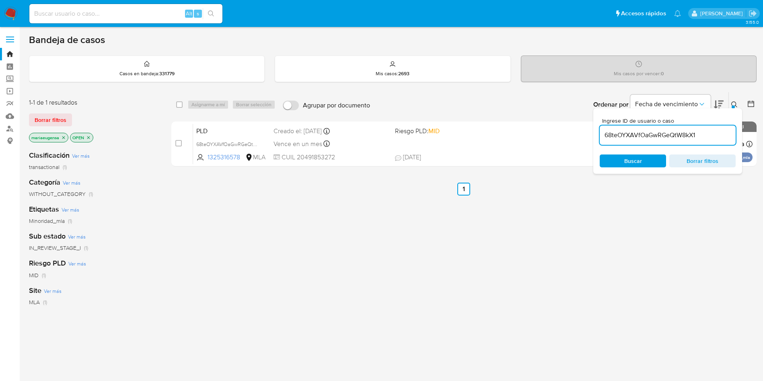
click at [696, 134] on input "68teOYXAVfOaGwRGeQtW8kX1" at bounding box center [668, 135] width 136 height 10
type input "kBmNAl2D0RUtHOEbYWqcGLLh"
click at [732, 105] on icon at bounding box center [735, 104] width 6 height 6
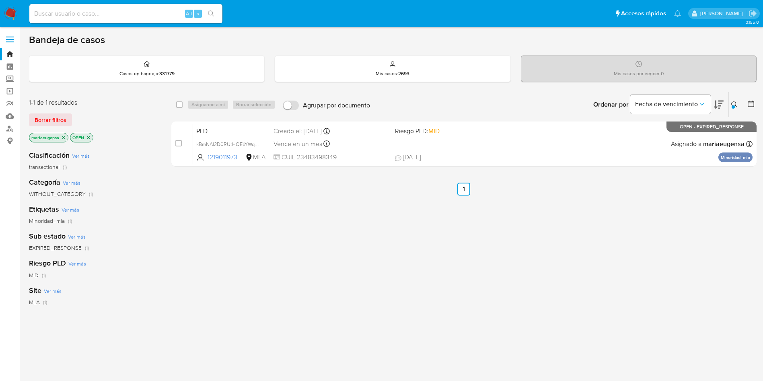
drag, startPoint x: 179, startPoint y: 144, endPoint x: 210, endPoint y: 115, distance: 41.6
click at [179, 143] on input "checkbox" at bounding box center [178, 143] width 6 height 6
checkbox input "true"
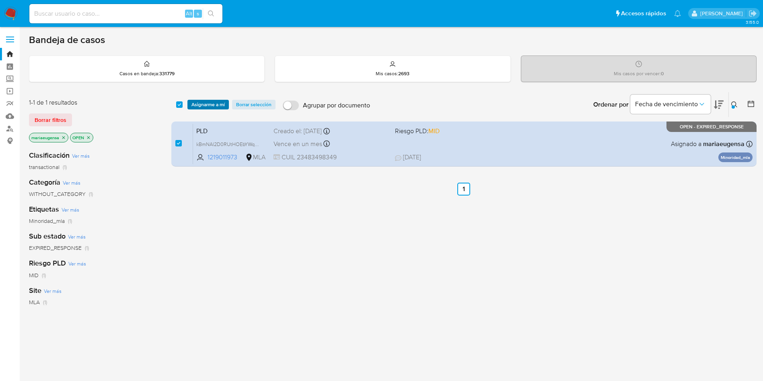
click at [215, 103] on span "Asignarme a mí" at bounding box center [208, 105] width 33 height 8
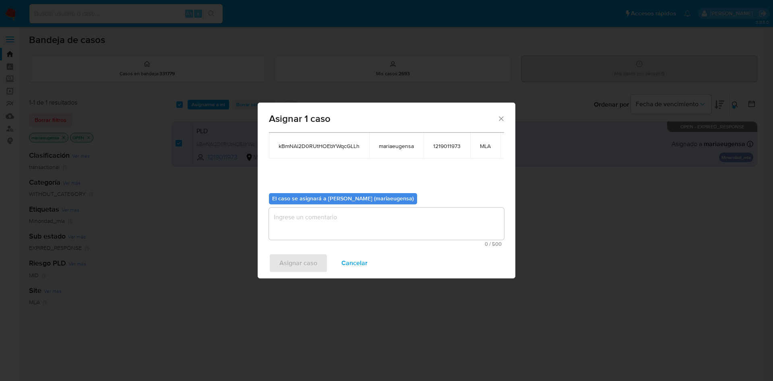
scroll to position [51, 0]
click at [297, 223] on textarea "assign-modal" at bounding box center [386, 224] width 235 height 32
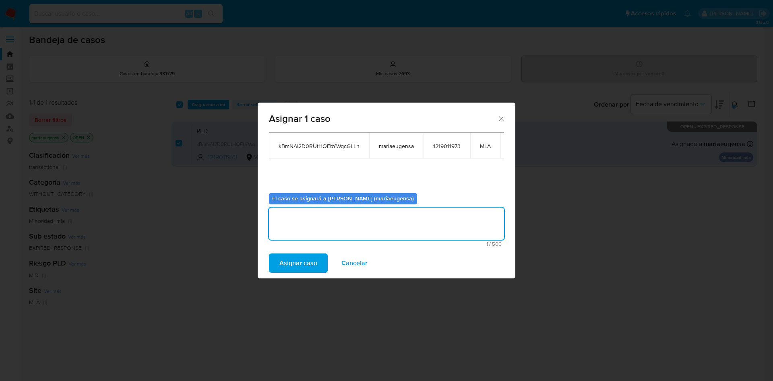
click at [299, 256] on span "Asignar caso" at bounding box center [298, 263] width 38 height 18
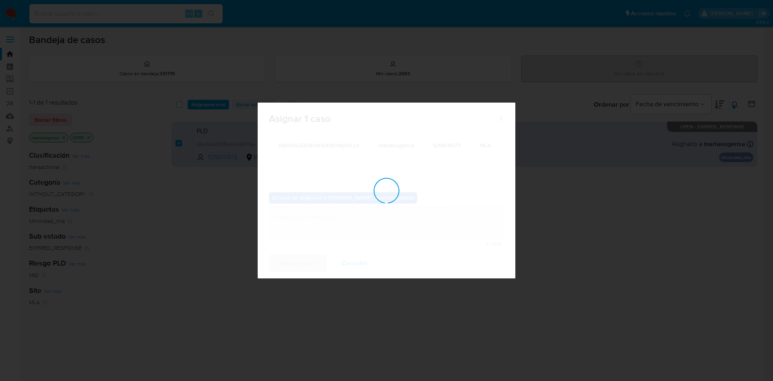
checkbox input "false"
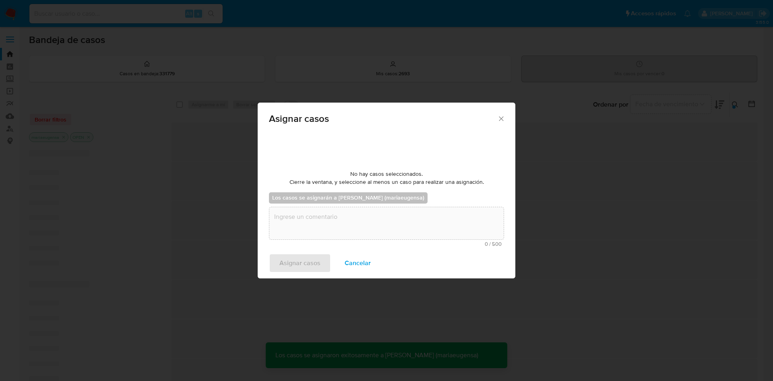
scroll to position [0, 0]
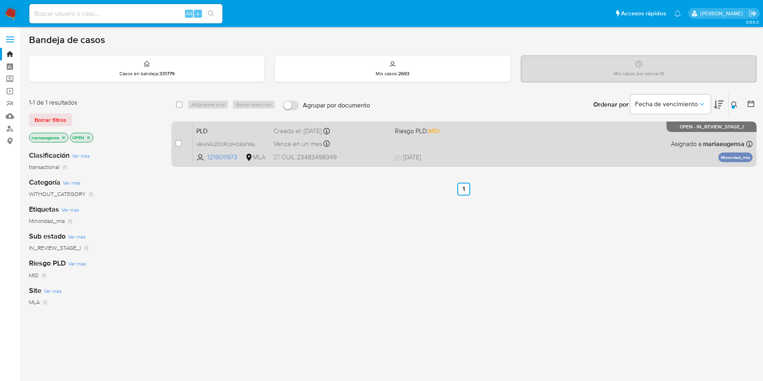
click at [239, 134] on span "PLD" at bounding box center [231, 130] width 71 height 10
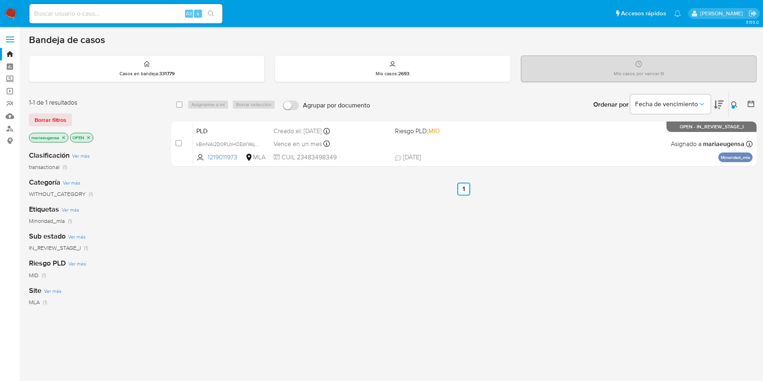
click at [731, 102] on button at bounding box center [735, 105] width 13 height 10
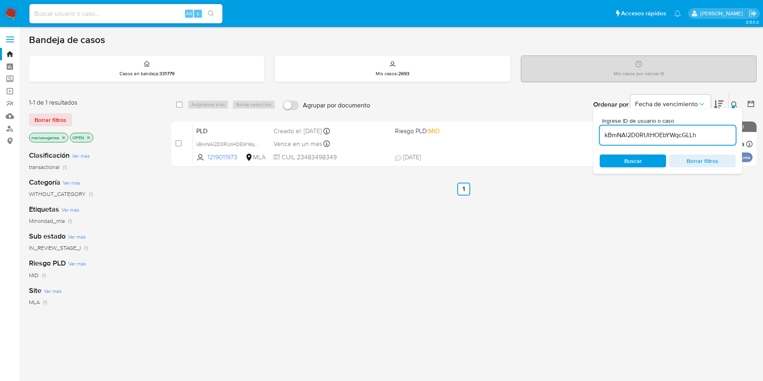
click at [713, 120] on span "Ingrese ID de usuario o caso" at bounding box center [670, 121] width 136 height 6
click at [713, 130] on input "kBmNAl2D0RUtHOEbYWqcGLLh" at bounding box center [668, 135] width 136 height 10
click at [682, 134] on input "kBmNAl2D0RUtHOEbYWqcGLLh" at bounding box center [668, 135] width 136 height 10
paste input "wY0n0a9ps7w2xIpf9UsM2z"
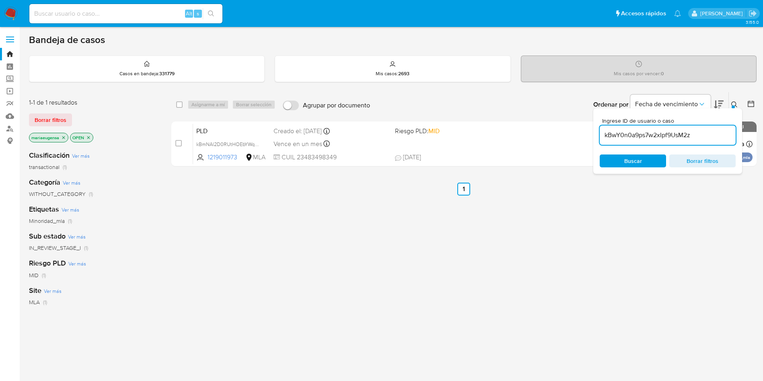
type input "kBwY0n0a9ps7w2xIpf9UsM2z"
click at [732, 106] on icon at bounding box center [735, 104] width 6 height 6
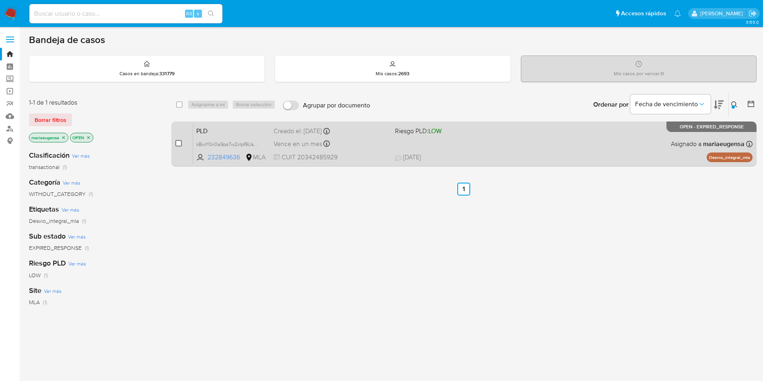
click at [179, 142] on input "checkbox" at bounding box center [178, 143] width 6 height 6
checkbox input "true"
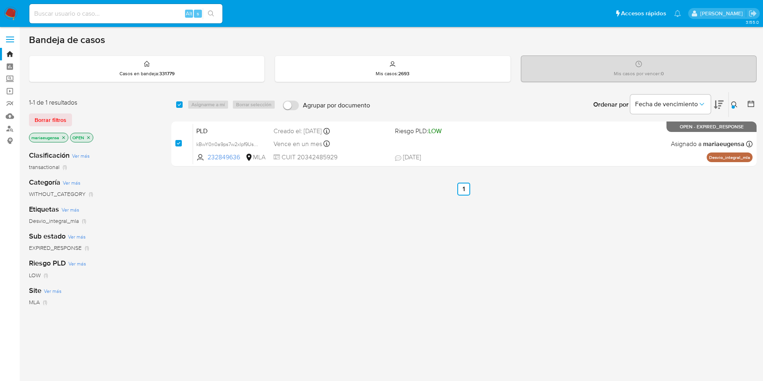
checkbox input "true"
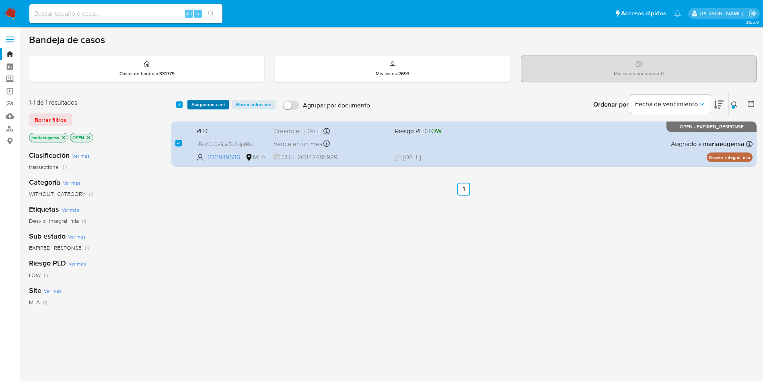
click at [217, 102] on span "Asignarme a mí" at bounding box center [208, 105] width 33 height 8
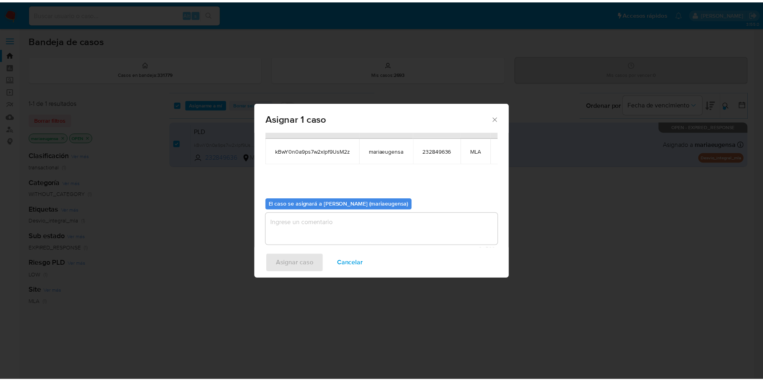
scroll to position [51, 0]
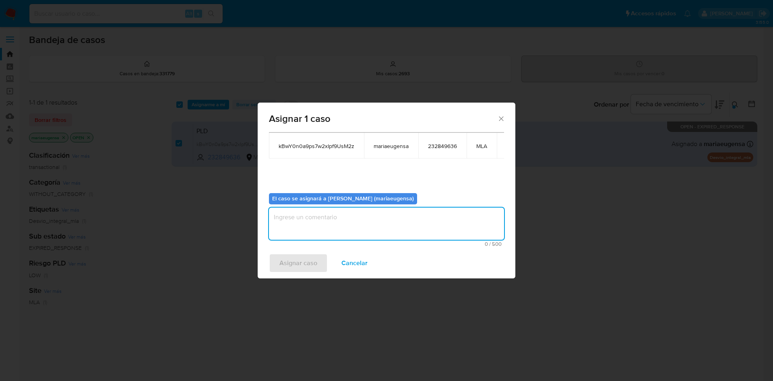
click at [312, 226] on textarea "assign-modal" at bounding box center [386, 224] width 235 height 32
click at [299, 263] on span "Asignar caso" at bounding box center [298, 263] width 38 height 18
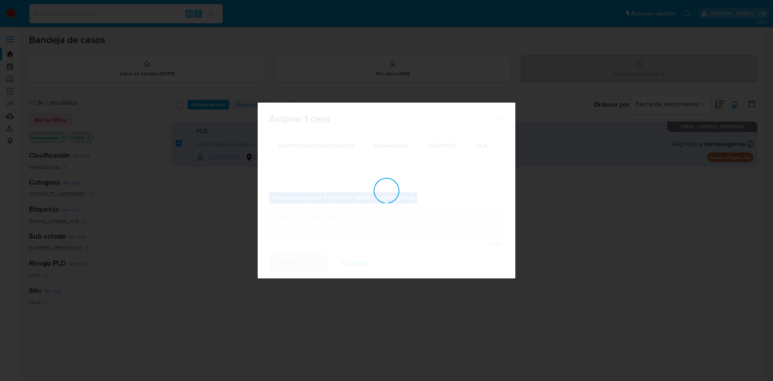
checkbox input "false"
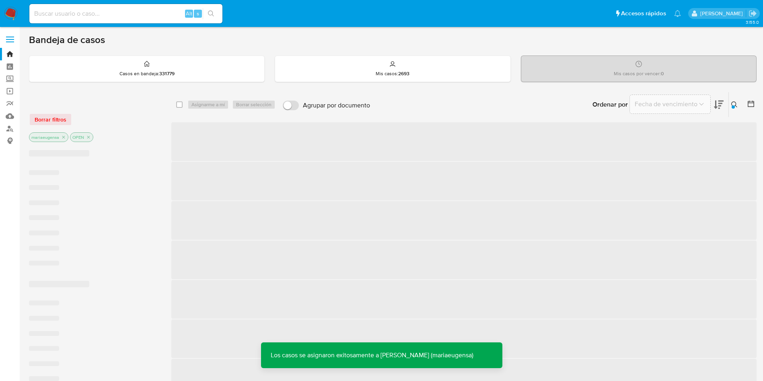
drag, startPoint x: 161, startPoint y: 10, endPoint x: 163, endPoint y: 5, distance: 5.5
click at [161, 10] on input at bounding box center [125, 13] width 193 height 10
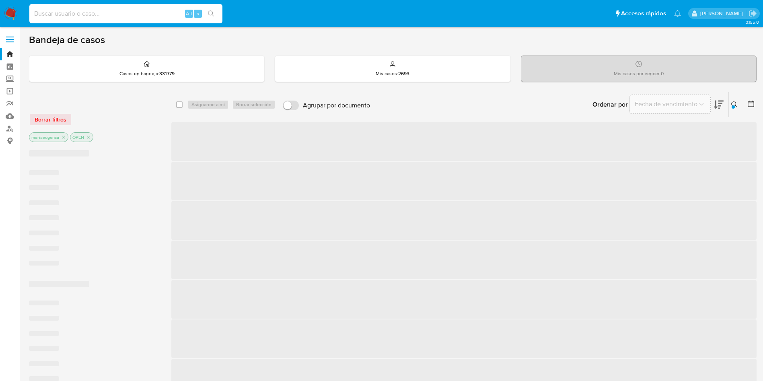
paste input "kBwY0n0a9ps7w2xIpf9UsM2z"
type input "kBwY0n0a9ps7w2xIpf9UsM2z"
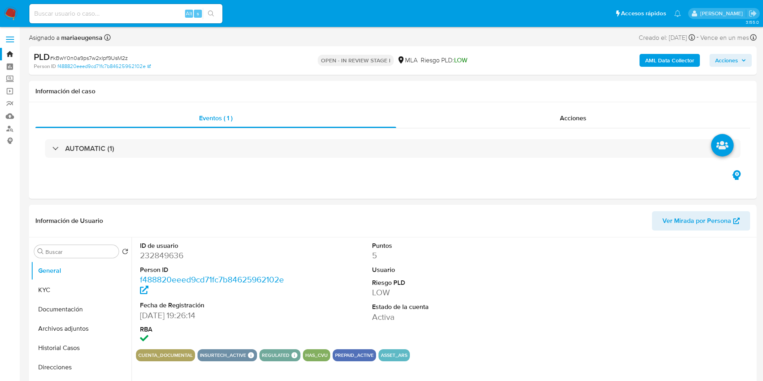
select select "10"
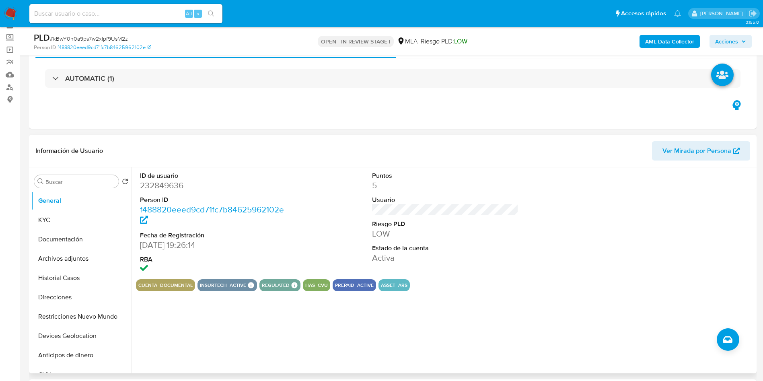
scroll to position [60, 0]
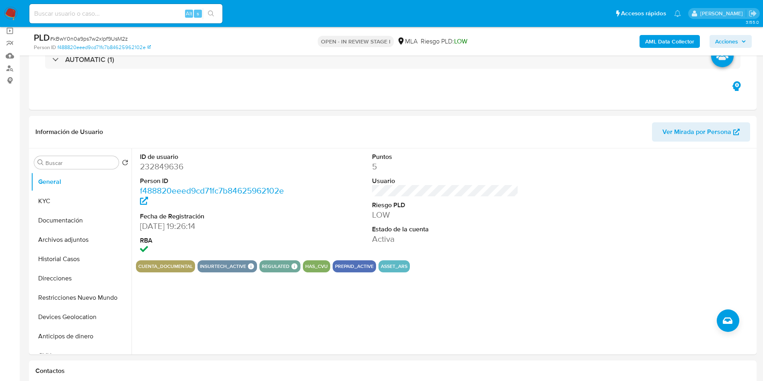
click at [96, 35] on span "# kBwY0n0a9ps7w2xIpf9UsM2z" at bounding box center [89, 39] width 78 height 8
copy span "kBwY0n0a9ps7w2xIpf9UsM2z"
click at [278, 245] on dd at bounding box center [213, 250] width 147 height 11
click at [96, 158] on div "Buscar" at bounding box center [76, 162] width 85 height 13
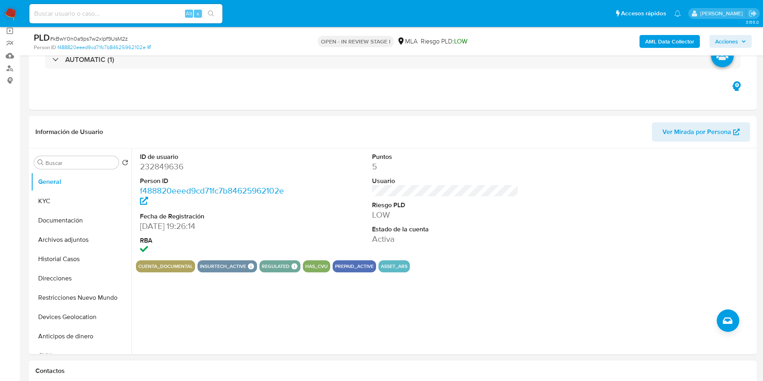
scroll to position [241, 0]
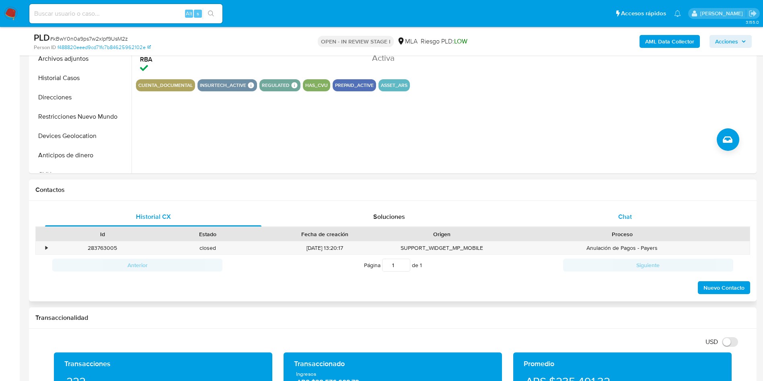
click at [623, 213] on span "Chat" at bounding box center [626, 216] width 14 height 9
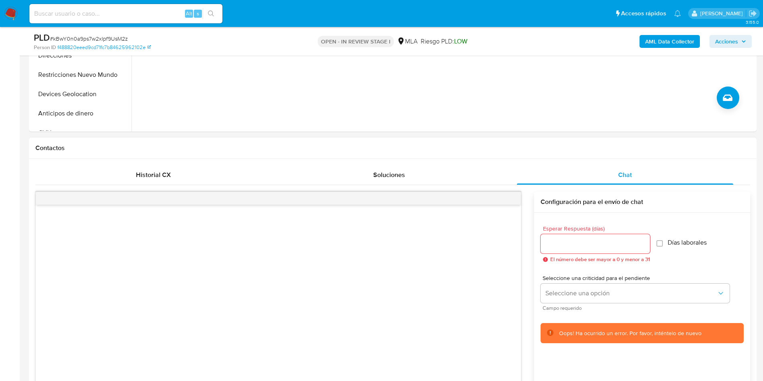
scroll to position [302, 0]
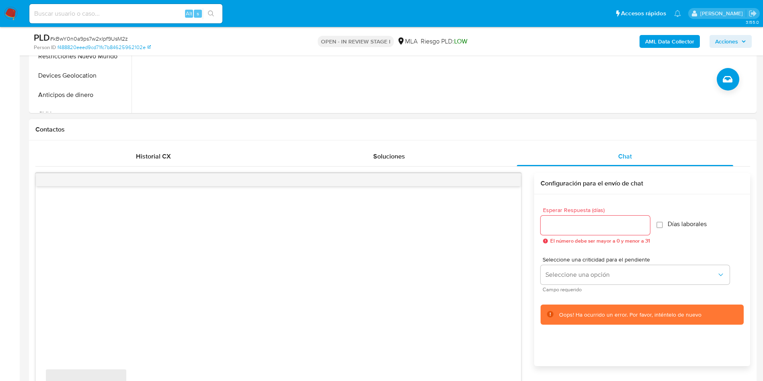
drag, startPoint x: 376, startPoint y: 322, endPoint x: 392, endPoint y: 298, distance: 29.2
click at [377, 323] on div "‌ ‌" at bounding box center [278, 296] width 485 height 220
click at [561, 220] on input "Esperar Respuesta (días)" at bounding box center [595, 225] width 109 height 10
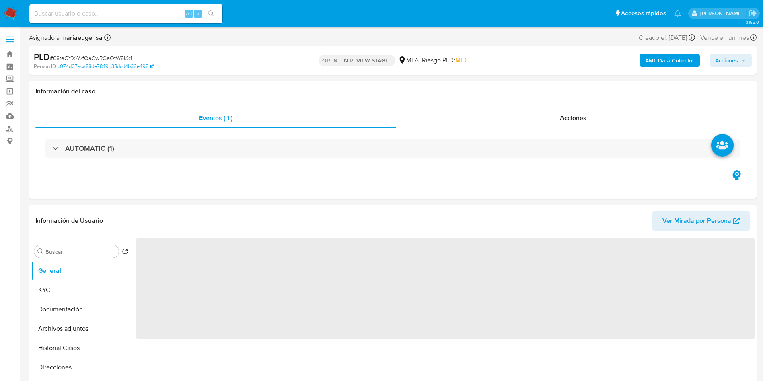
select select "10"
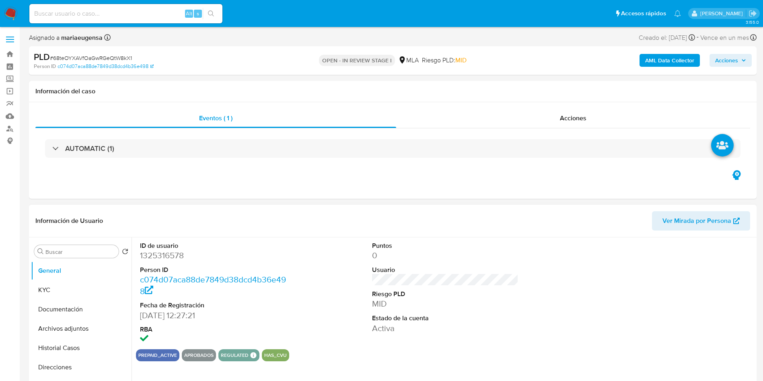
click at [71, 242] on div "Buscar Volver al orden por defecto General KYC Documentación Archivos adjuntos …" at bounding box center [81, 341] width 101 height 205
click at [69, 246] on div "Buscar" at bounding box center [76, 251] width 85 height 13
click at [68, 248] on input "Buscar" at bounding box center [80, 251] width 70 height 7
type input "arc"
click at [67, 282] on button "Archivos adjuntos" at bounding box center [78, 289] width 94 height 19
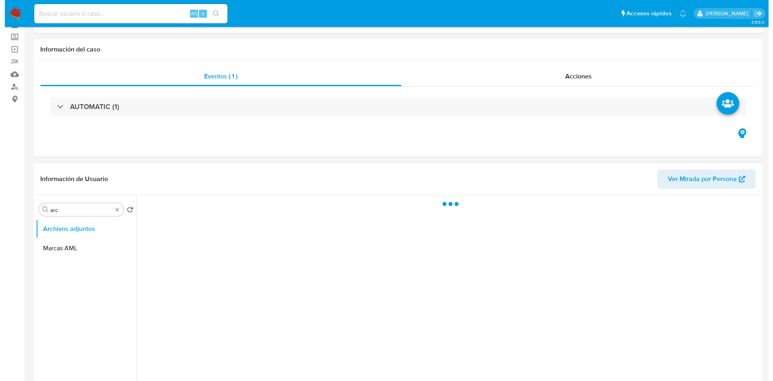
scroll to position [60, 0]
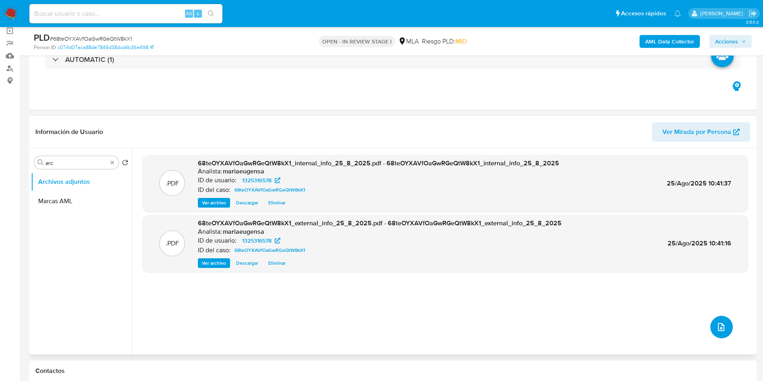
click at [717, 328] on icon "upload-file" at bounding box center [722, 327] width 10 height 10
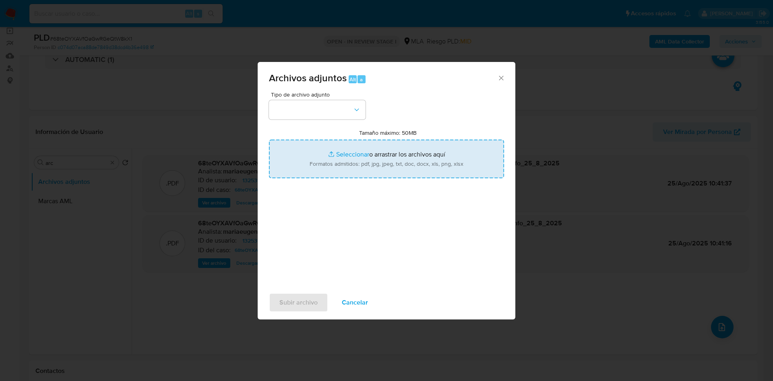
click at [326, 162] on input "Tamaño máximo: 50MB Seleccionar archivos" at bounding box center [386, 159] width 235 height 39
type input "C:\fakepath\Caselog 68teOYXAVfOaGwRGeQtW8kX1_2025_07_18_18_17_25.docx"
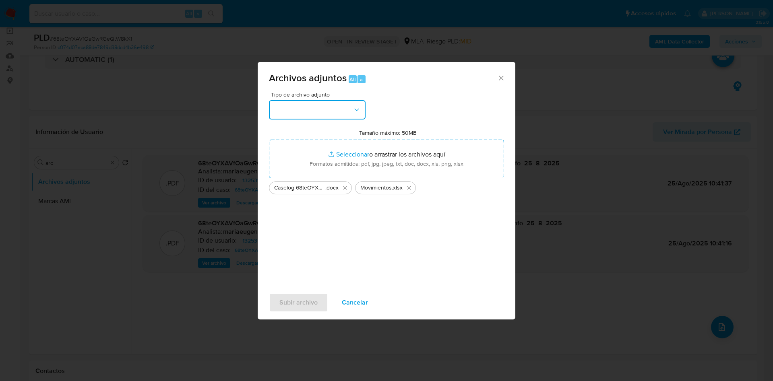
click at [311, 116] on button "button" at bounding box center [317, 109] width 97 height 19
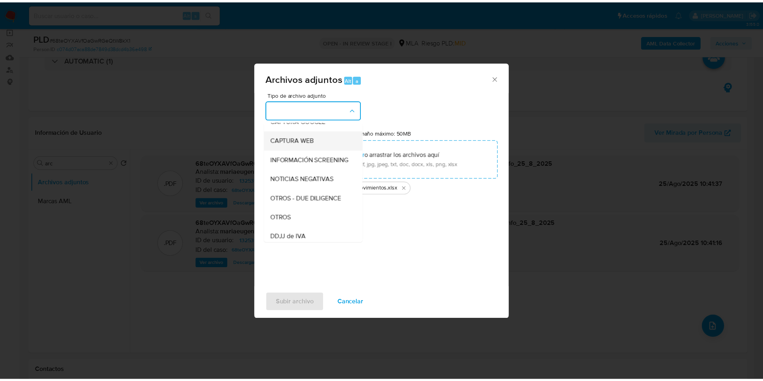
scroll to position [121, 0]
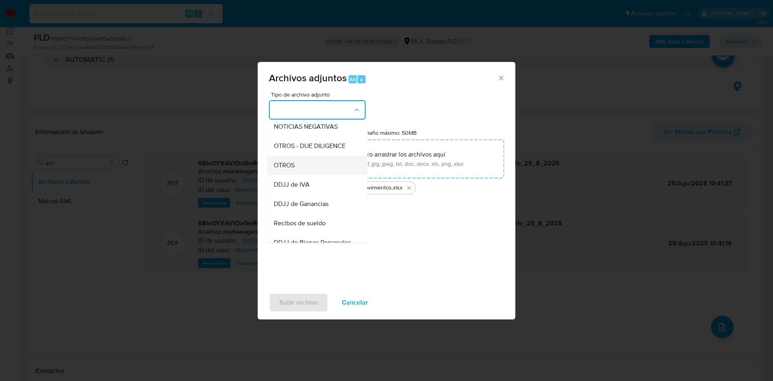
click at [294, 167] on div "OTROS" at bounding box center [315, 165] width 82 height 19
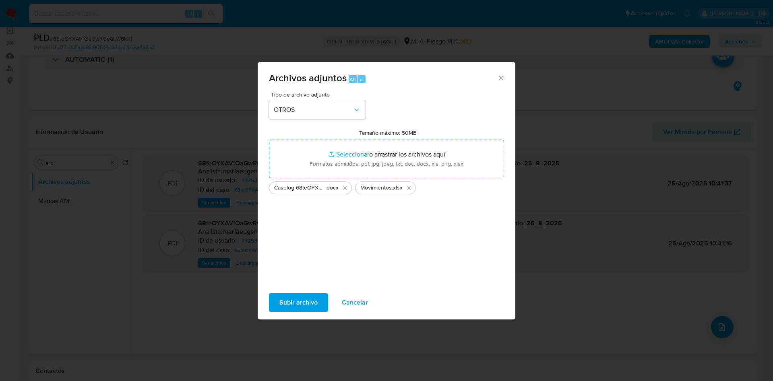
click at [284, 303] on span "Subir archivo" at bounding box center [298, 303] width 38 height 18
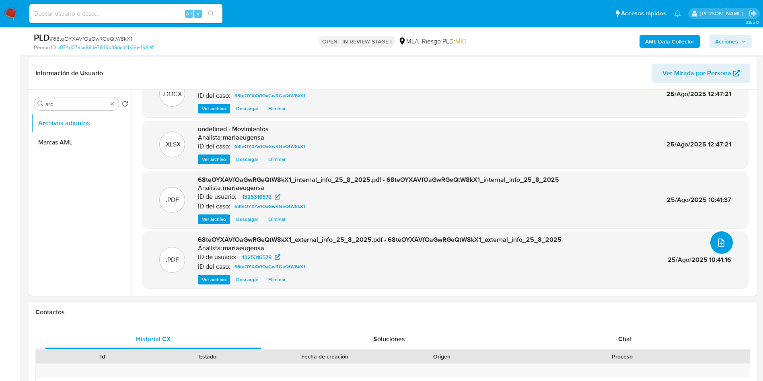
scroll to position [181, 0]
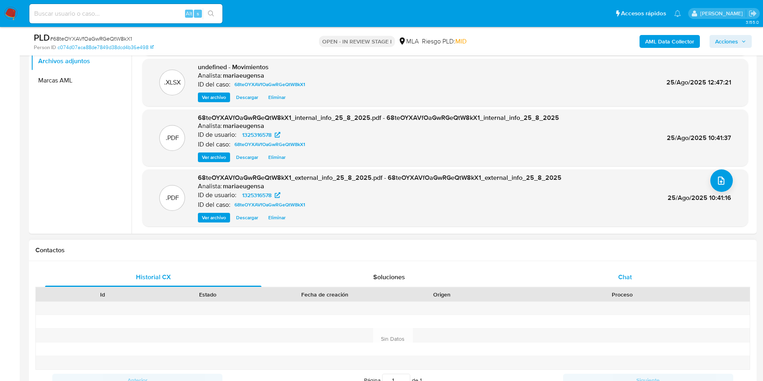
click at [630, 276] on span "Chat" at bounding box center [626, 276] width 14 height 9
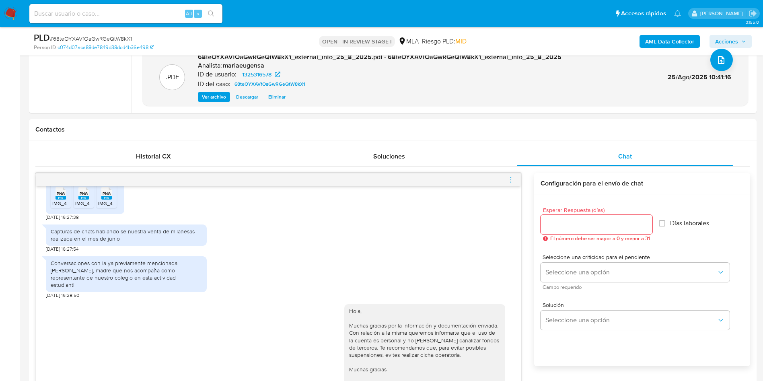
scroll to position [39, 0]
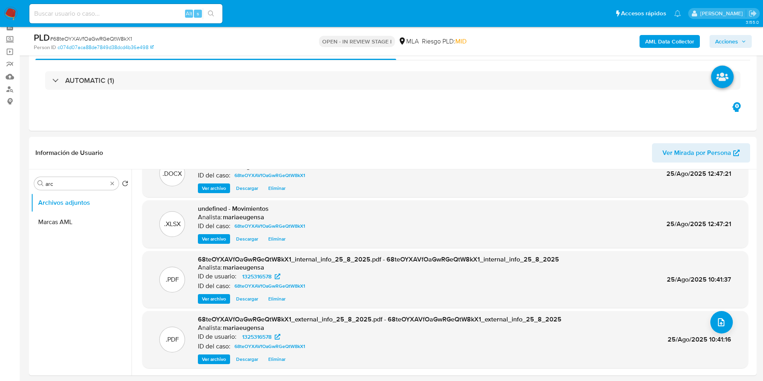
click at [722, 36] on span "Acciones" at bounding box center [727, 41] width 23 height 13
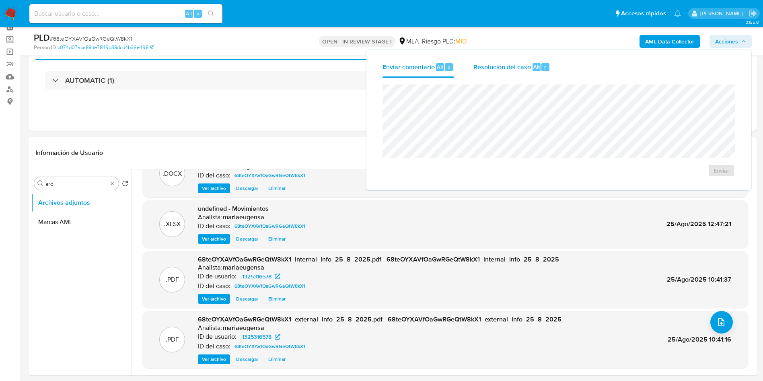
click at [493, 65] on span "Resolución del caso" at bounding box center [503, 66] width 58 height 9
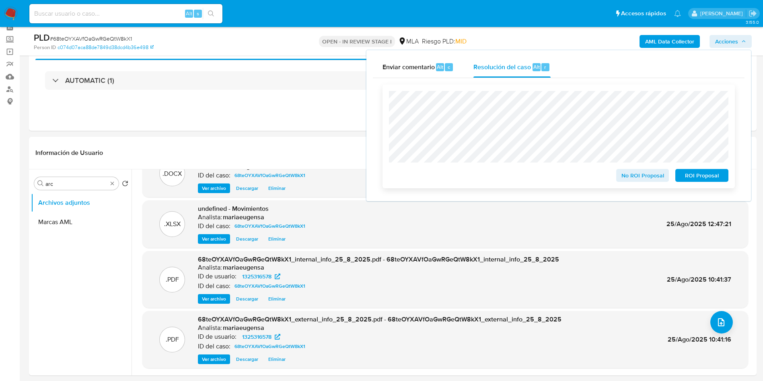
click at [655, 179] on span "No ROI Proposal" at bounding box center [643, 175] width 42 height 11
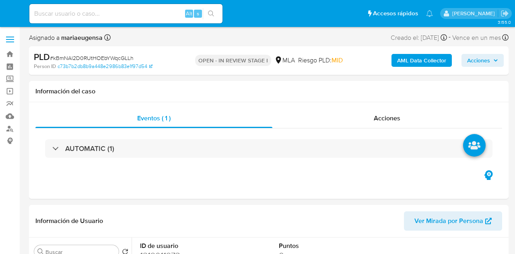
select select "10"
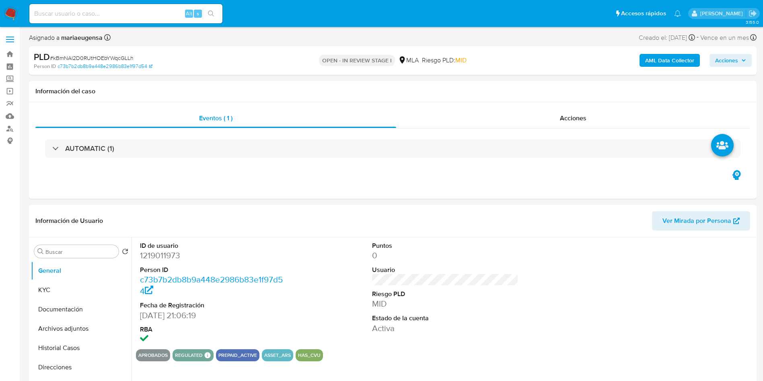
click at [124, 54] on span "# kBmNAl2D0RUtHOEbYWqcGLLh" at bounding box center [92, 58] width 84 height 8
drag, startPoint x: 124, startPoint y: 54, endPoint x: 128, endPoint y: 64, distance: 10.8
click at [124, 53] on div "PLD # kBmNAl2D0RUtHOEbYWqcGLLh" at bounding box center [152, 57] width 237 height 12
copy span "kBmNAl2D0RUtHOEbYWqcGLLh"
click at [103, 252] on input "Buscar" at bounding box center [80, 251] width 70 height 7
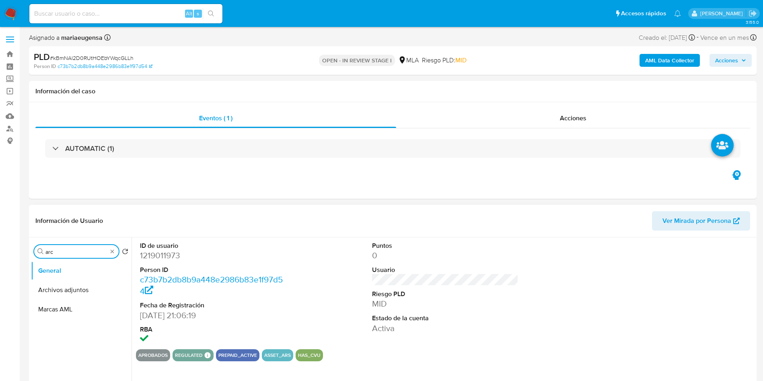
type input "arc"
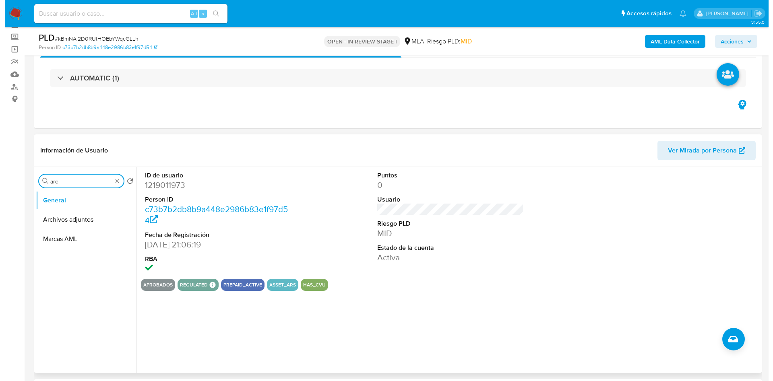
scroll to position [60, 0]
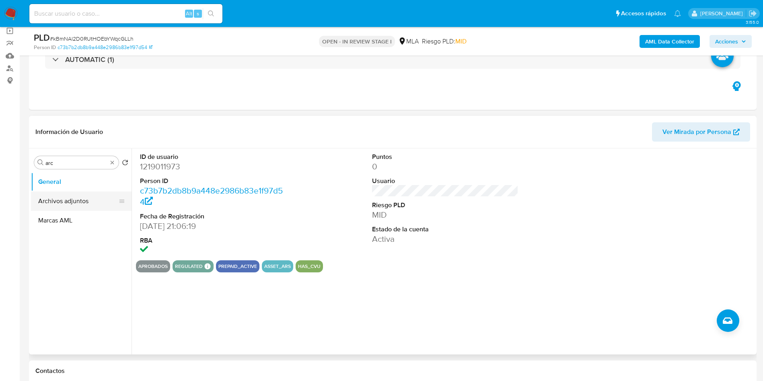
click at [74, 200] on button "Archivos adjuntos" at bounding box center [78, 201] width 94 height 19
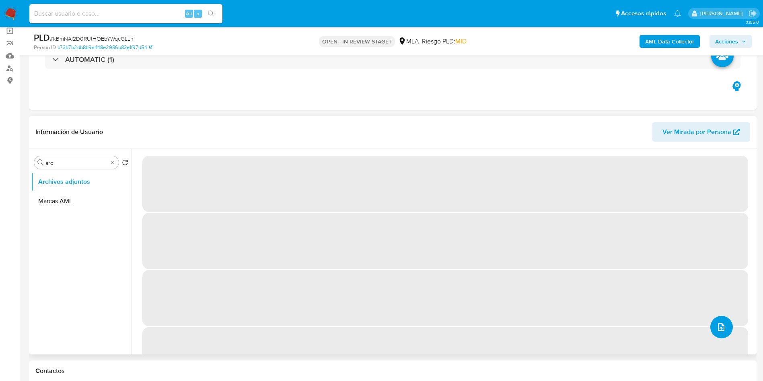
click at [515, 254] on icon "upload-file" at bounding box center [722, 327] width 10 height 10
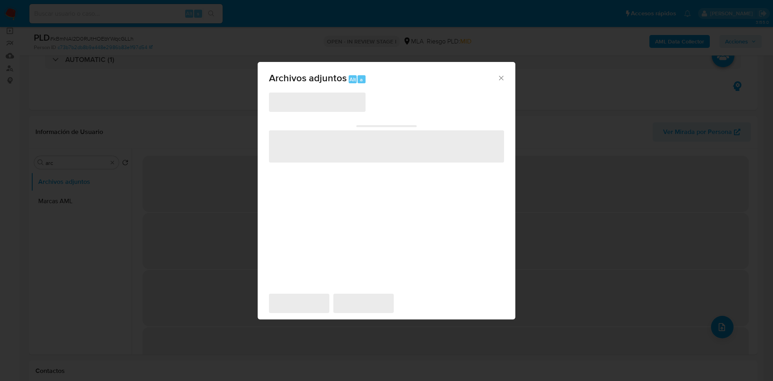
click at [321, 145] on span "‌" at bounding box center [386, 146] width 235 height 32
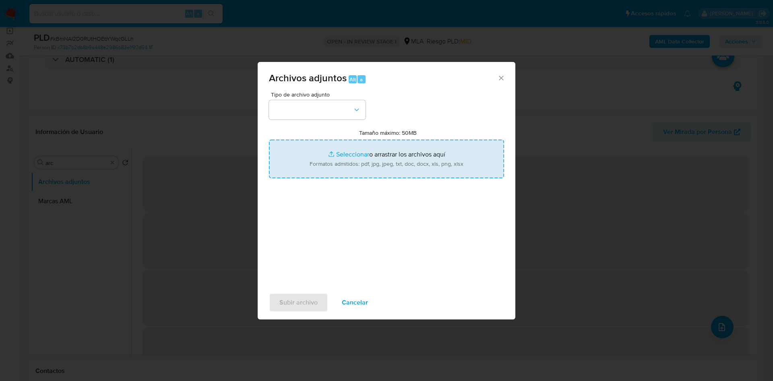
click at [326, 152] on input "Tamaño máximo: 50MB Seleccionar archivos" at bounding box center [386, 159] width 235 height 39
type input "C:\fakepath\Caselog kBmNAl2D0RUtHOEbYWqcGLLh_2025_07_17_22_26_37 (3).docx"
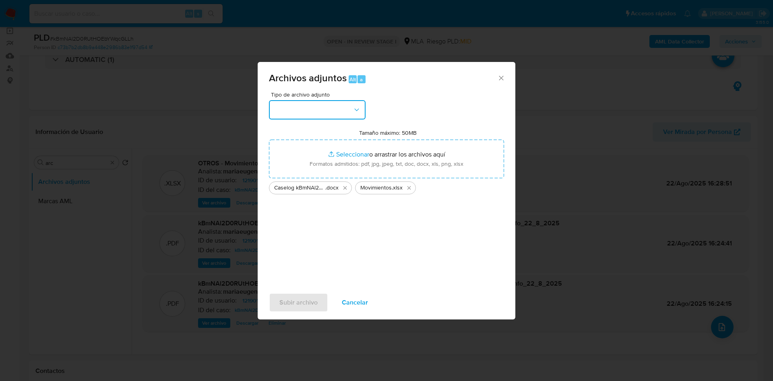
click at [322, 111] on button "button" at bounding box center [317, 109] width 97 height 19
drag, startPoint x: 297, startPoint y: 231, endPoint x: 296, endPoint y: 236, distance: 5.3
click at [297, 231] on div "OTROS" at bounding box center [315, 225] width 82 height 19
click at [293, 254] on div "Subir archivo Cancelar" at bounding box center [387, 302] width 258 height 31
click at [303, 254] on span "Subir archivo" at bounding box center [298, 303] width 38 height 18
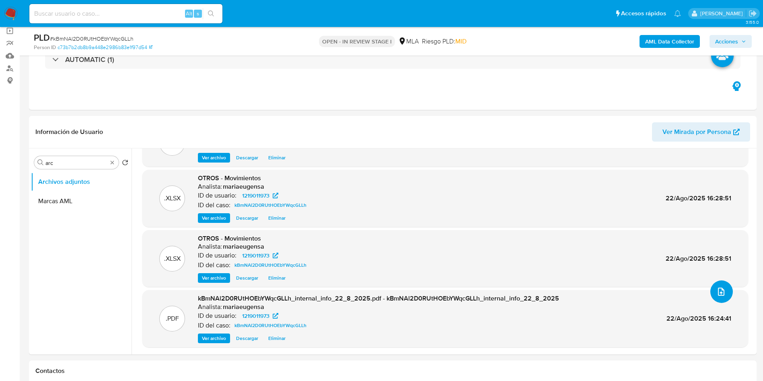
scroll to position [241, 0]
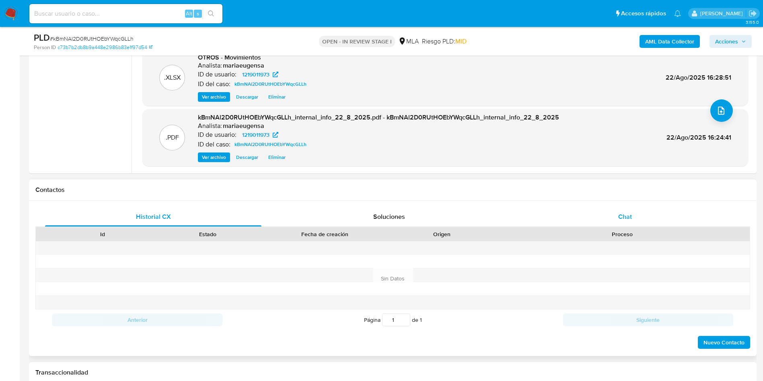
click at [515, 213] on div "Chat" at bounding box center [625, 216] width 217 height 19
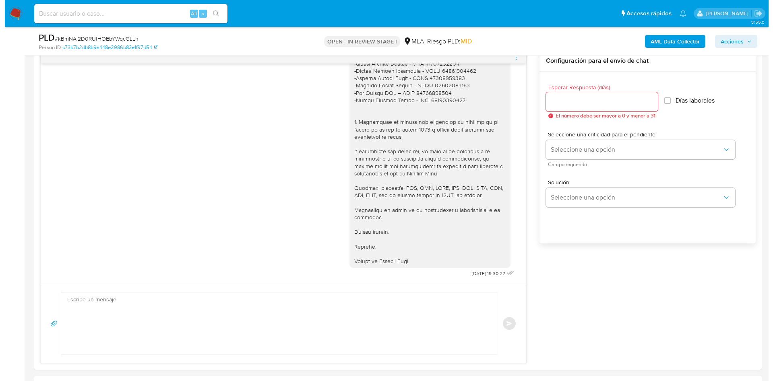
scroll to position [1415, 0]
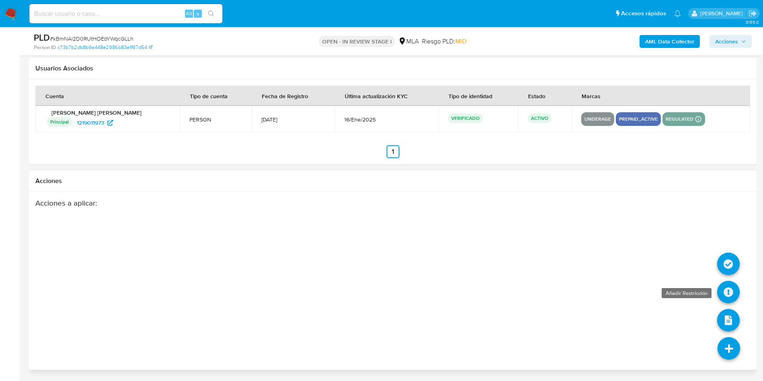
click at [515, 254] on icon at bounding box center [729, 292] width 23 height 23
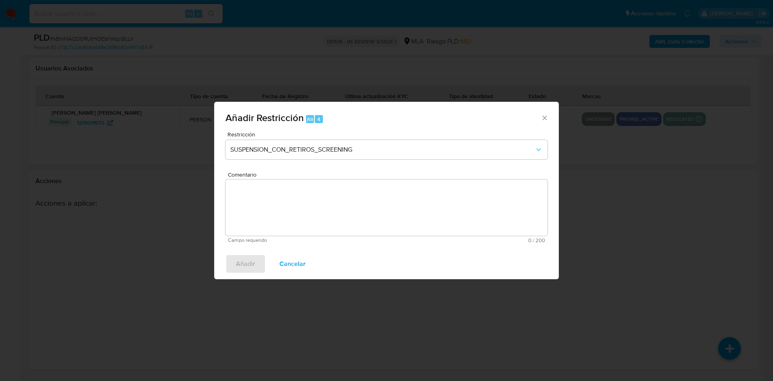
click at [335, 162] on div "Restricción SUSPENSION_CON_RETIROS_SCREENING" at bounding box center [386, 151] width 322 height 38
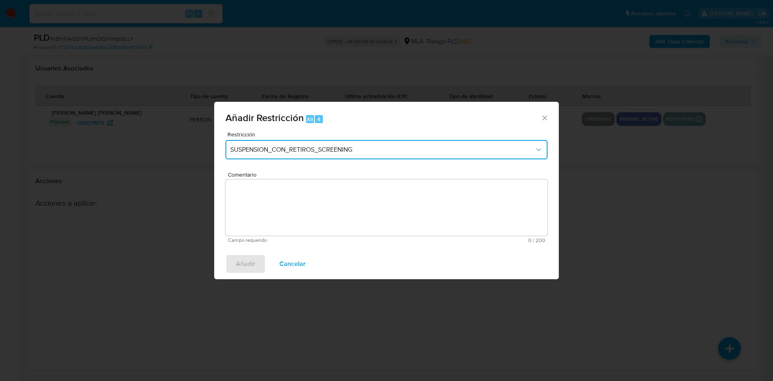
click at [334, 157] on button "SUSPENSION_CON_RETIROS_SCREENING" at bounding box center [386, 149] width 322 height 19
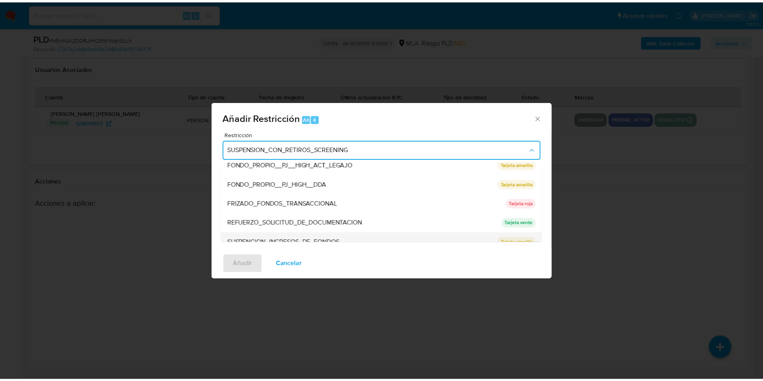
scroll to position [171, 0]
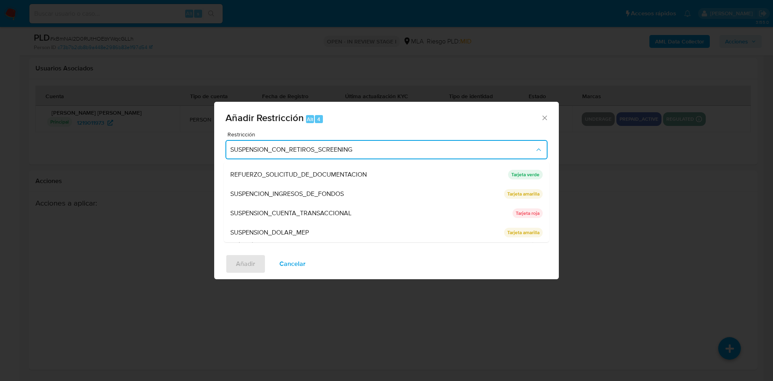
click at [296, 210] on span "SUSPENSION_CUENTA_TRANSACCIONAL" at bounding box center [290, 213] width 121 height 8
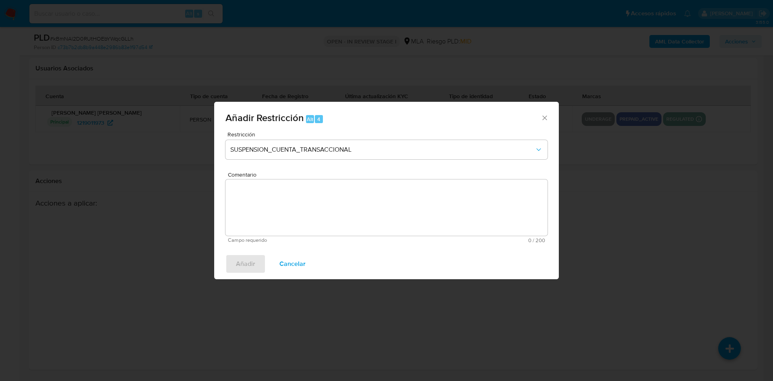
click at [296, 210] on textarea "Comentario" at bounding box center [386, 207] width 322 height 56
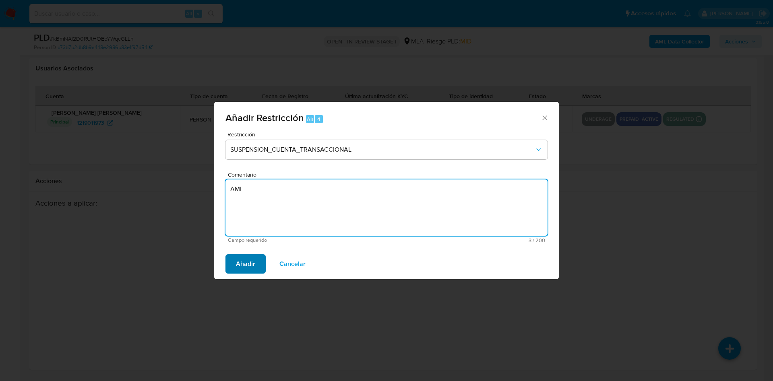
type textarea "AML"
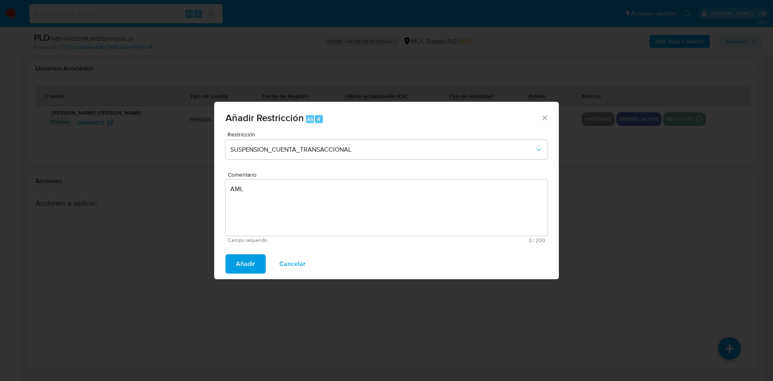
click at [245, 254] on span "Añadir" at bounding box center [245, 264] width 19 height 18
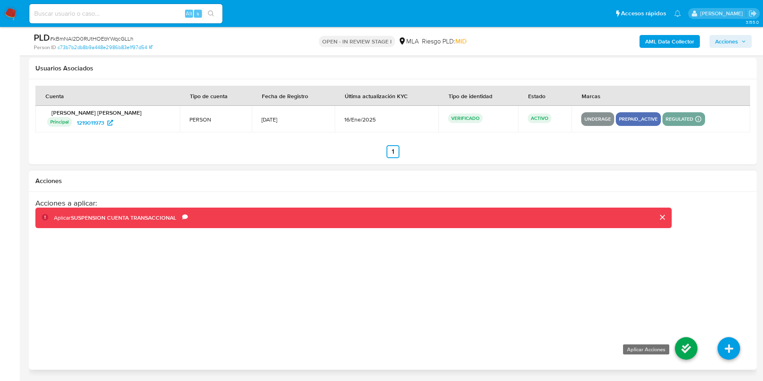
click at [515, 254] on icon at bounding box center [686, 348] width 23 height 23
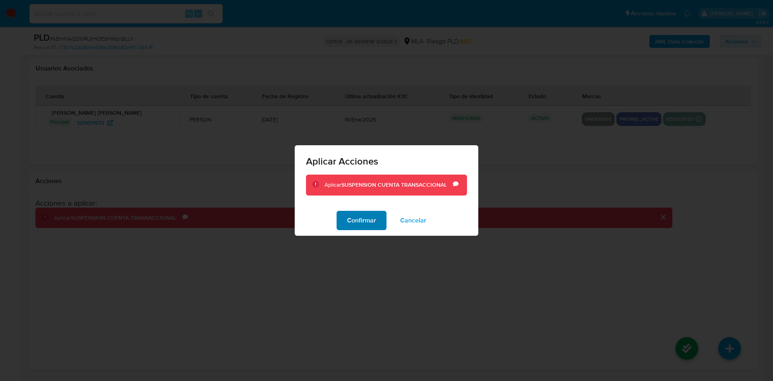
click at [364, 216] on span "Confirmar" at bounding box center [361, 221] width 29 height 18
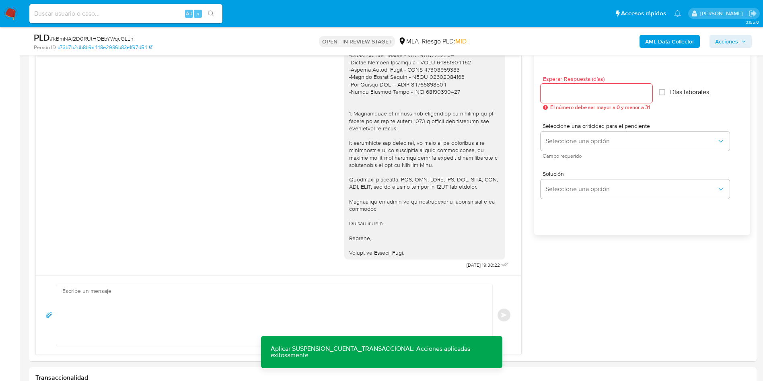
scroll to position [308, 0]
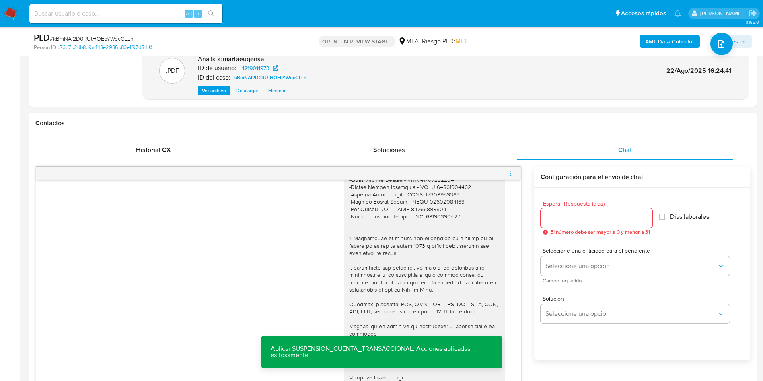
drag, startPoint x: 511, startPoint y: 172, endPoint x: 493, endPoint y: 166, distance: 19.1
click at [507, 172] on icon "menu-action" at bounding box center [510, 173] width 7 height 7
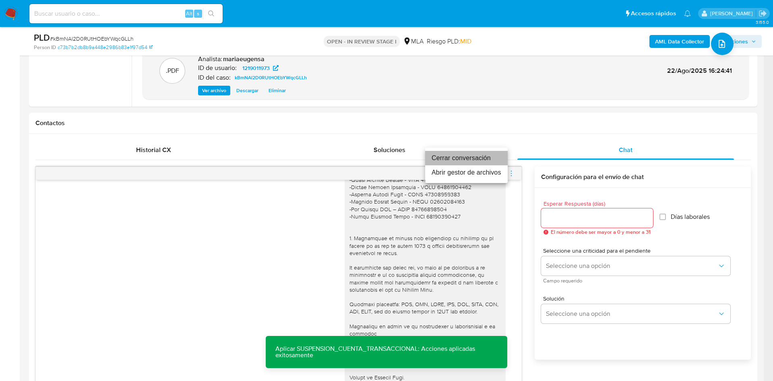
click at [483, 159] on li "Cerrar conversación" at bounding box center [466, 158] width 82 height 14
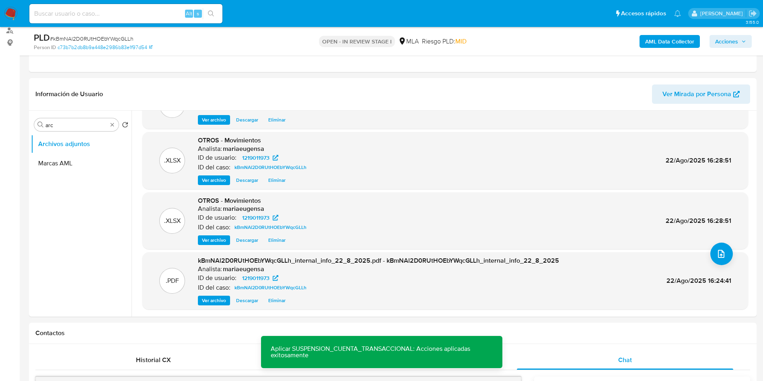
scroll to position [84, 0]
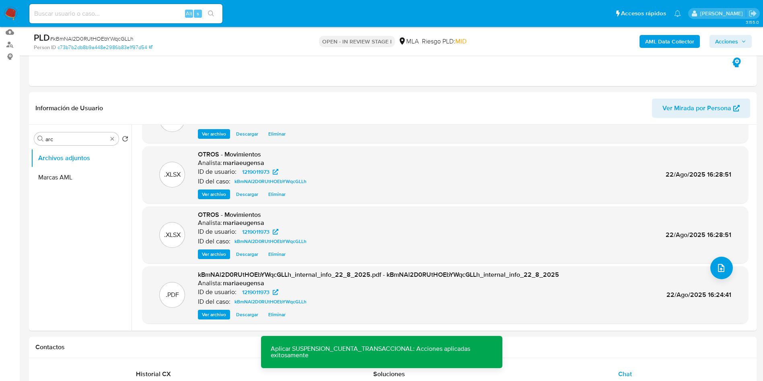
click at [515, 35] on b "AML Data Collector" at bounding box center [669, 41] width 49 height 13
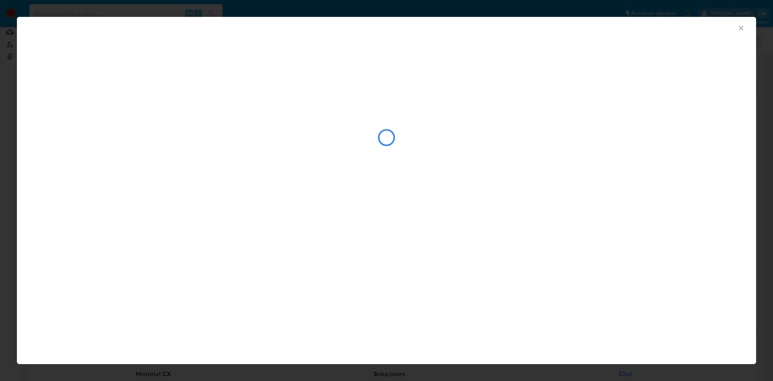
drag, startPoint x: 361, startPoint y: 179, endPoint x: 356, endPoint y: 175, distance: 6.0
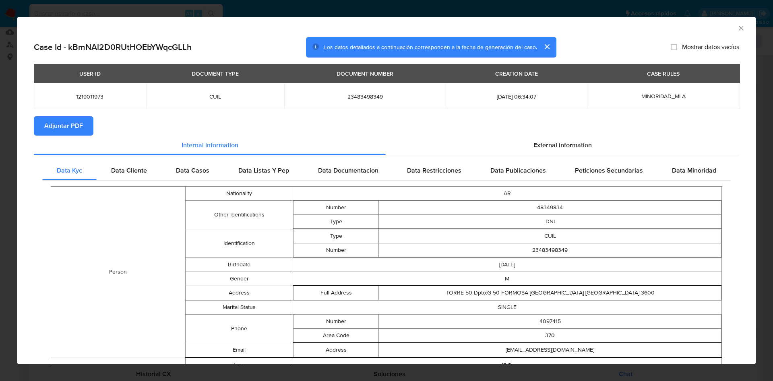
drag, startPoint x: 356, startPoint y: 175, endPoint x: 66, endPoint y: 126, distance: 294.3
click at [66, 126] on span "Adjuntar PDF" at bounding box center [63, 126] width 39 height 18
drag, startPoint x: 163, startPoint y: 108, endPoint x: 228, endPoint y: 93, distance: 66.5
click at [204, 99] on td "CUIL" at bounding box center [215, 96] width 138 height 26
click at [515, 26] on icon "Cerrar ventana" at bounding box center [741, 28] width 8 height 8
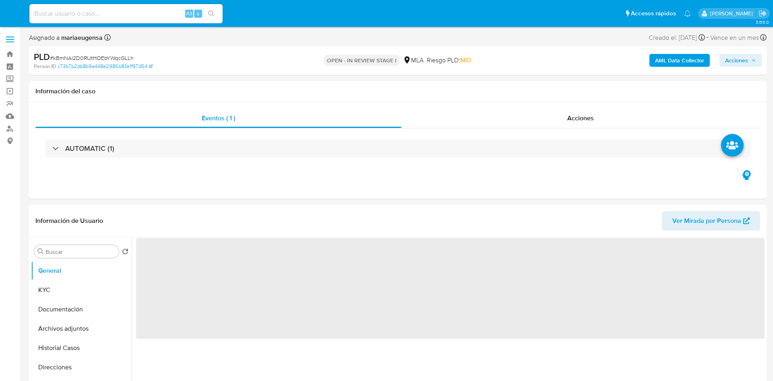
select select "10"
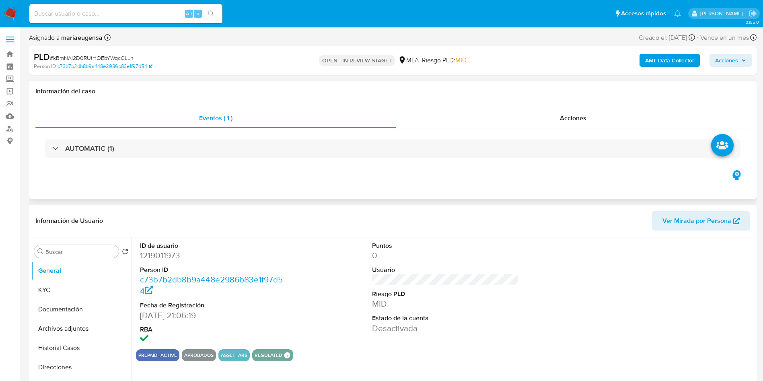
click at [203, 180] on div "Eventos ( 1 ) Acciones AUTOMATIC (1)" at bounding box center [393, 150] width 728 height 97
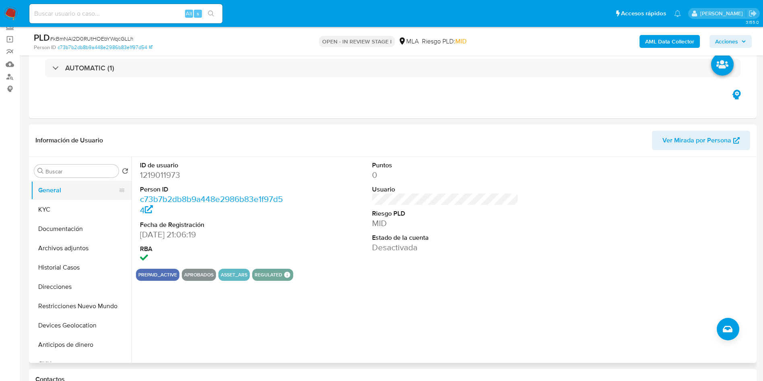
scroll to position [60, 0]
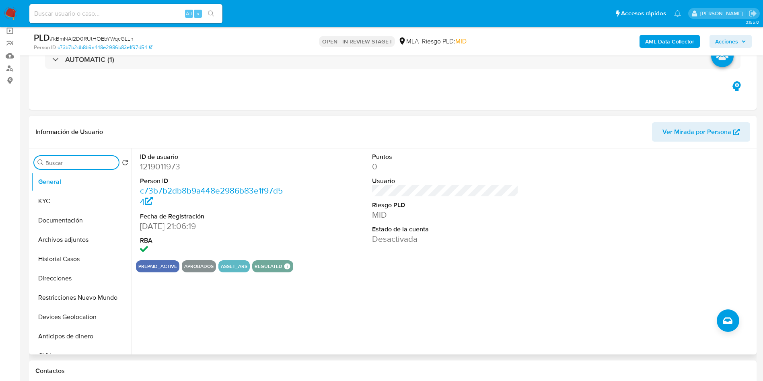
click at [78, 161] on input "Buscar" at bounding box center [80, 162] width 70 height 7
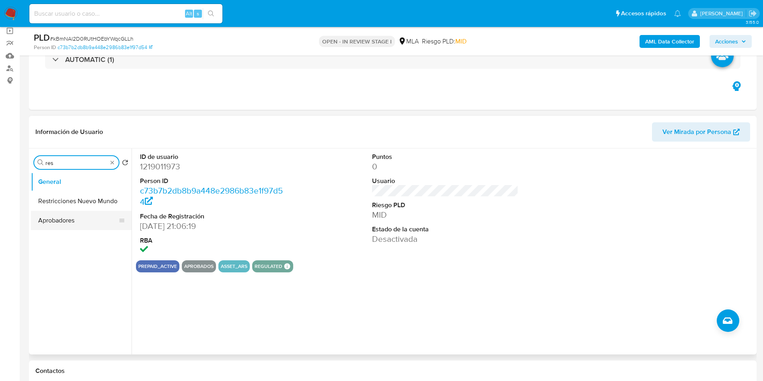
click at [76, 200] on button "Restricciones Nuevo Mundo" at bounding box center [81, 201] width 101 height 19
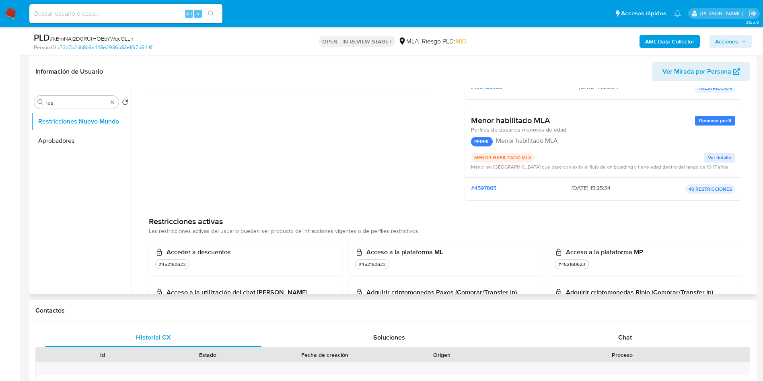
scroll to position [181, 0]
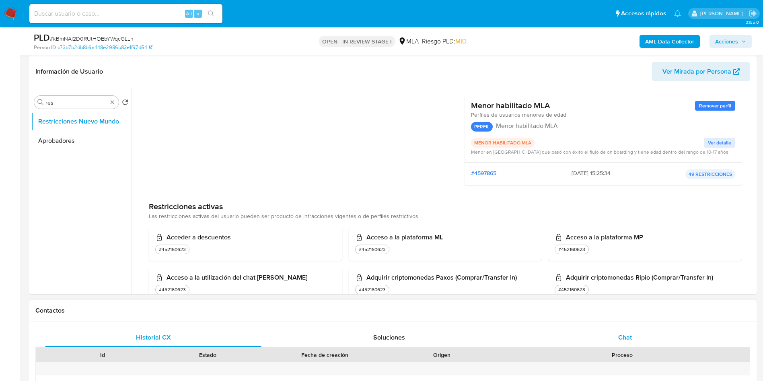
click at [658, 338] on div "Chat" at bounding box center [625, 337] width 217 height 19
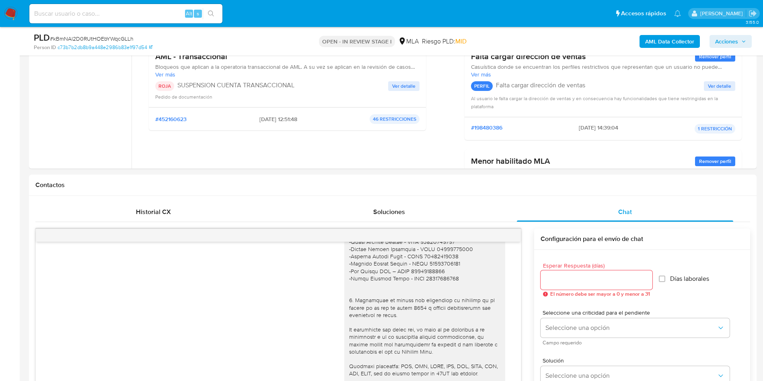
scroll to position [0, 0]
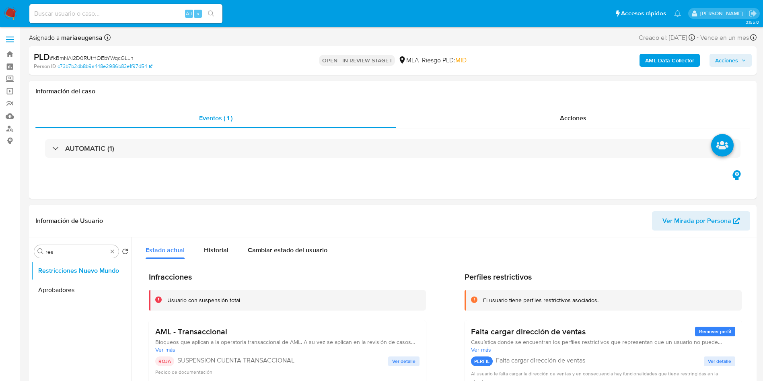
drag, startPoint x: 765, startPoint y: 47, endPoint x: 2, endPoint y: 249, distance: 789.1
click at [66, 251] on input "res" at bounding box center [76, 251] width 62 height 7
type input "arc"
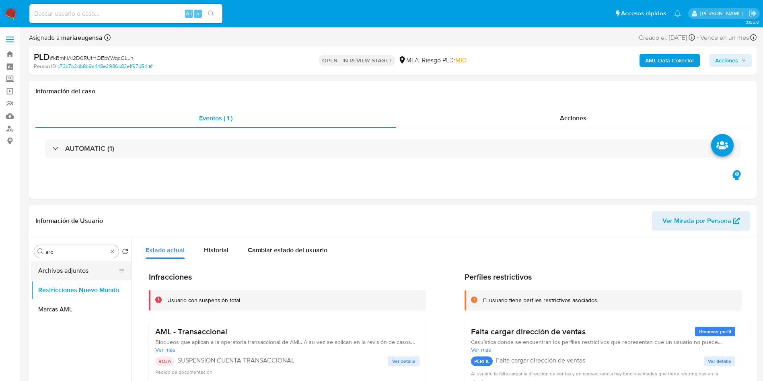
click at [95, 273] on button "Archivos adjuntos" at bounding box center [78, 270] width 94 height 19
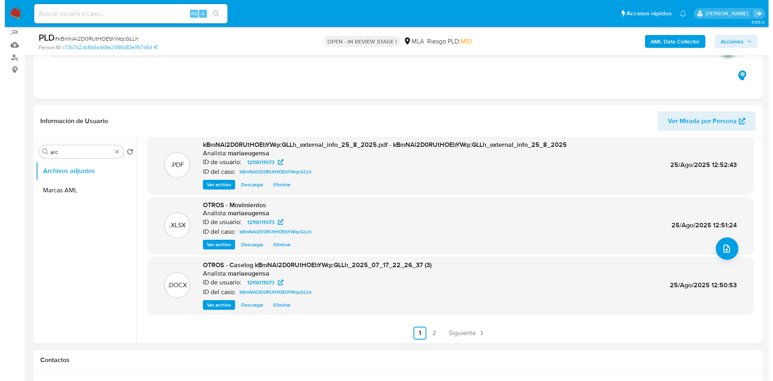
scroll to position [121, 0]
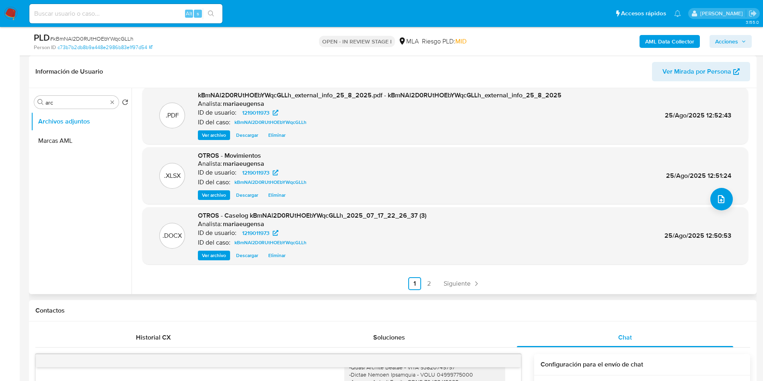
click at [289, 255] on button "Eliminar" at bounding box center [276, 256] width 25 height 10
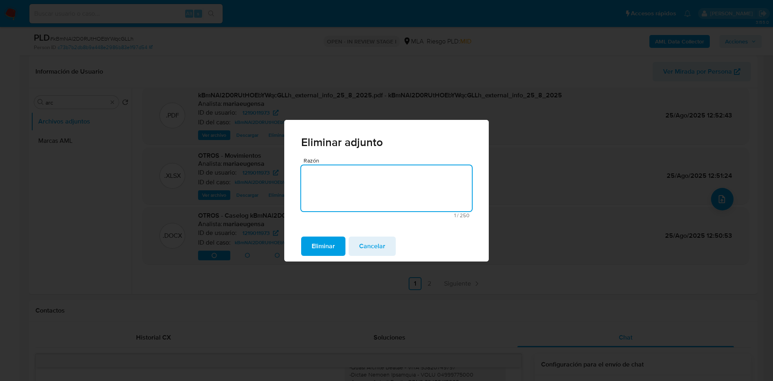
click at [319, 242] on span "Eliminar" at bounding box center [322, 246] width 23 height 18
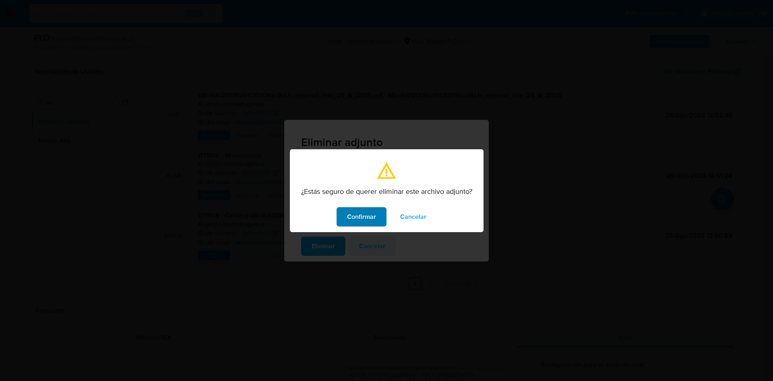
click at [351, 219] on span "Confirmar" at bounding box center [361, 217] width 29 height 18
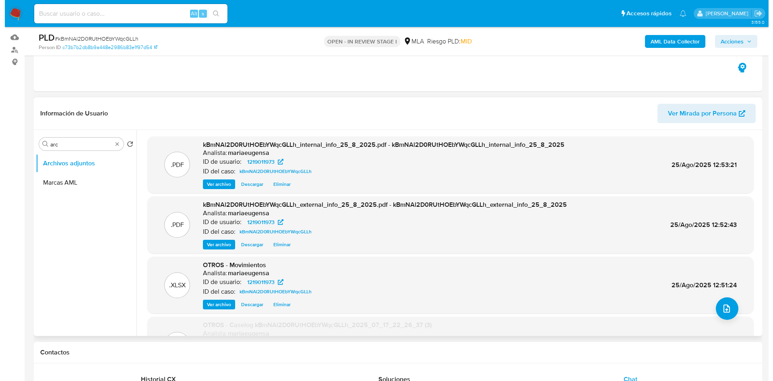
scroll to position [60, 0]
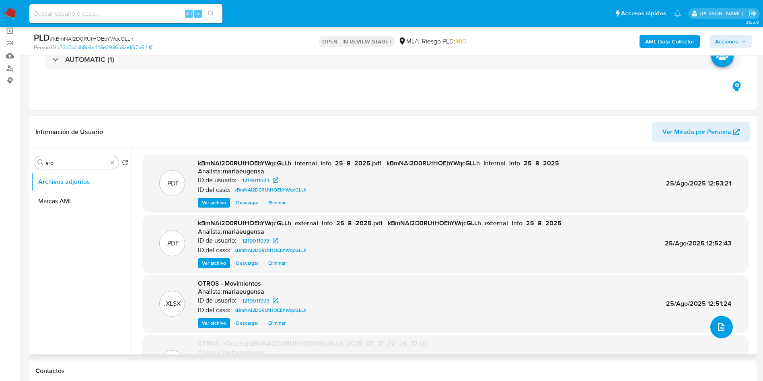
click at [716, 318] on button "upload-file" at bounding box center [722, 327] width 23 height 23
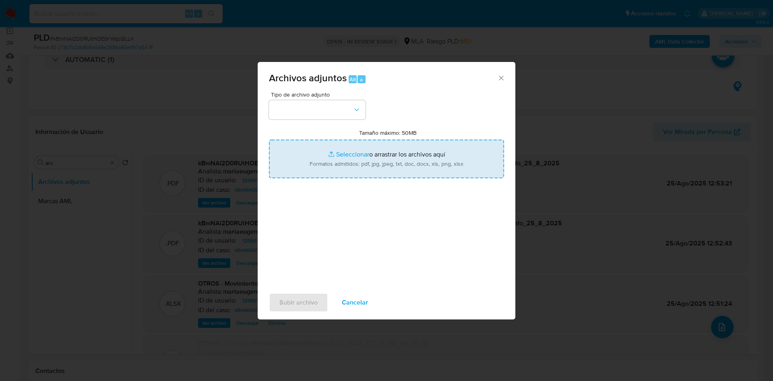
click at [325, 148] on input "Tamaño máximo: 50MB Seleccionar archivos" at bounding box center [386, 159] width 235 height 39
type input "C:\fakepath\Caselog kBmNAl2D0RUtHOEbYWqcGLLh_2025_07_17_22_26_37 (3).docx"
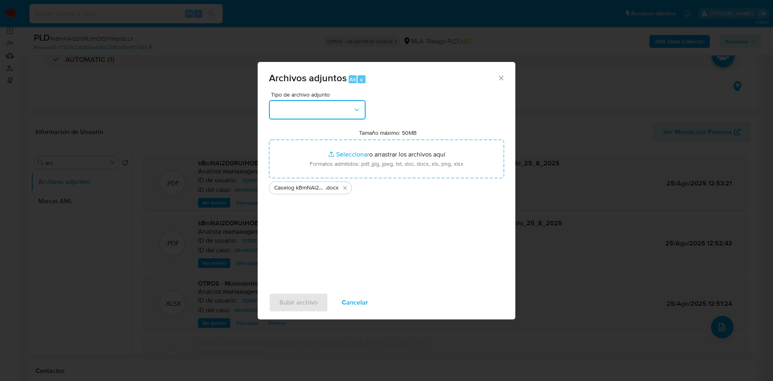
click at [310, 108] on button "button" at bounding box center [317, 109] width 97 height 19
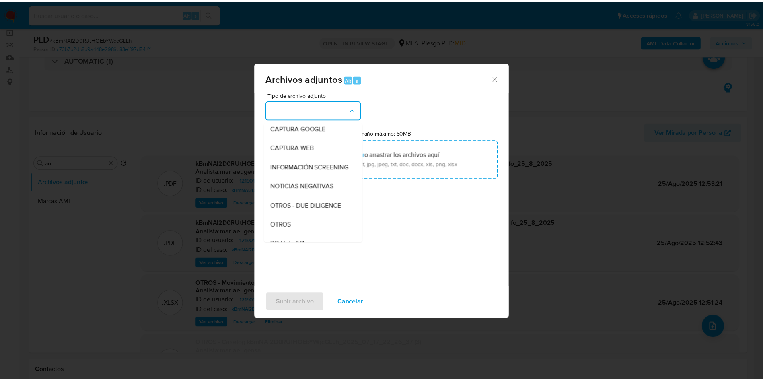
scroll to position [121, 0]
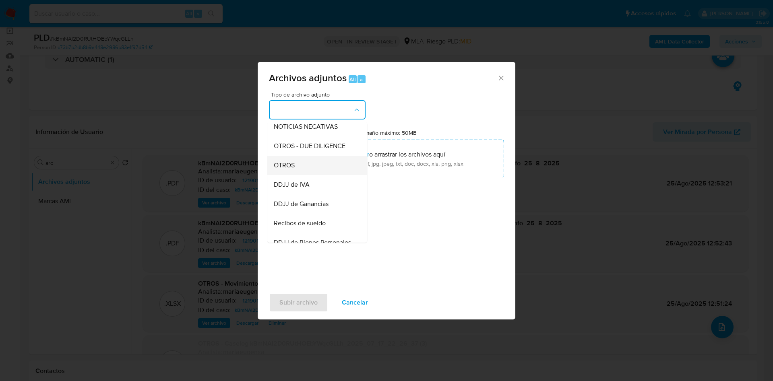
click at [296, 171] on div "OTROS" at bounding box center [315, 165] width 82 height 19
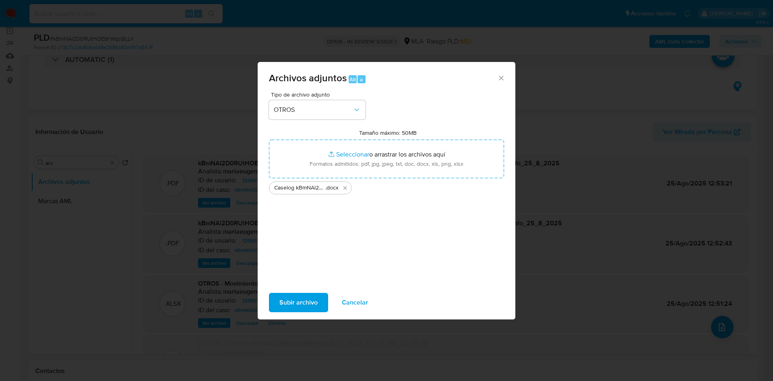
drag, startPoint x: 300, startPoint y: 304, endPoint x: 256, endPoint y: 165, distance: 145.1
click at [300, 302] on span "Subir archivo" at bounding box center [298, 303] width 38 height 18
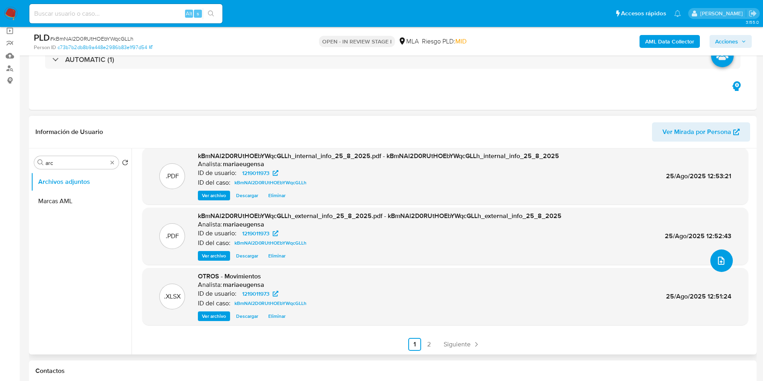
scroll to position [67, 0]
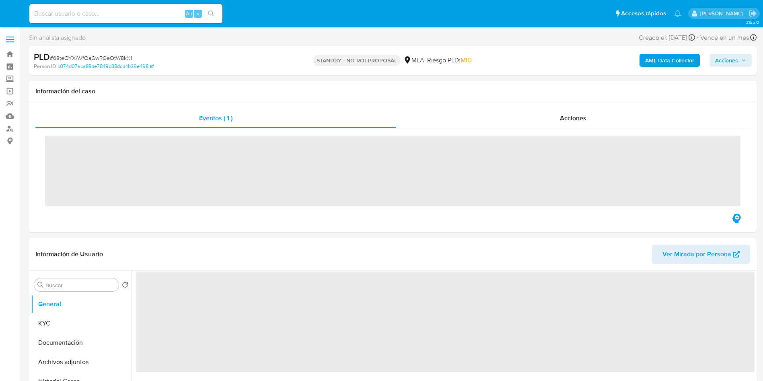
select select "10"
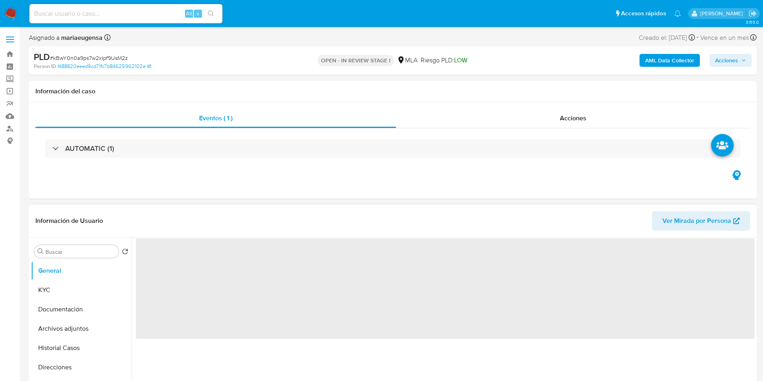
select select "10"
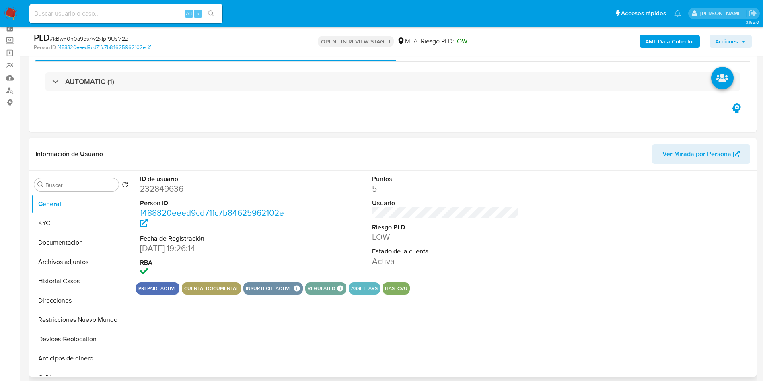
scroll to position [121, 0]
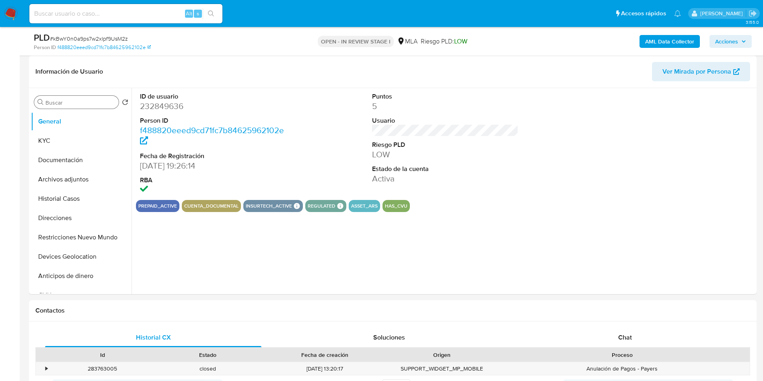
click at [92, 97] on div "Buscar" at bounding box center [76, 102] width 85 height 13
click at [86, 103] on input "Buscar" at bounding box center [80, 102] width 70 height 7
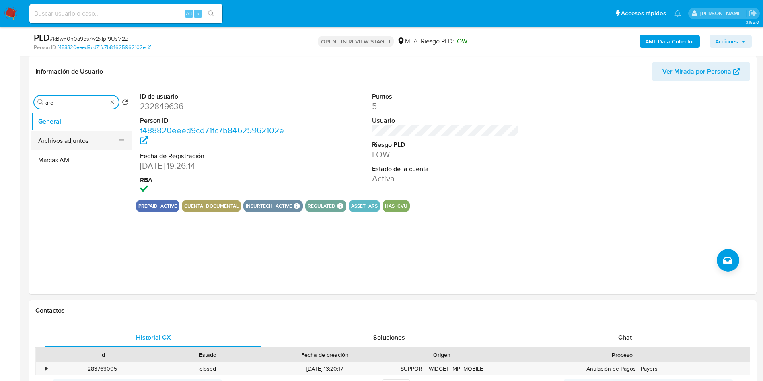
type input "arc"
click at [83, 144] on button "Archivos adjuntos" at bounding box center [78, 140] width 94 height 19
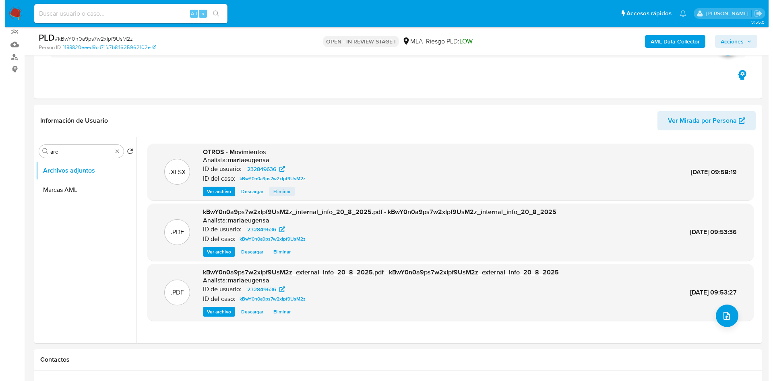
scroll to position [60, 0]
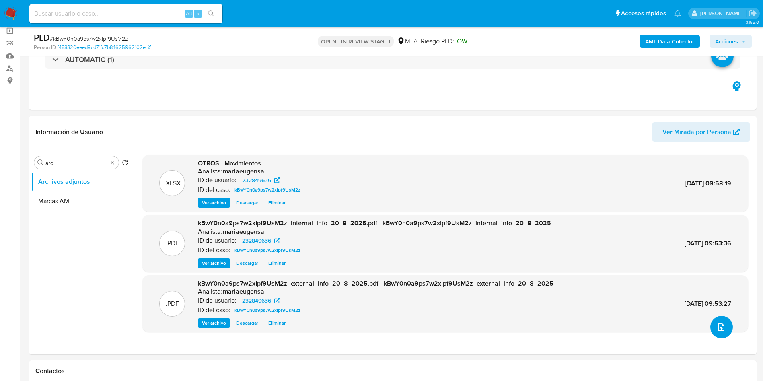
drag, startPoint x: 727, startPoint y: 320, endPoint x: 449, endPoint y: 312, distance: 277.8
click at [452, 316] on div ".XLSX OTROS - Movimientos Analista: mariaeugensa ID de usuario: 232849636 ID de…" at bounding box center [445, 251] width 606 height 193
click at [726, 328] on button "upload-file" at bounding box center [722, 327] width 23 height 23
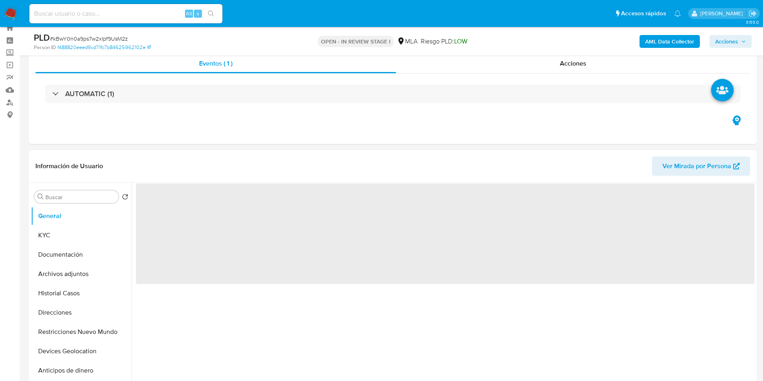
select select "10"
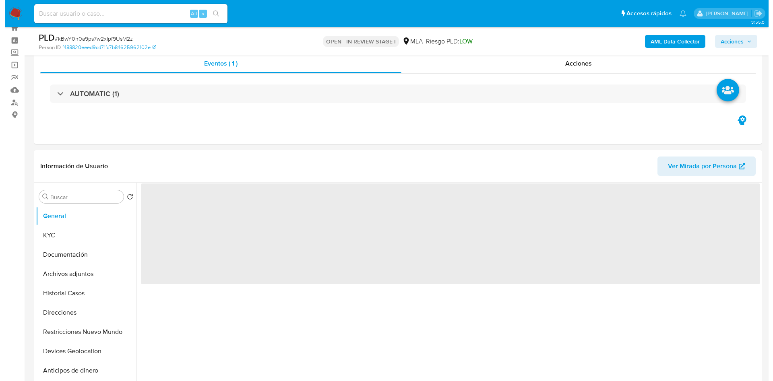
scroll to position [68, 0]
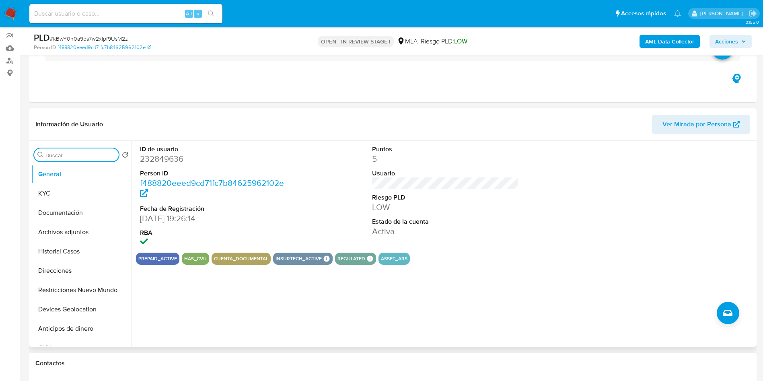
click at [80, 157] on input "Buscar" at bounding box center [80, 155] width 70 height 7
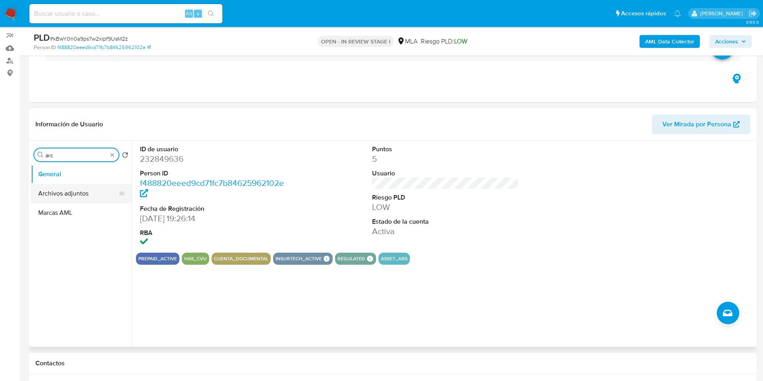
type input "arc"
click at [81, 193] on button "Archivos adjuntos" at bounding box center [78, 193] width 94 height 19
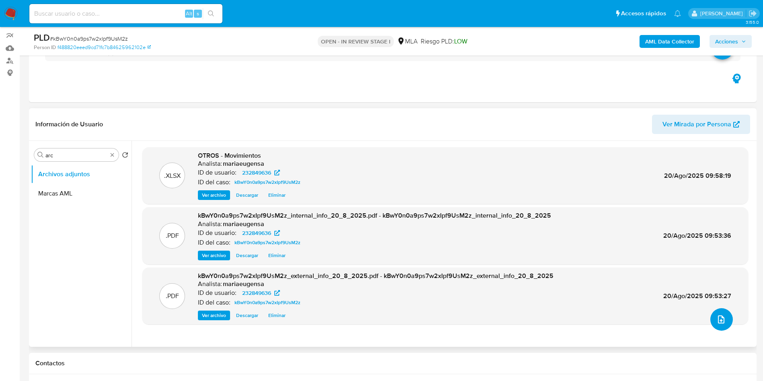
click at [711, 323] on button "upload-file" at bounding box center [722, 319] width 23 height 23
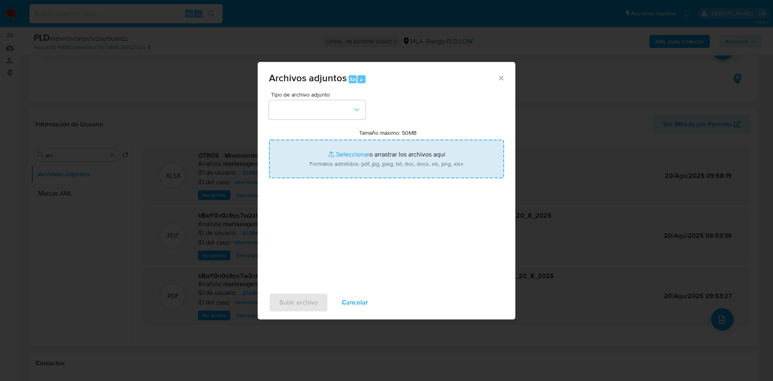
click at [375, 157] on input "Tamaño máximo: 50MB Seleccionar archivos" at bounding box center [386, 159] width 235 height 39
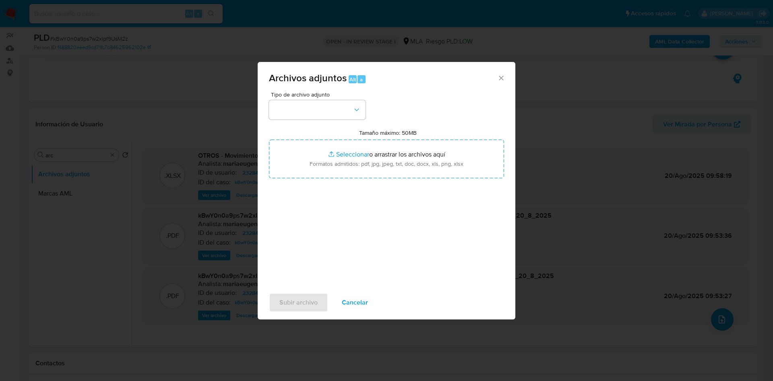
type input "C:\fakepath\Caselog kBwY0n0a9ps7w2xIpf9UsM2z_2025_07_18_00_28_49.docx"
click at [314, 114] on button "button" at bounding box center [317, 109] width 97 height 19
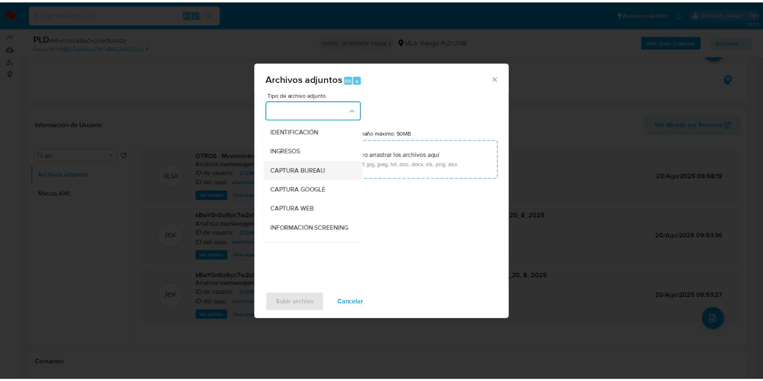
scroll to position [121, 0]
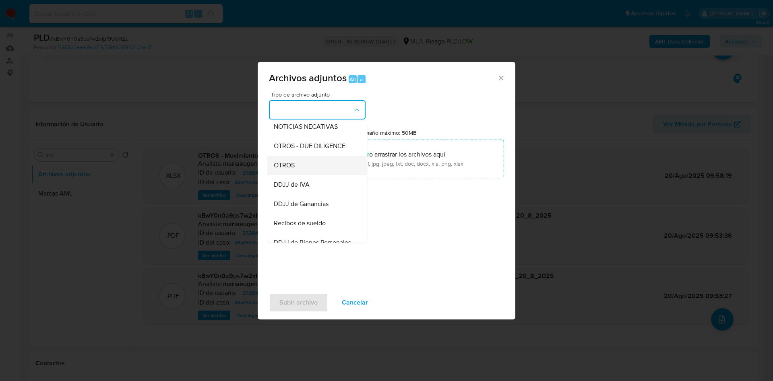
click at [299, 175] on div "OTROS" at bounding box center [315, 165] width 82 height 19
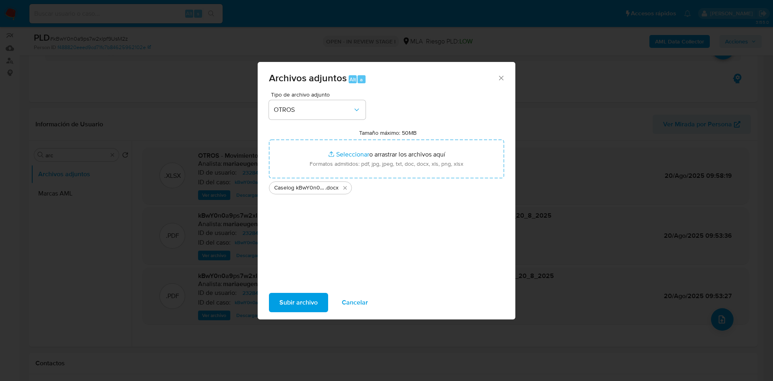
click at [308, 298] on span "Subir archivo" at bounding box center [298, 303] width 38 height 18
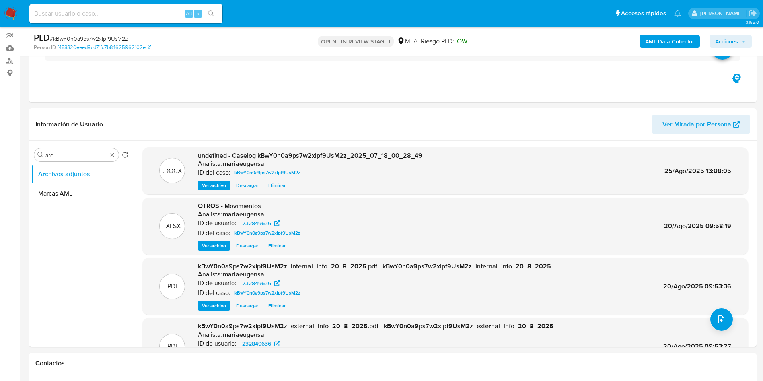
click at [80, 37] on span "# kBwY0n0a9ps7w2xIpf9UsM2z" at bounding box center [89, 39] width 78 height 8
copy span "kBwY0n0a9ps7w2xIpf9UsM2z"
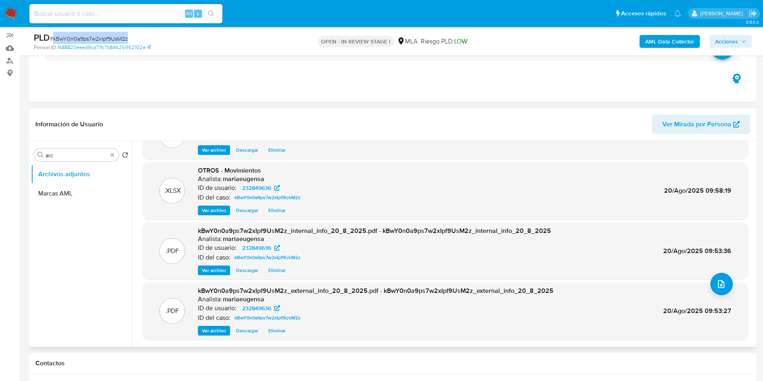
scroll to position [309, 0]
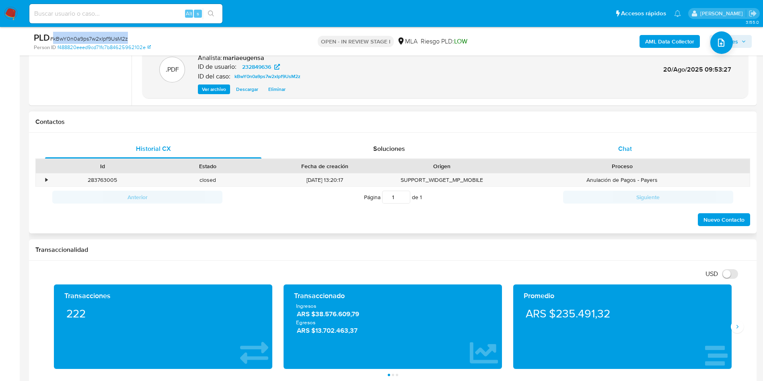
click at [643, 149] on div "Chat" at bounding box center [625, 148] width 217 height 19
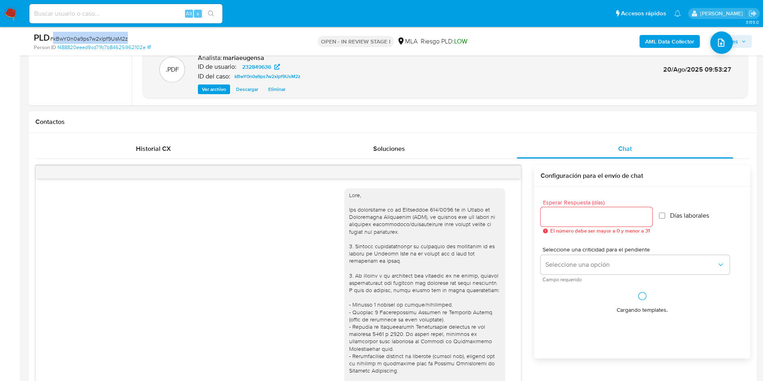
scroll to position [452, 0]
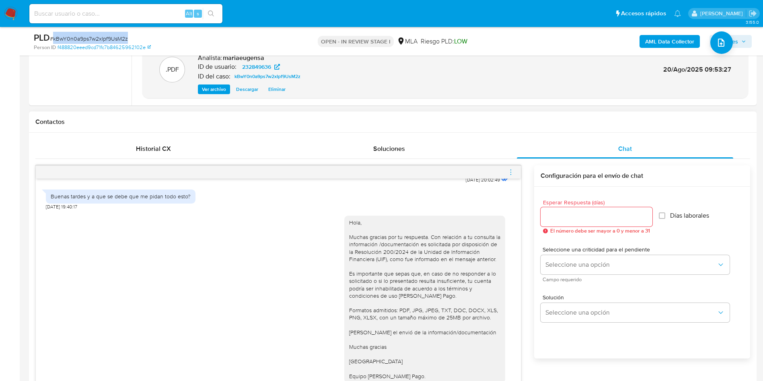
click at [507, 171] on icon "menu-action" at bounding box center [510, 172] width 7 height 7
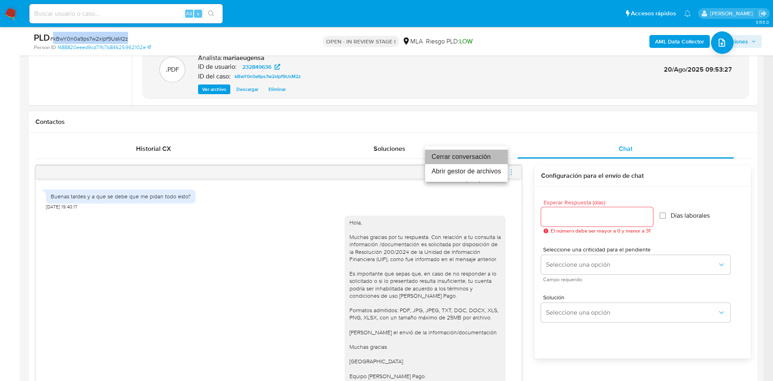
click at [490, 157] on li "Cerrar conversación" at bounding box center [466, 157] width 82 height 14
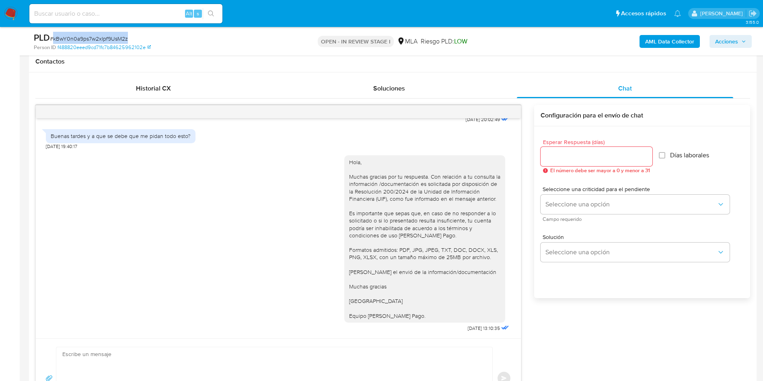
click at [740, 44] on span "Acciones" at bounding box center [731, 41] width 31 height 11
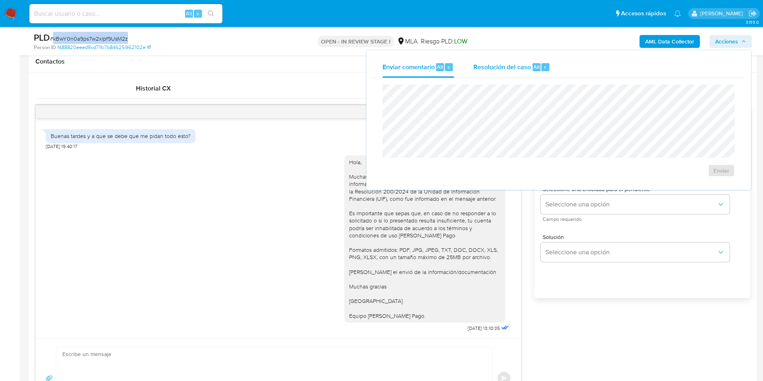
click at [546, 64] on div "r" at bounding box center [546, 67] width 8 height 8
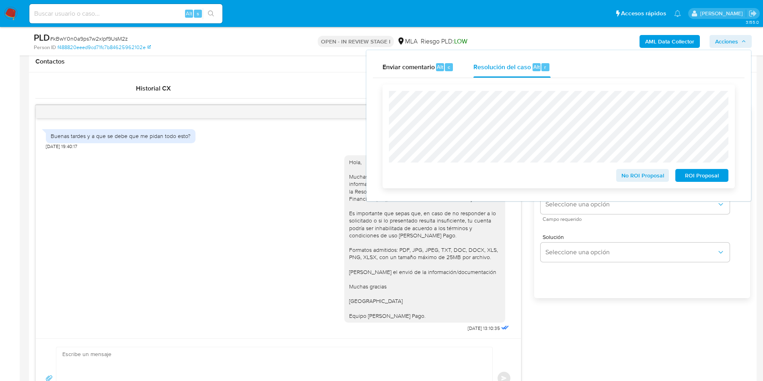
click at [643, 178] on span "No ROI Proposal" at bounding box center [643, 175] width 42 height 11
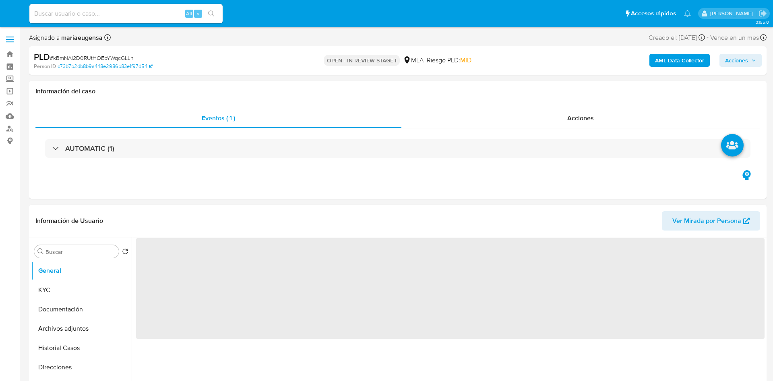
select select "10"
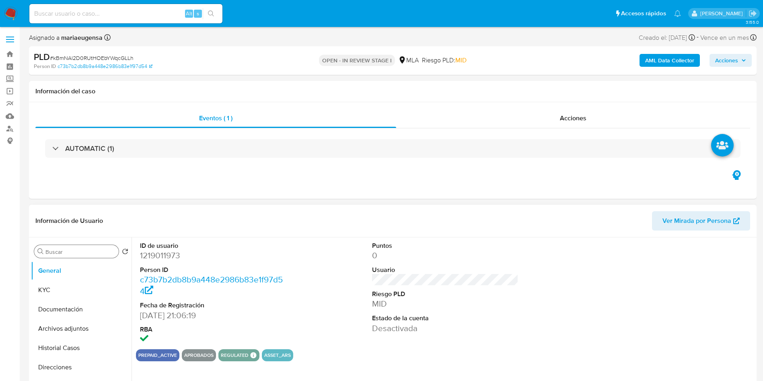
click at [78, 257] on div "Buscar" at bounding box center [76, 251] width 85 height 13
click at [78, 255] on input "Buscar" at bounding box center [80, 251] width 70 height 7
click at [78, 252] on input "Buscar" at bounding box center [80, 251] width 70 height 7
type input "arc"
click at [82, 285] on button "Archivos adjuntos" at bounding box center [78, 289] width 94 height 19
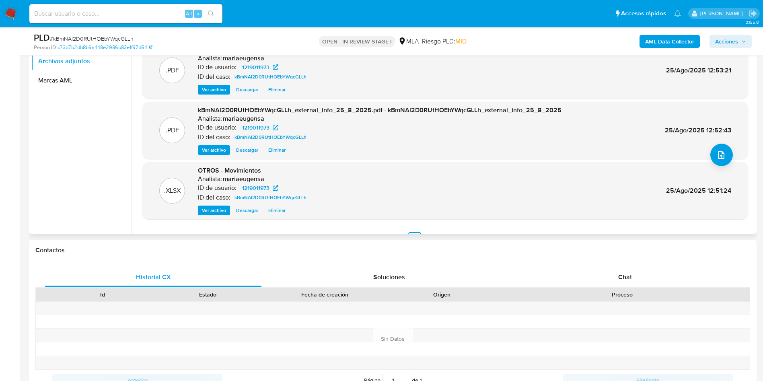
scroll to position [67, 0]
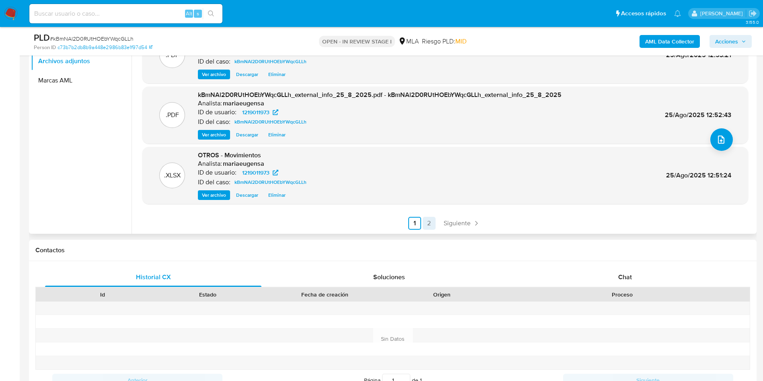
click at [427, 224] on link "2" at bounding box center [429, 223] width 13 height 13
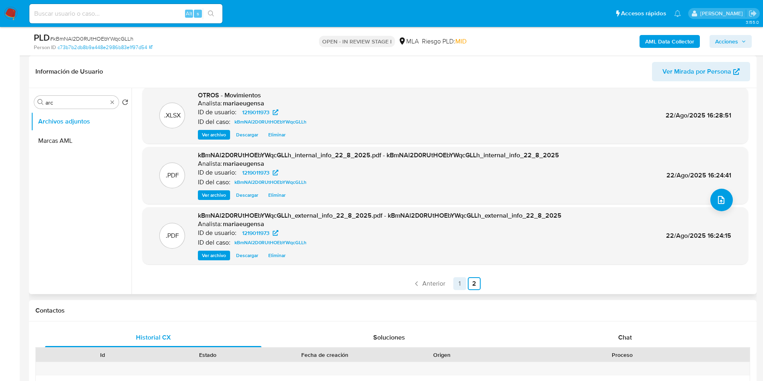
click at [456, 286] on link "1" at bounding box center [460, 283] width 13 height 13
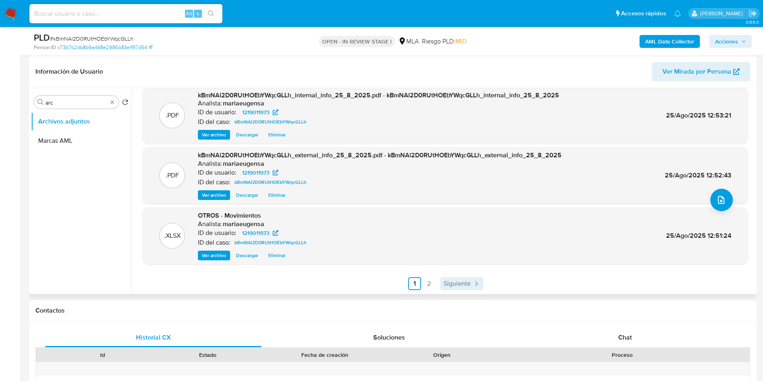
click at [463, 283] on span "Siguiente" at bounding box center [457, 283] width 27 height 6
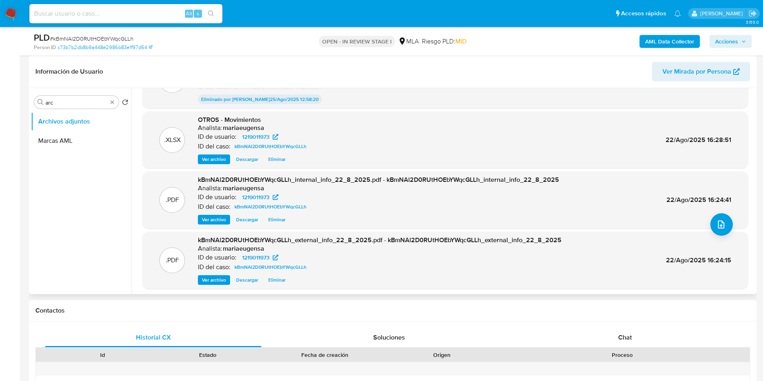
scroll to position [60, 0]
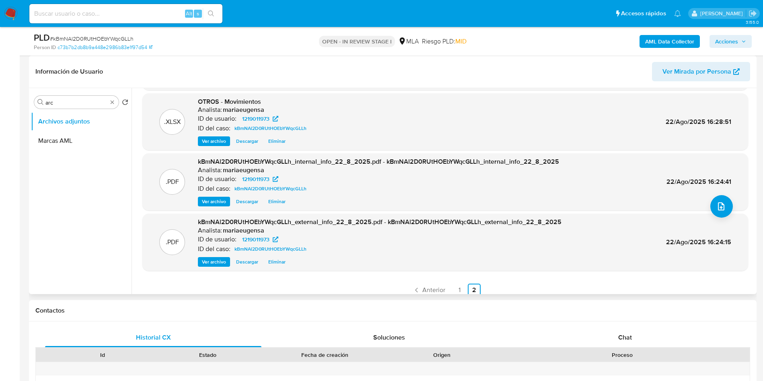
click at [276, 198] on span "Eliminar" at bounding box center [276, 202] width 17 height 8
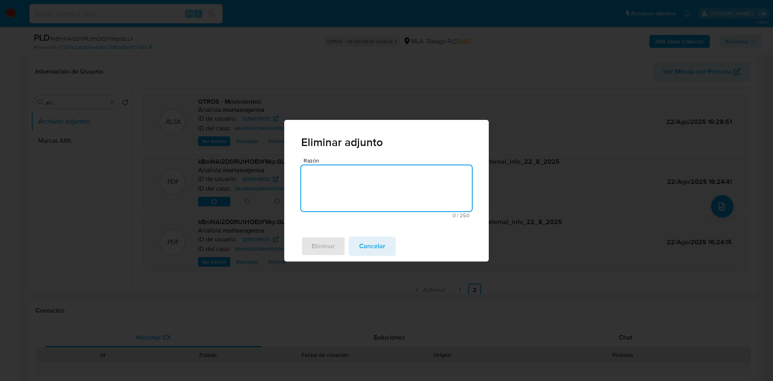
click at [332, 202] on textarea "Razón" at bounding box center [386, 188] width 171 height 46
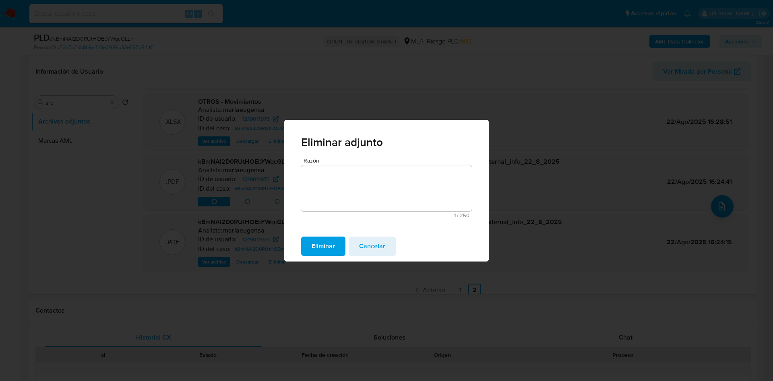
click at [327, 241] on span "Eliminar" at bounding box center [322, 246] width 23 height 18
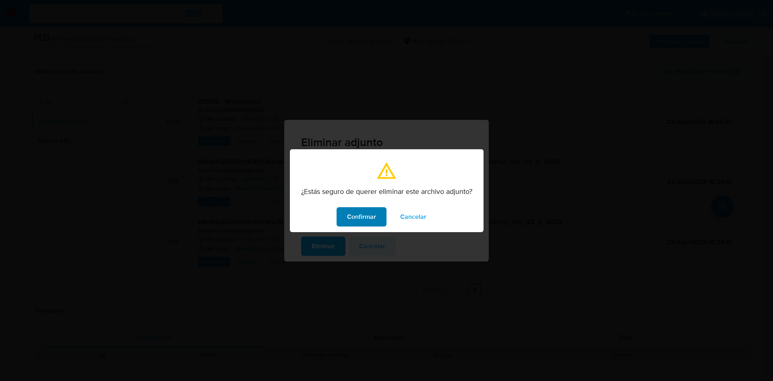
click at [338, 222] on button "Confirmar" at bounding box center [361, 216] width 50 height 19
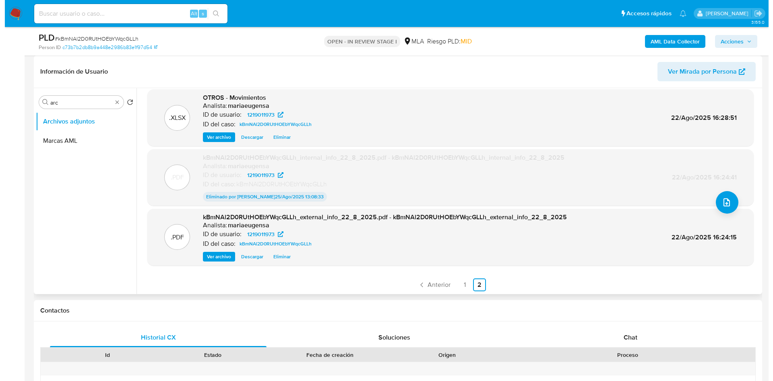
scroll to position [66, 0]
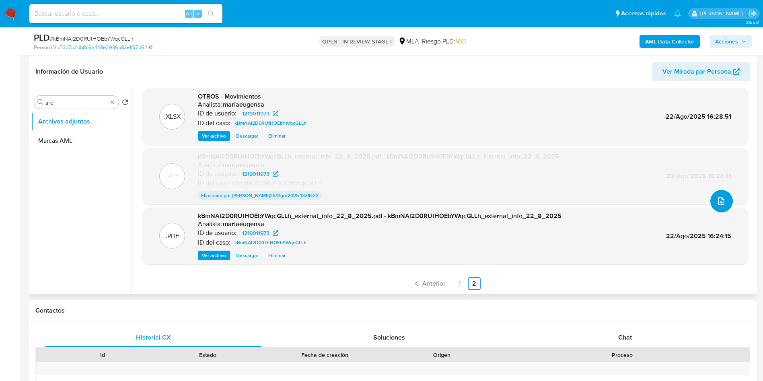
click at [718, 203] on icon "upload-file" at bounding box center [722, 201] width 10 height 10
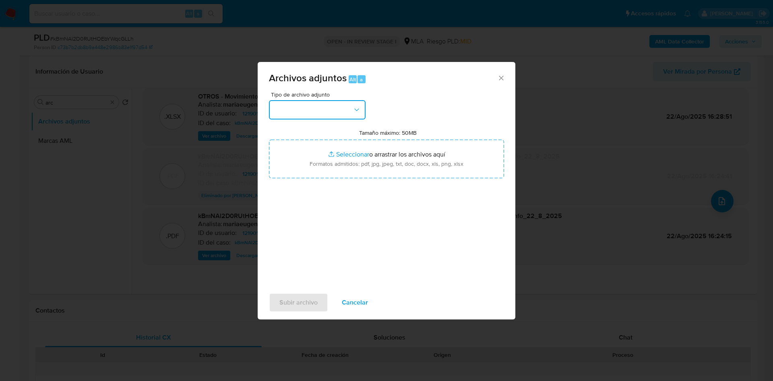
click at [322, 109] on button "button" at bounding box center [317, 109] width 97 height 19
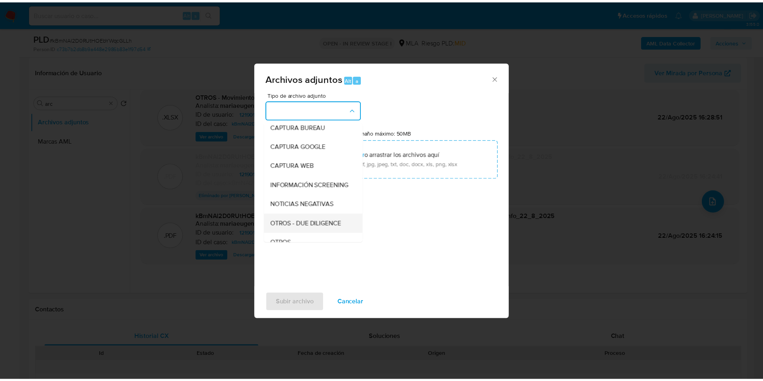
scroll to position [60, 0]
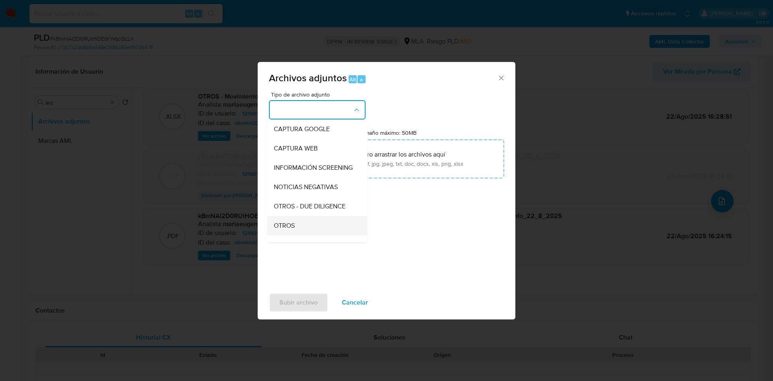
click at [292, 230] on span "OTROS" at bounding box center [284, 226] width 21 height 8
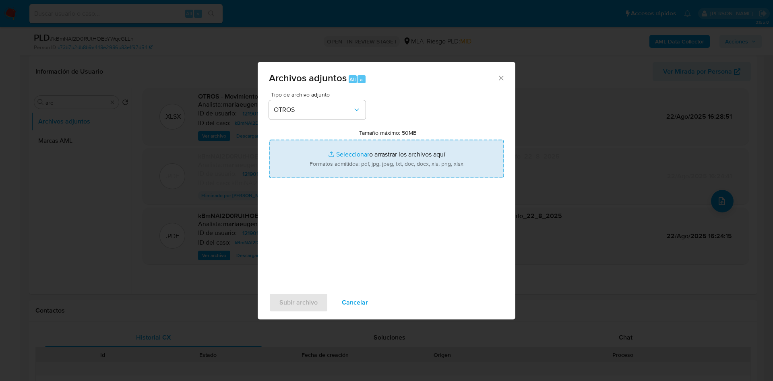
click at [339, 155] on input "Tamaño máximo: 50MB Seleccionar archivos" at bounding box center [386, 159] width 235 height 39
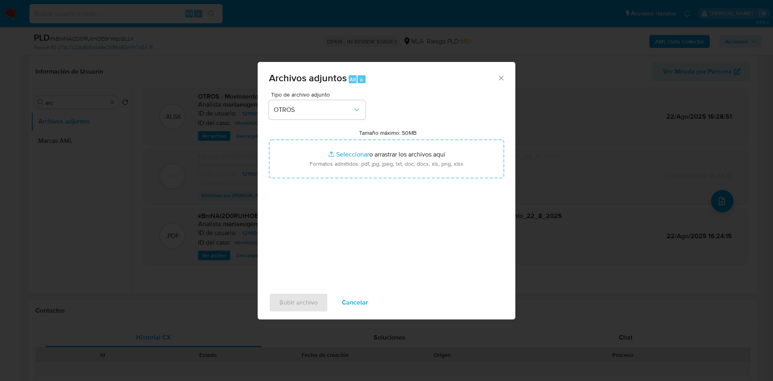
click at [367, 305] on span "Cancelar" at bounding box center [355, 303] width 26 height 18
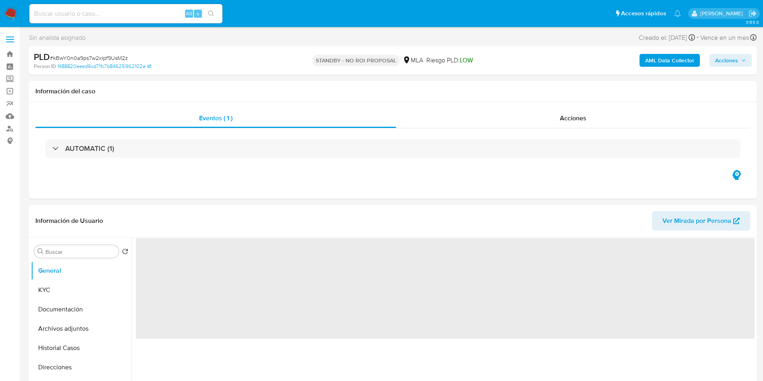
select select "10"
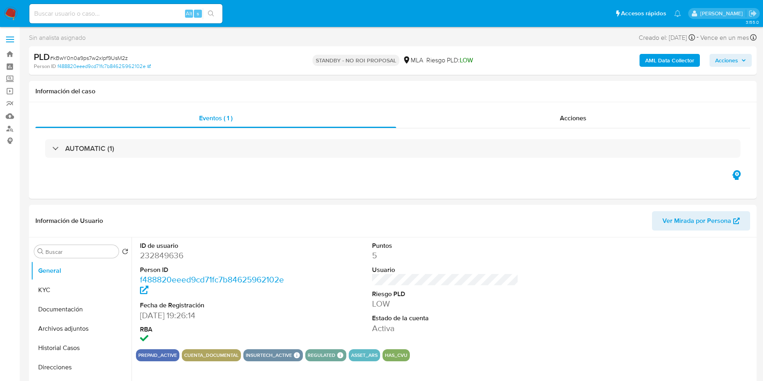
click at [75, 57] on span "# kBwY0n0a9ps7w2xIpf9UsM2z" at bounding box center [89, 58] width 78 height 8
copy span "kBwY0n0a9ps7w2xIpf9UsM2z"
